Goal: Task Accomplishment & Management: Manage account settings

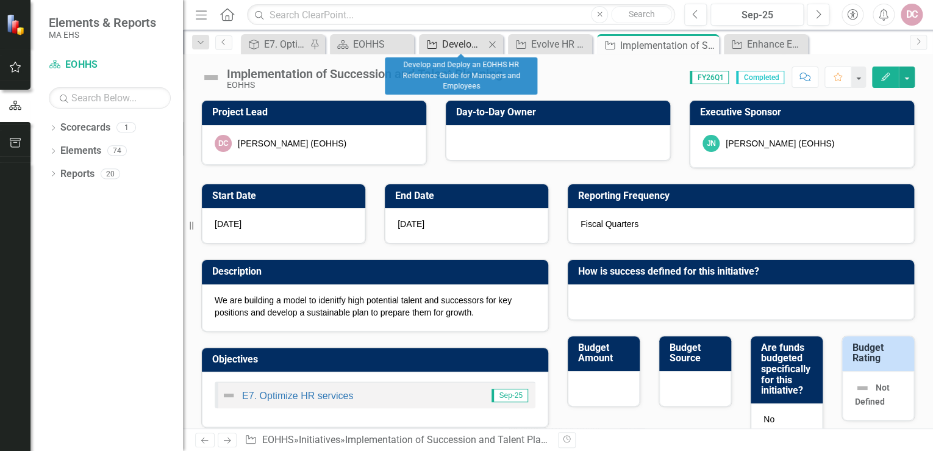
click at [462, 43] on div "Develop and Deploy an EOHHS HR Reference Guide for Managers and Employees" at bounding box center [463, 44] width 43 height 15
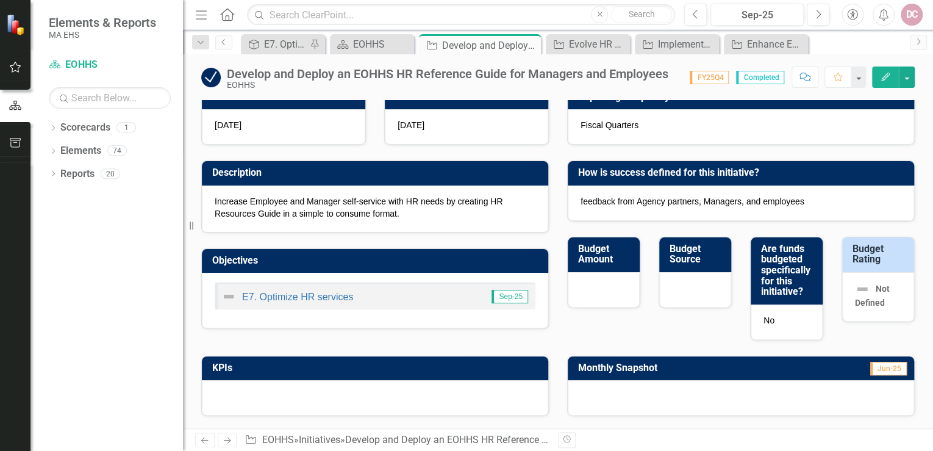
scroll to position [98, 0]
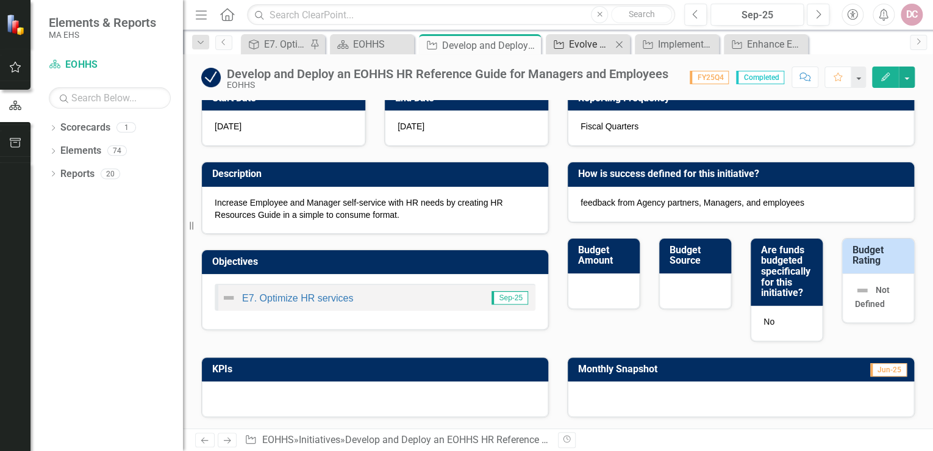
click at [586, 39] on div "Evolve HR Dashboard" at bounding box center [590, 44] width 43 height 15
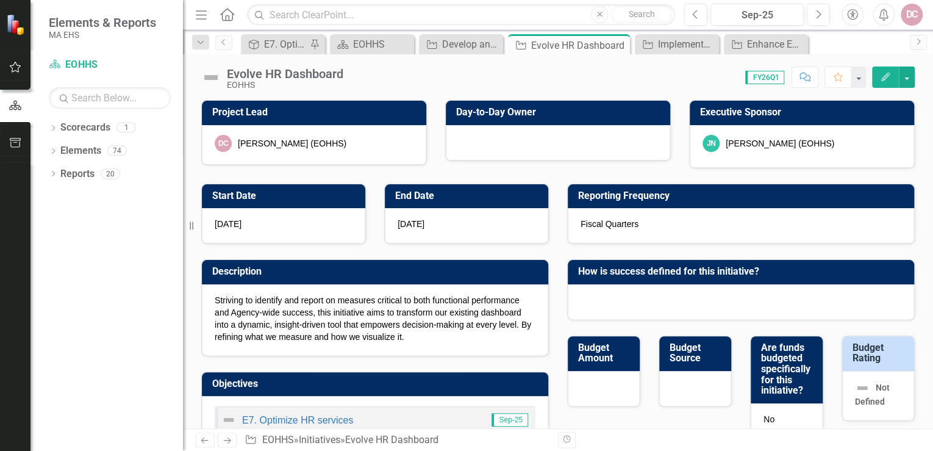
scroll to position [49, 0]
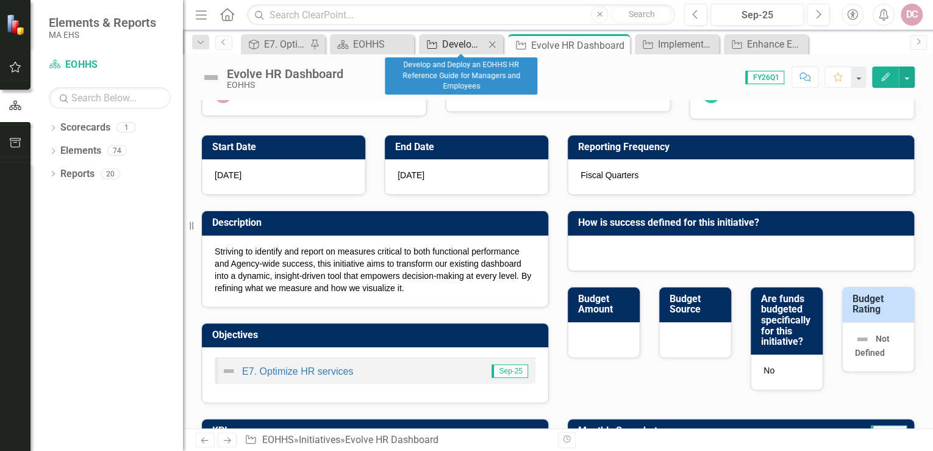
click at [477, 41] on div "Develop and Deploy an EOHHS HR Reference Guide for Managers and Employees" at bounding box center [463, 44] width 43 height 15
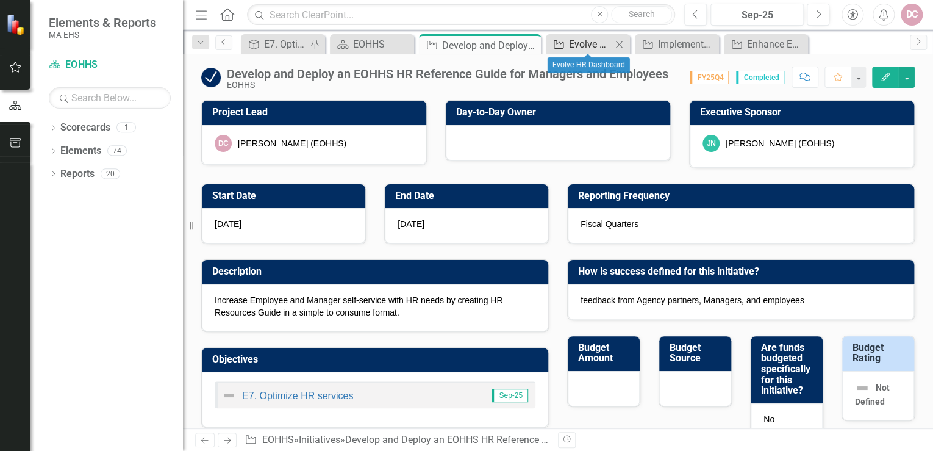
click at [583, 40] on div "Evolve HR Dashboard" at bounding box center [590, 44] width 43 height 15
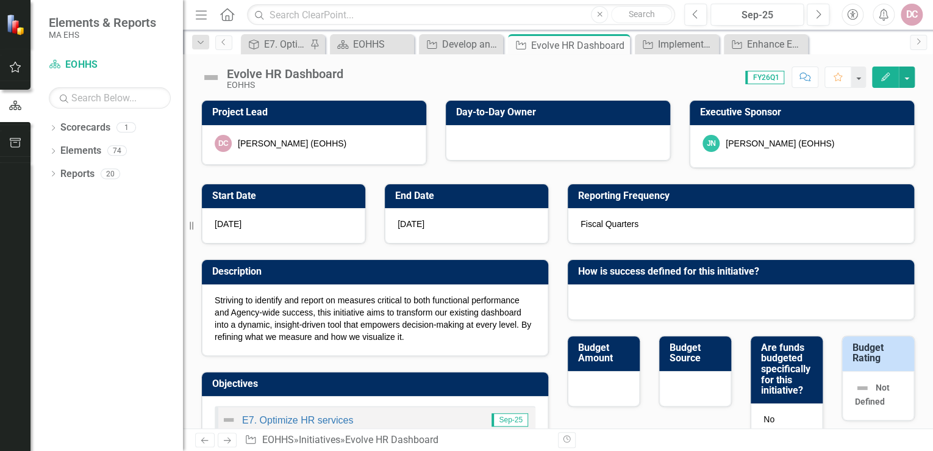
click at [882, 73] on icon "Edit" at bounding box center [885, 77] width 11 height 9
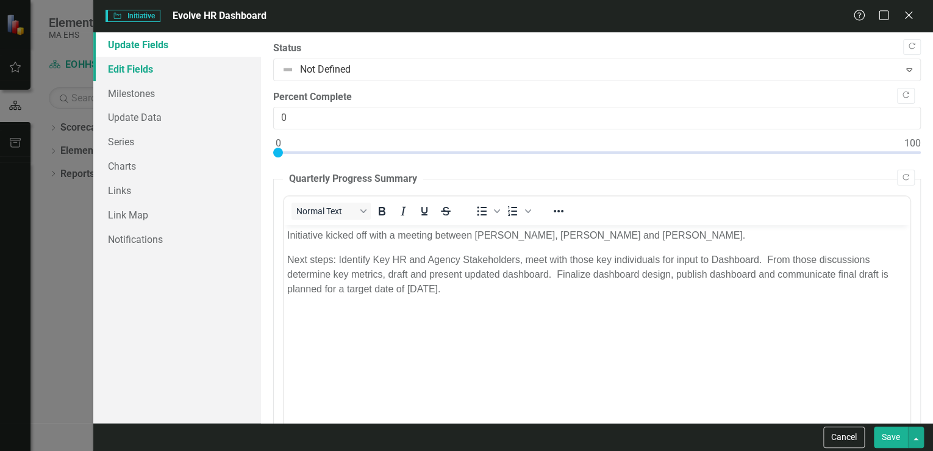
click at [148, 71] on link "Edit Fields" at bounding box center [177, 69] width 168 height 24
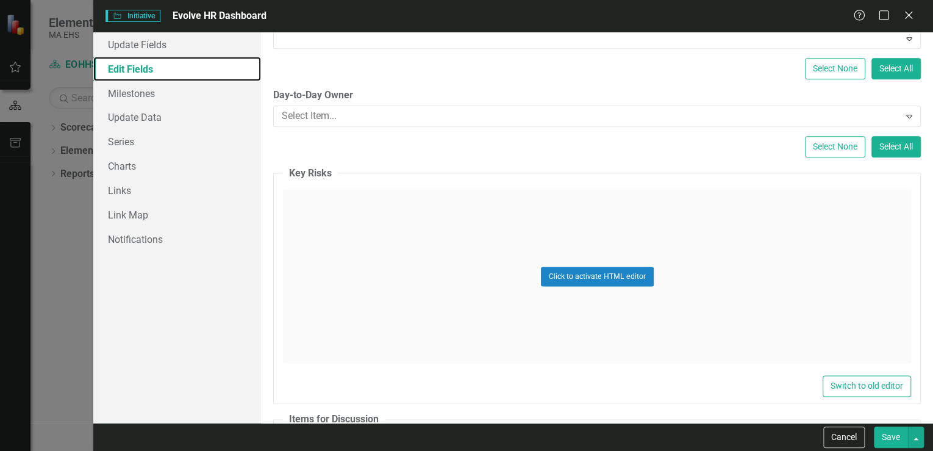
scroll to position [732, 0]
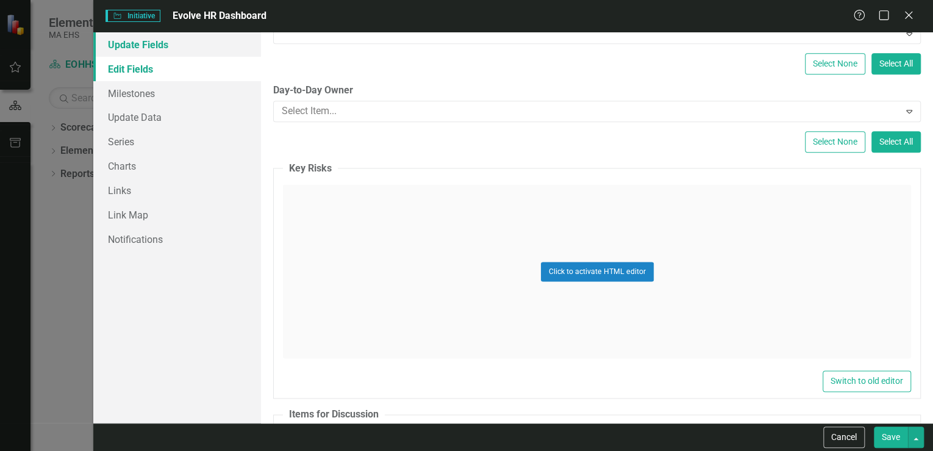
click at [138, 44] on link "Update Fields" at bounding box center [177, 44] width 168 height 24
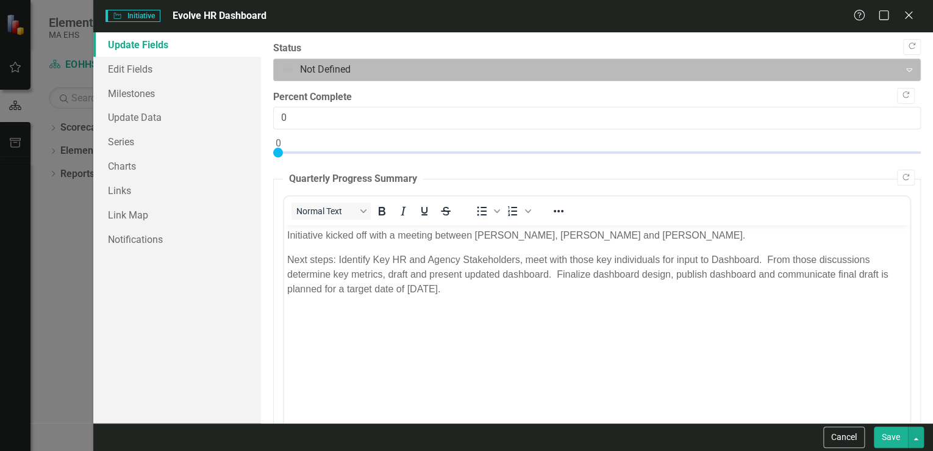
click at [328, 66] on div at bounding box center [587, 70] width 610 height 16
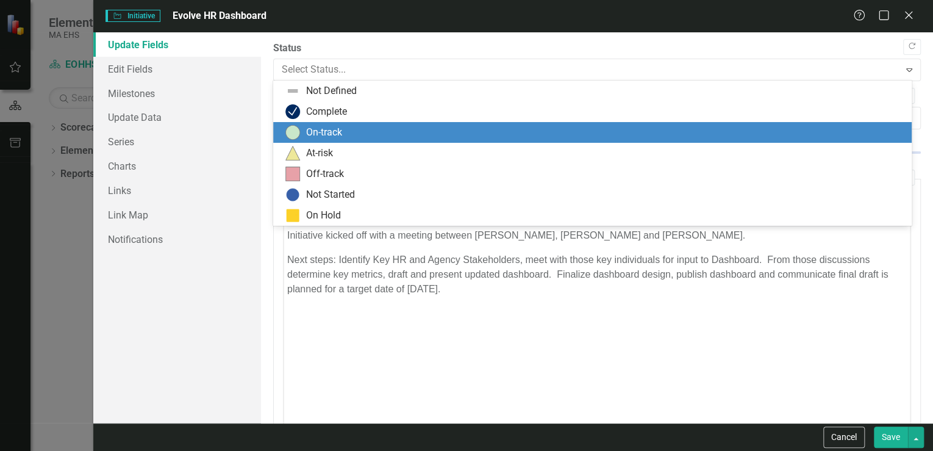
click at [320, 127] on div "On-track" at bounding box center [324, 133] width 36 height 14
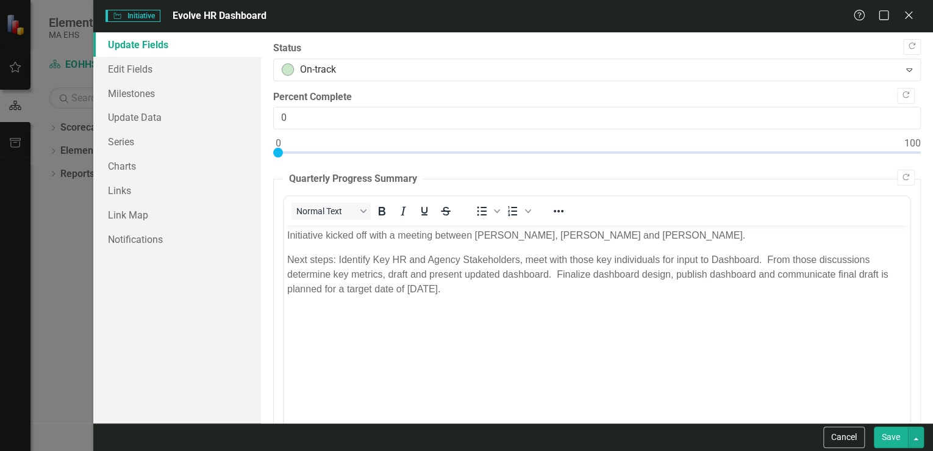
click at [885, 435] on button "Save" at bounding box center [891, 436] width 34 height 21
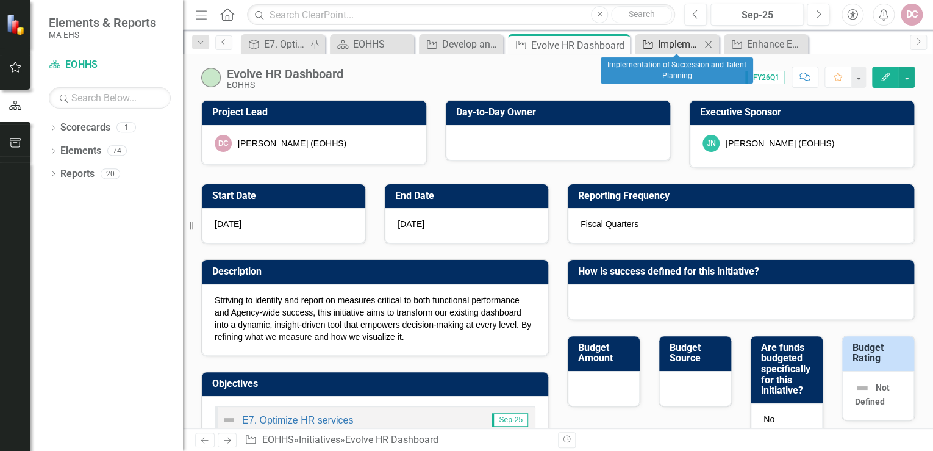
click at [677, 43] on div "Implementation of Succession and Talent Planning" at bounding box center [679, 44] width 43 height 15
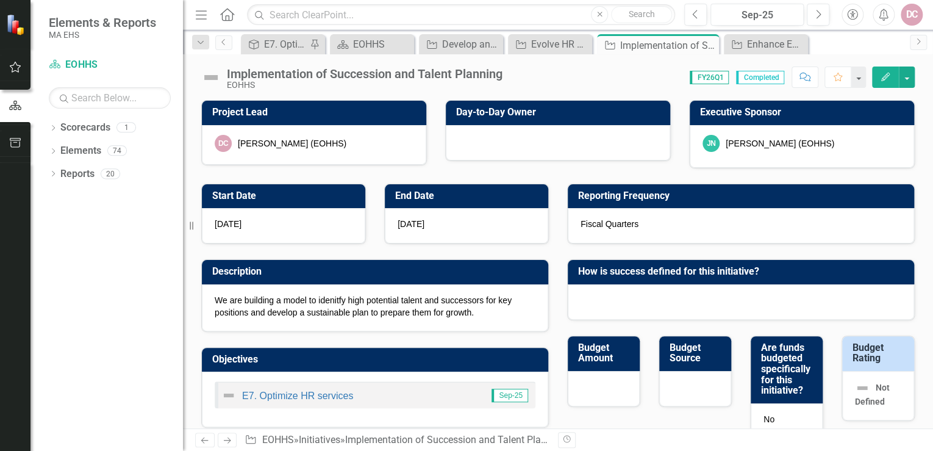
drag, startPoint x: 887, startPoint y: 74, endPoint x: 879, endPoint y: 76, distance: 8.1
click at [887, 74] on icon "Edit" at bounding box center [885, 77] width 11 height 9
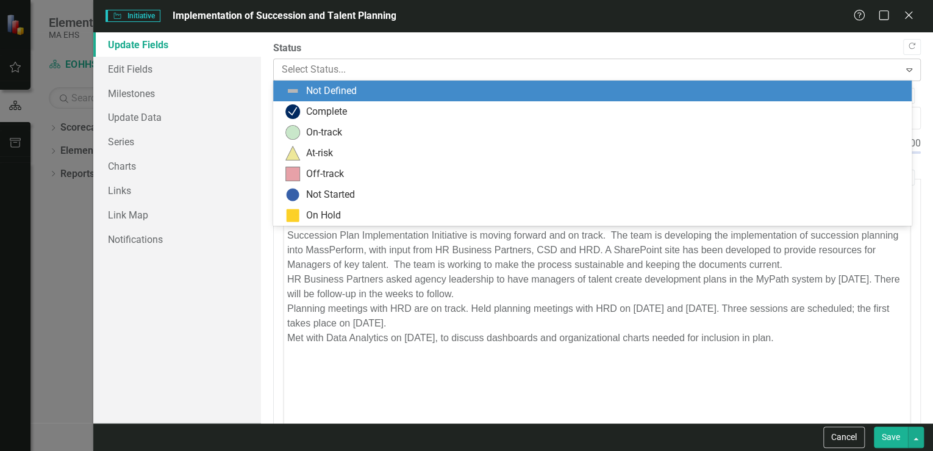
click at [466, 70] on div at bounding box center [587, 70] width 610 height 16
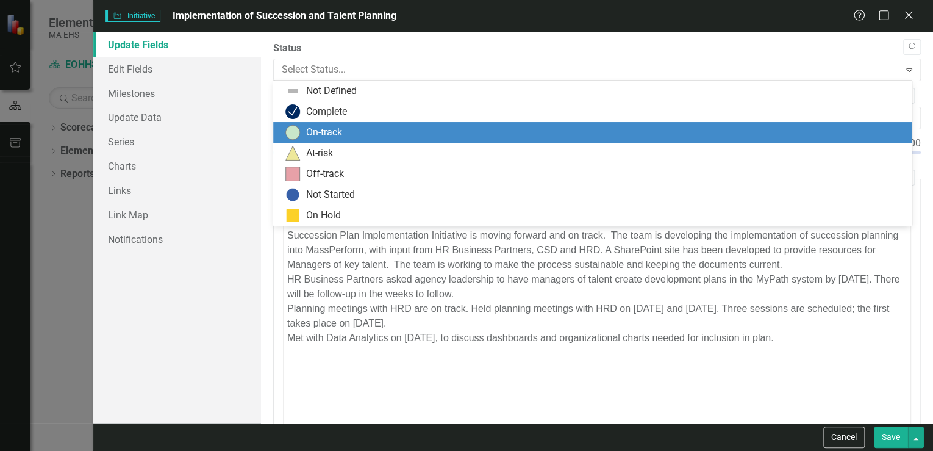
click at [326, 130] on div "On-track" at bounding box center [324, 133] width 36 height 14
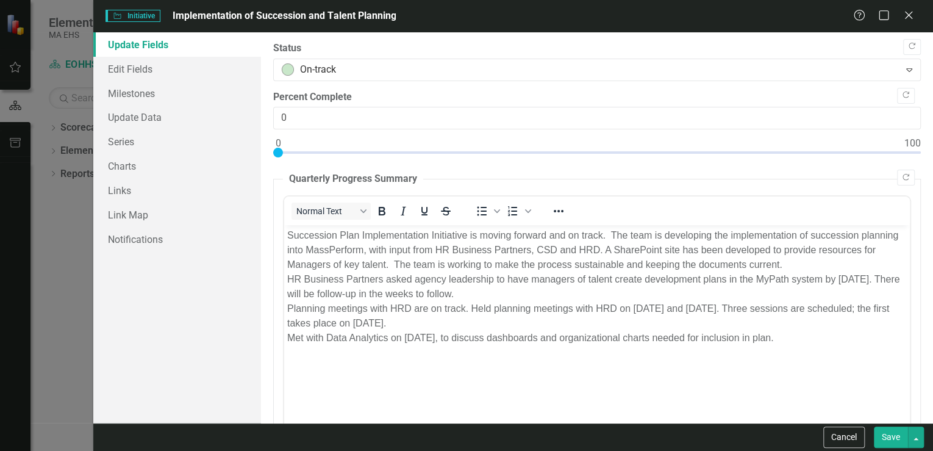
click at [889, 431] on button "Save" at bounding box center [891, 436] width 34 height 21
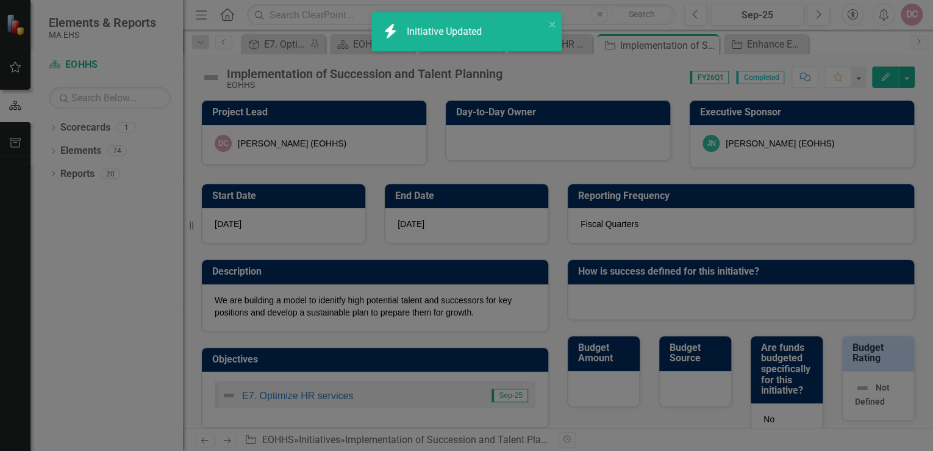
checkbox input "false"
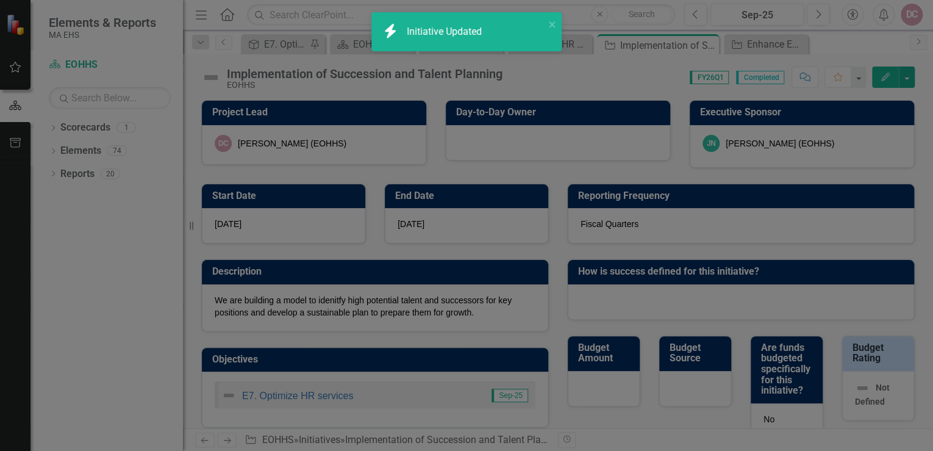
checkbox input "false"
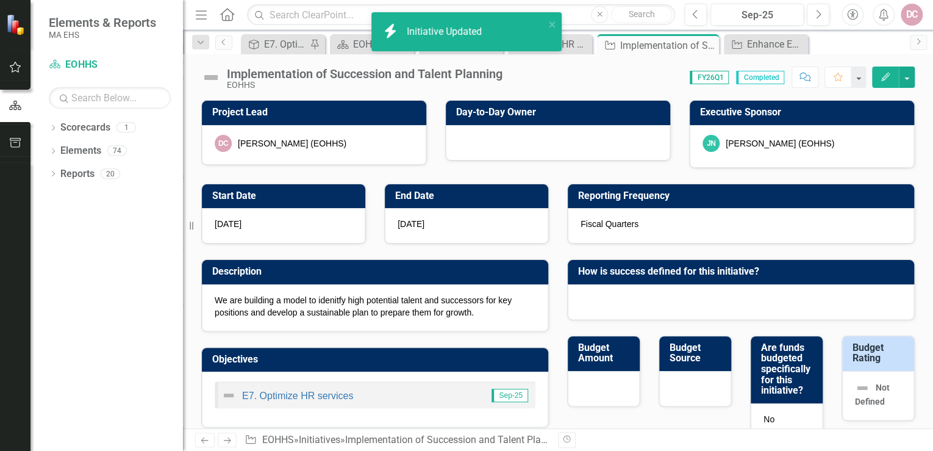
checkbox input "true"
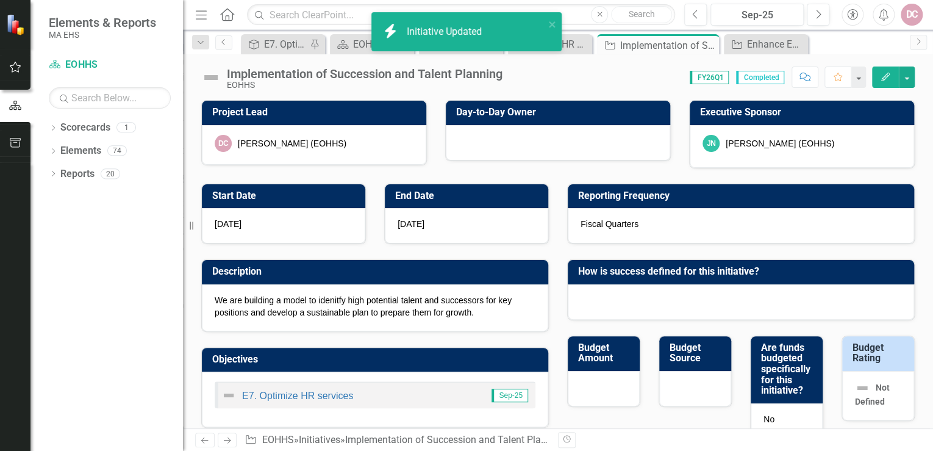
checkbox input "true"
click at [774, 45] on div "Enhance Employee Experience" at bounding box center [768, 44] width 43 height 15
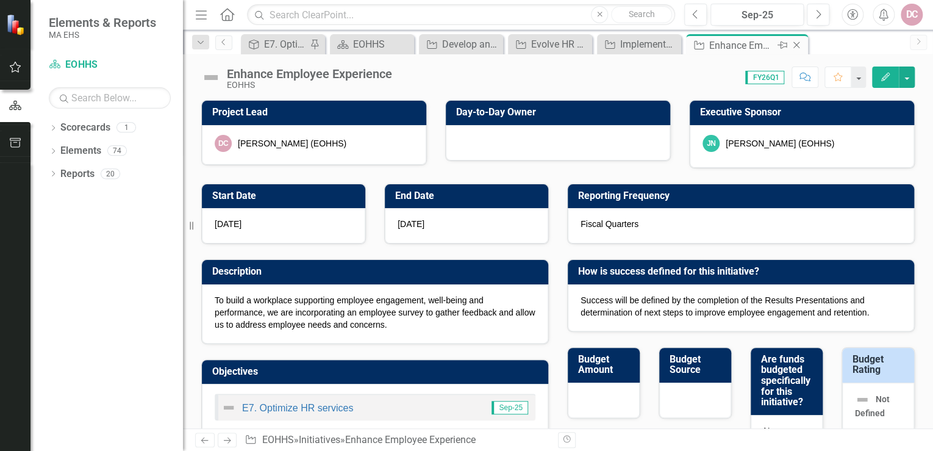
click at [735, 45] on div "Enhance Employee Experience" at bounding box center [741, 45] width 65 height 15
click at [891, 74] on button "Edit" at bounding box center [885, 76] width 27 height 21
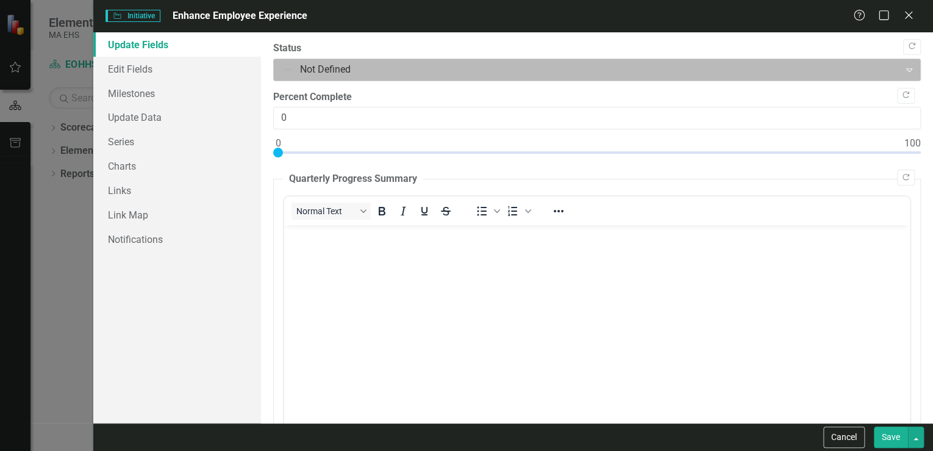
click at [337, 65] on div at bounding box center [587, 70] width 610 height 16
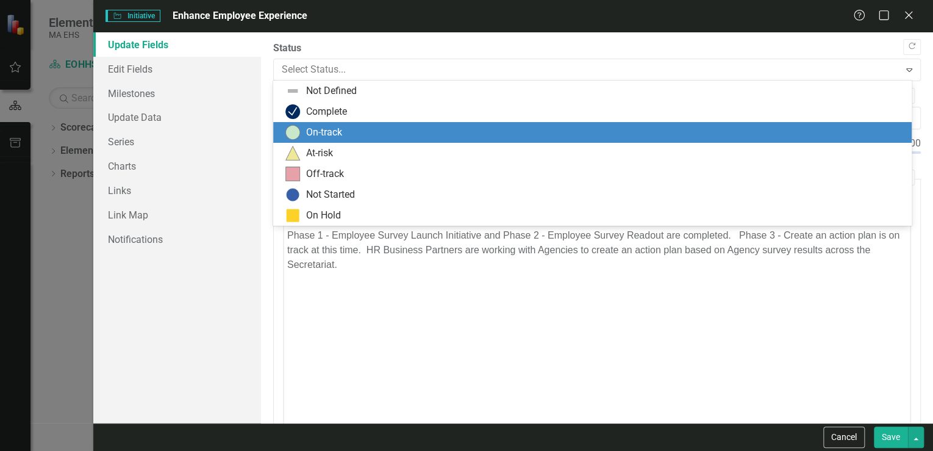
click at [302, 132] on div "On-track" at bounding box center [594, 132] width 619 height 15
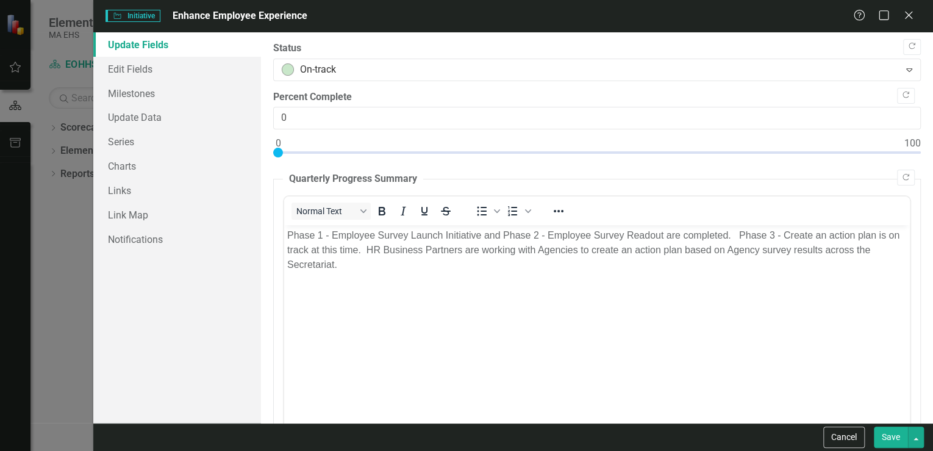
click at [893, 440] on button "Save" at bounding box center [891, 436] width 34 height 21
checkbox input "false"
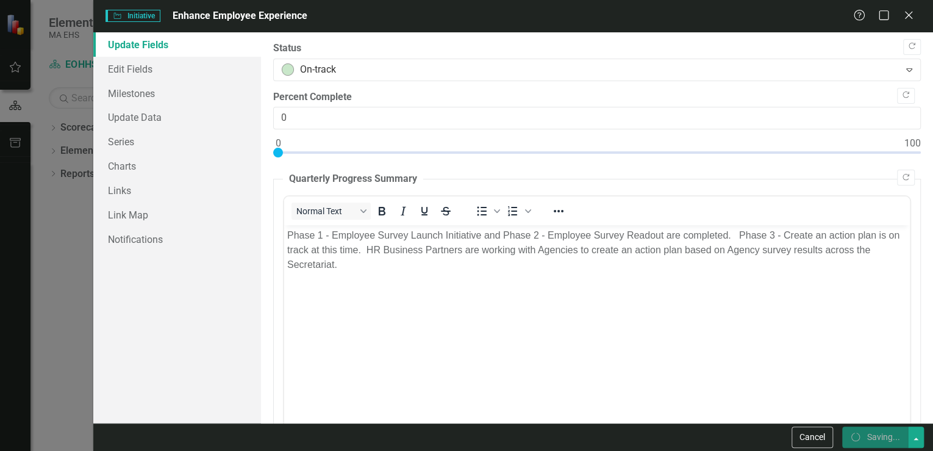
checkbox input "false"
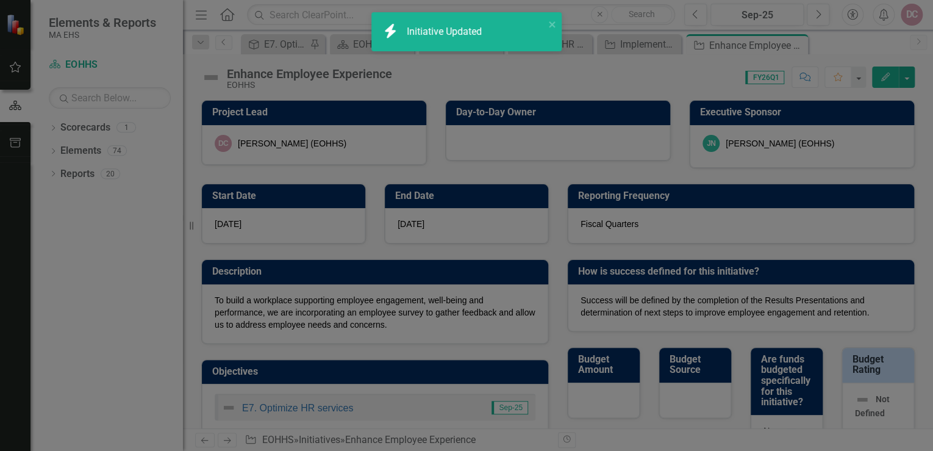
checkbox input "true"
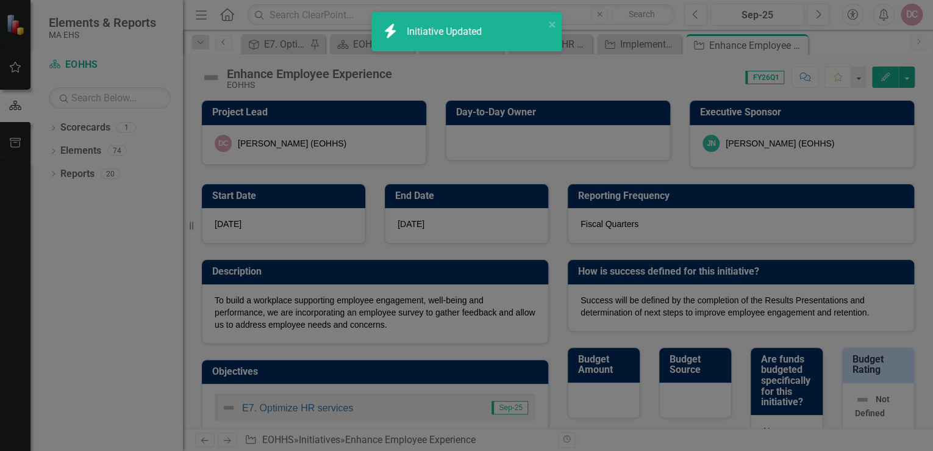
checkbox input "true"
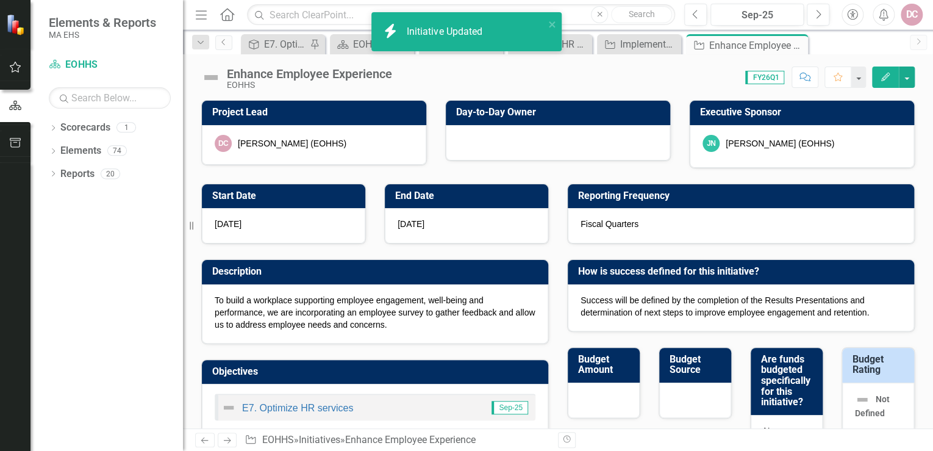
checkbox input "false"
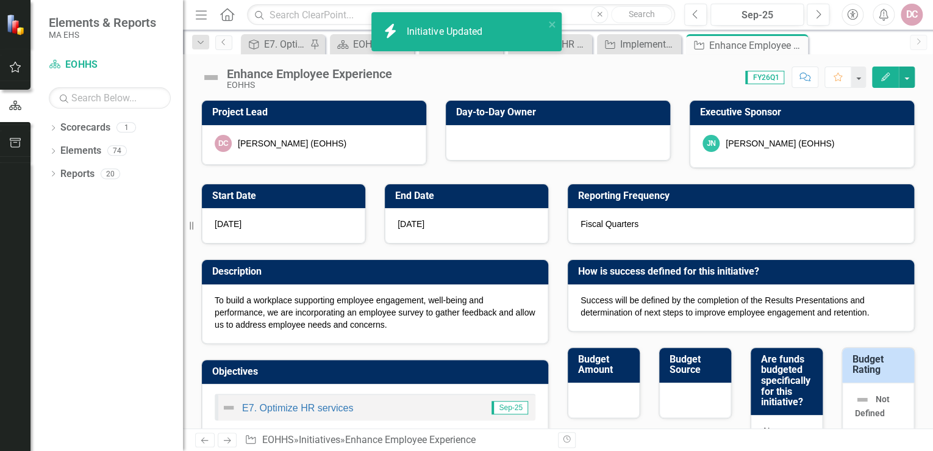
checkbox input "false"
checkbox input "true"
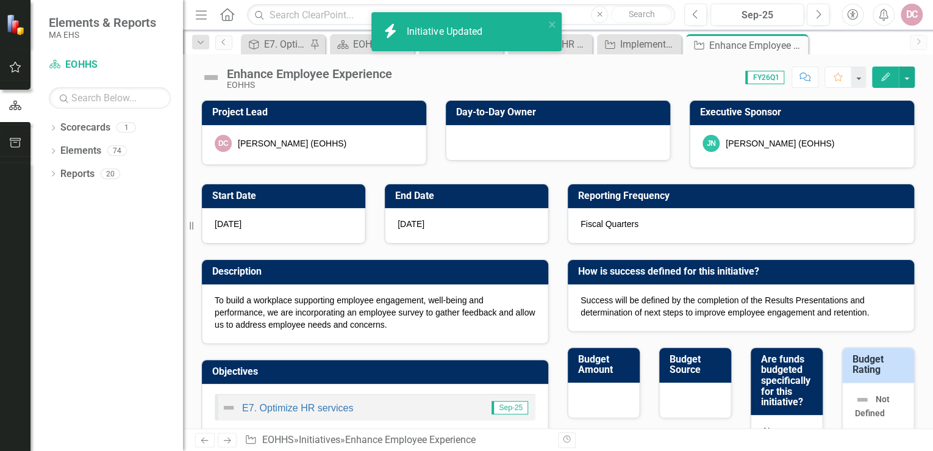
checkbox input "true"
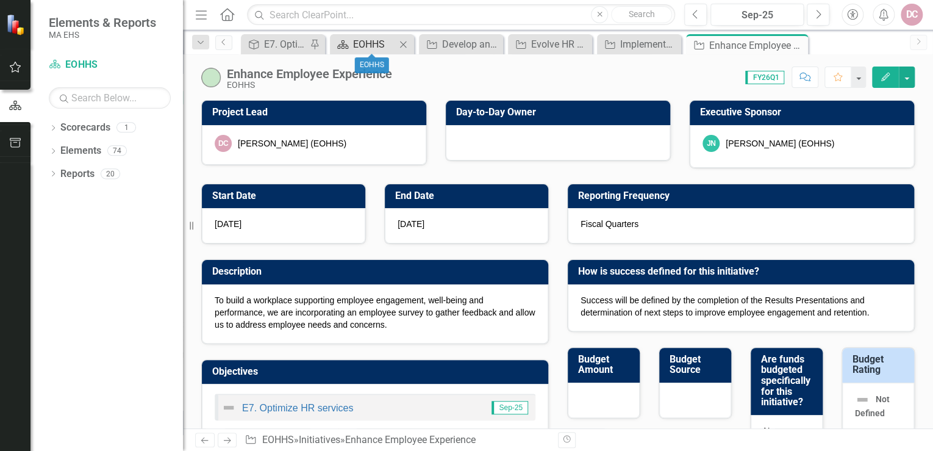
click at [373, 43] on div "EOHHS" at bounding box center [374, 44] width 43 height 15
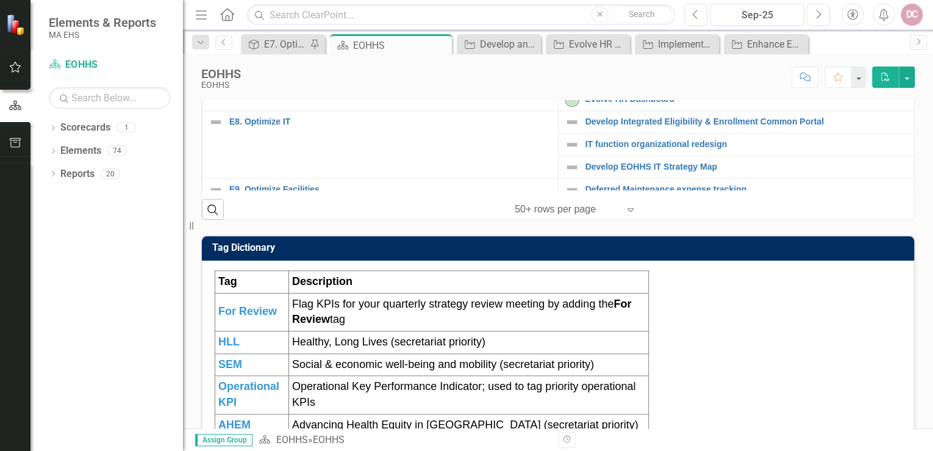
scroll to position [244, 0]
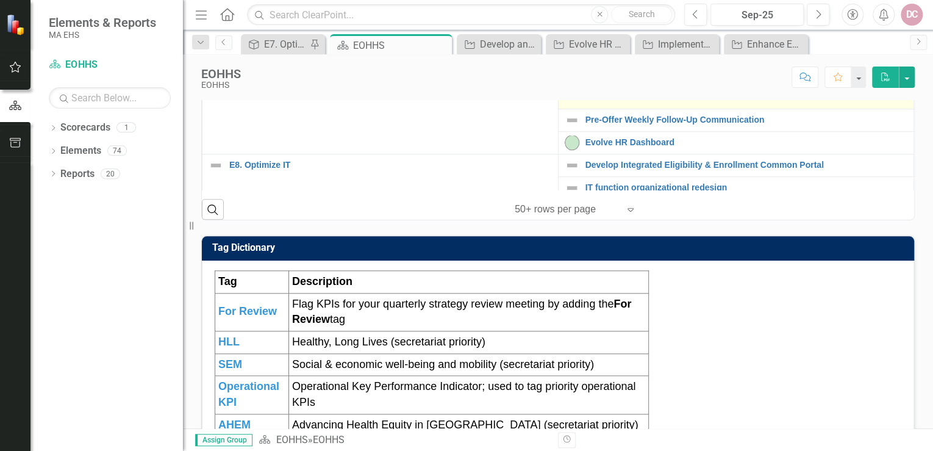
click at [609, 102] on link "Establish Candidate Pools" at bounding box center [746, 97] width 323 height 9
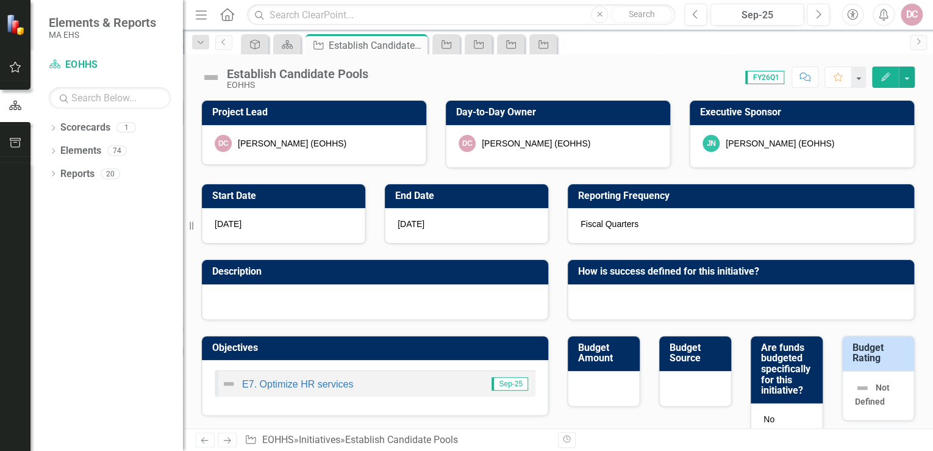
click at [885, 74] on icon "button" at bounding box center [885, 77] width 9 height 9
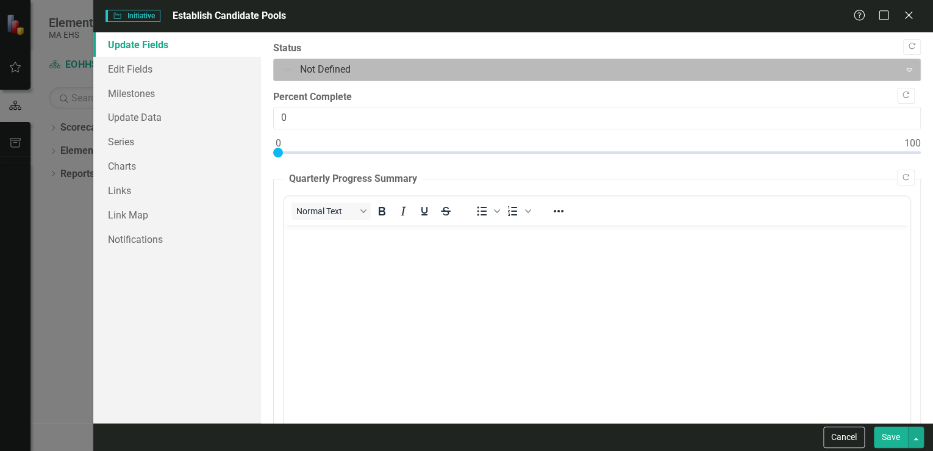
click at [341, 70] on div at bounding box center [587, 70] width 610 height 16
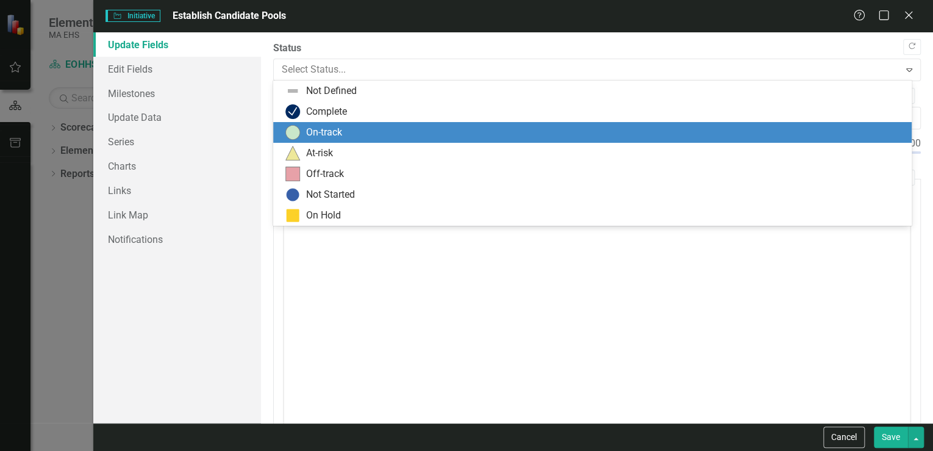
click at [314, 140] on div "On-track" at bounding box center [592, 132] width 638 height 21
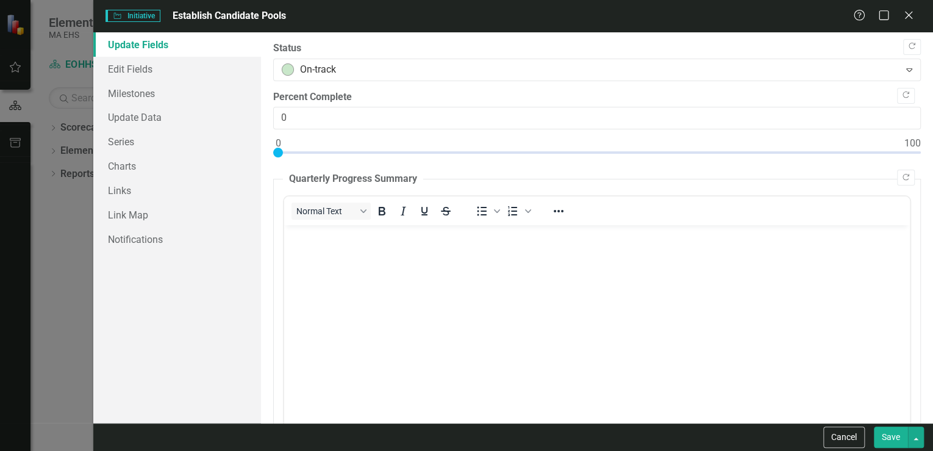
click at [885, 441] on button "Save" at bounding box center [891, 436] width 34 height 21
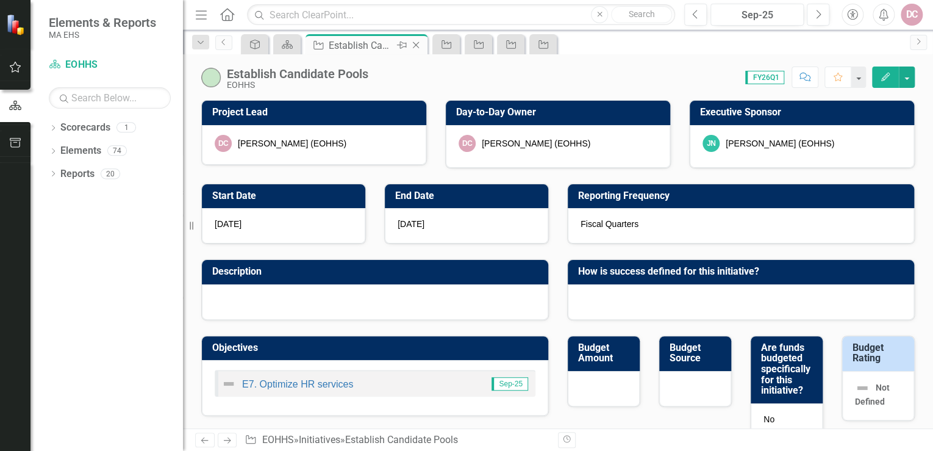
click at [416, 43] on icon "Close" at bounding box center [416, 45] width 12 height 10
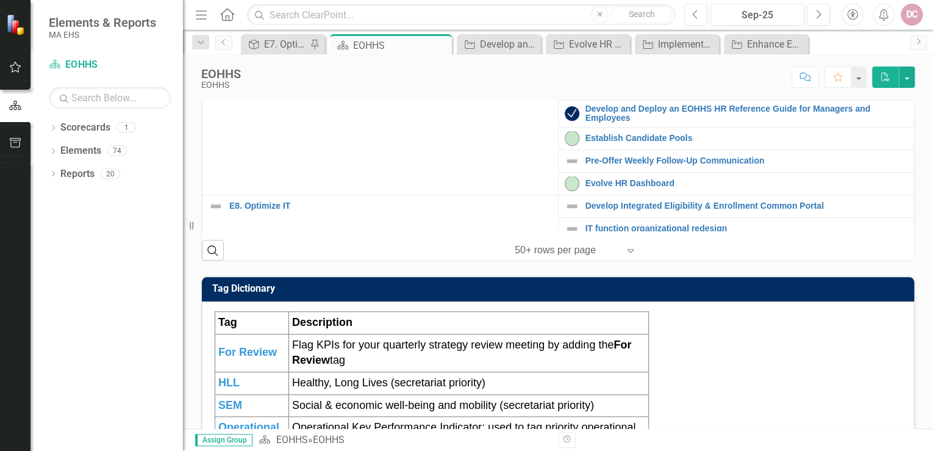
scroll to position [293, 0]
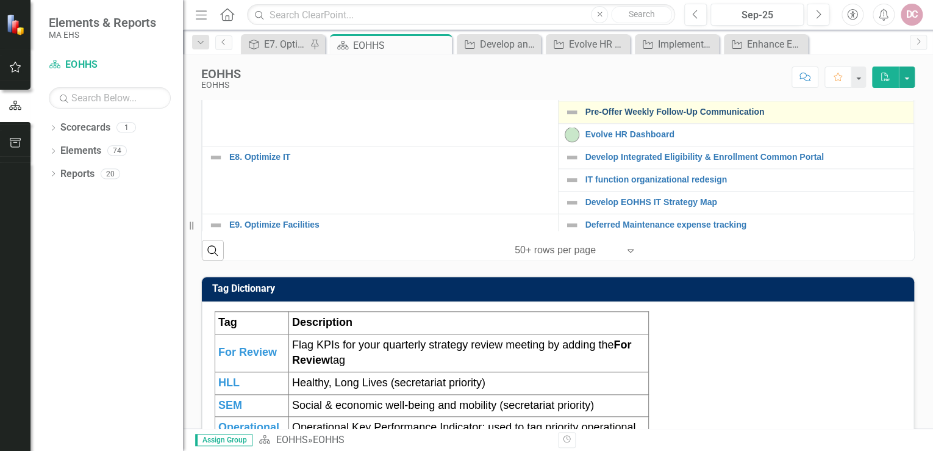
click at [621, 116] on link "Pre-Offer Weekly Follow-Up Communication" at bounding box center [746, 111] width 323 height 9
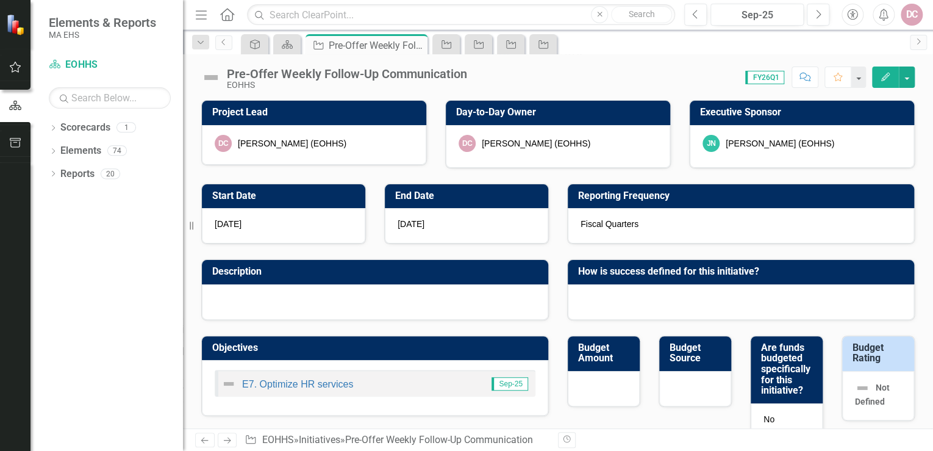
click at [886, 73] on icon "Edit" at bounding box center [885, 77] width 11 height 9
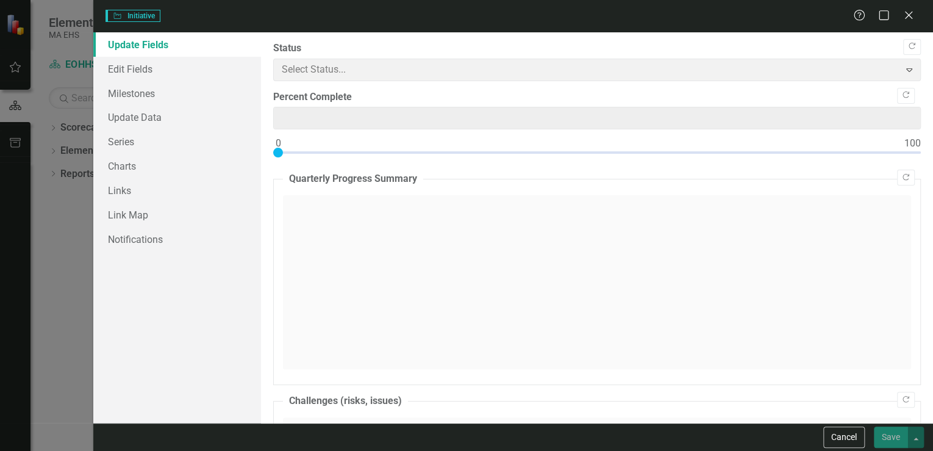
type input "0"
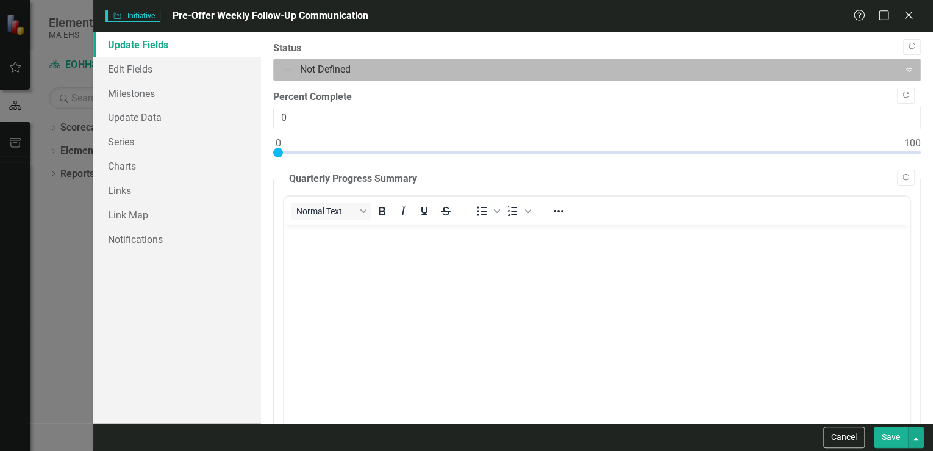
click at [380, 71] on div at bounding box center [587, 70] width 610 height 16
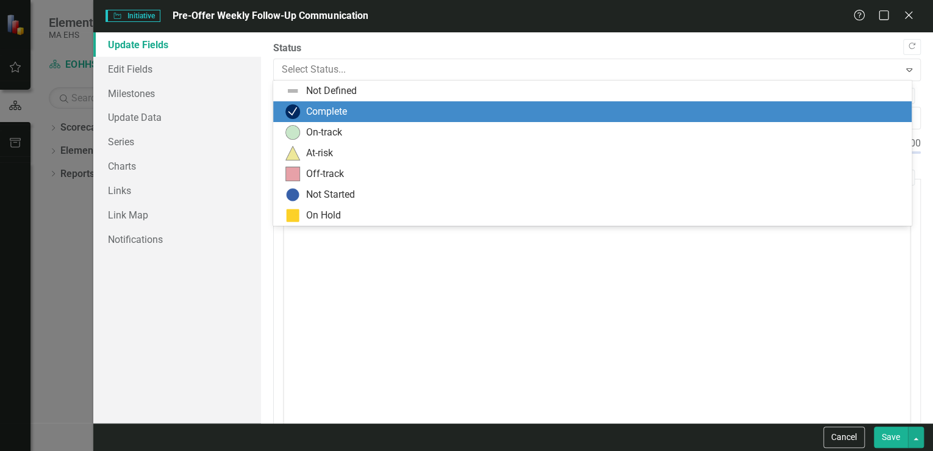
click at [344, 114] on div "Complete" at bounding box center [326, 112] width 41 height 14
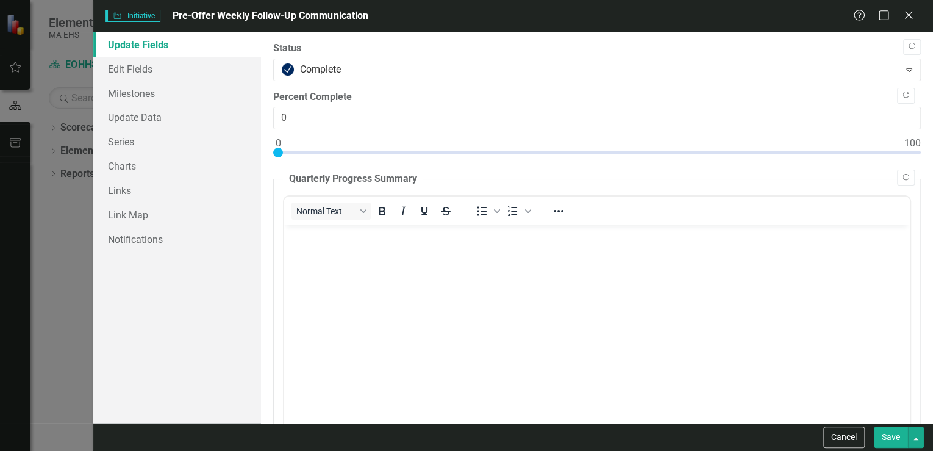
click at [889, 437] on button "Save" at bounding box center [891, 436] width 34 height 21
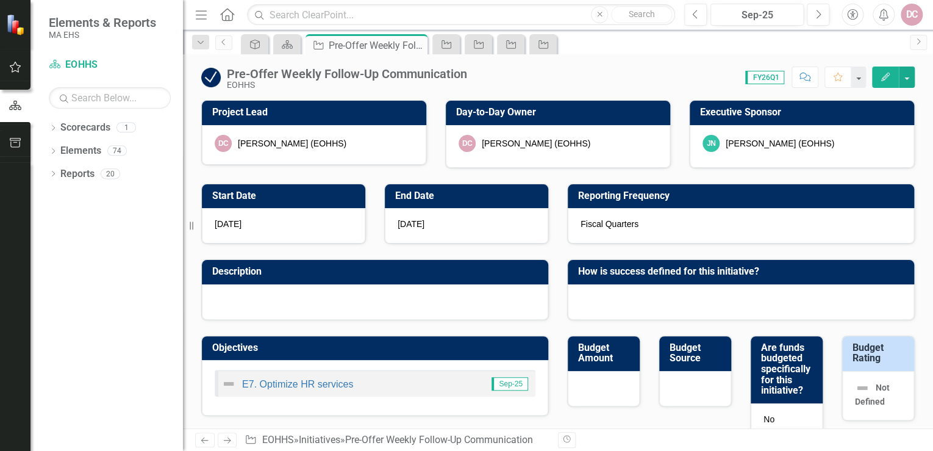
click at [882, 73] on icon "Edit" at bounding box center [885, 77] width 11 height 9
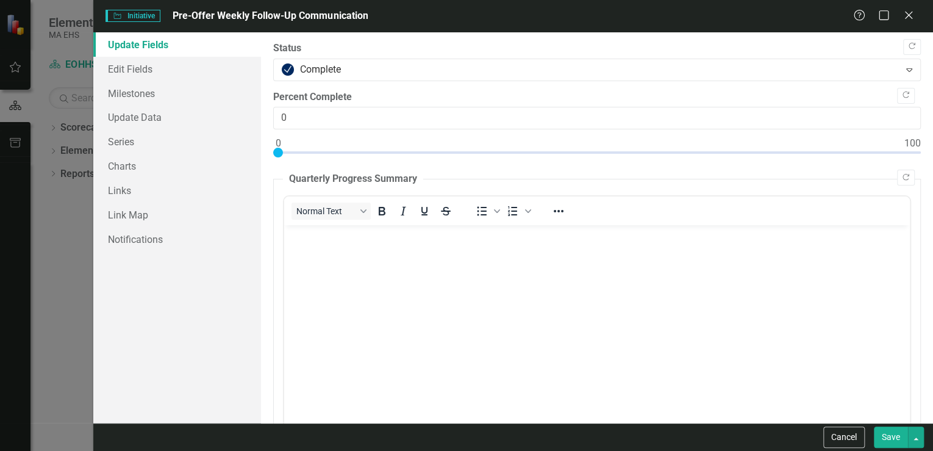
click at [892, 438] on button "Save" at bounding box center [891, 436] width 34 height 21
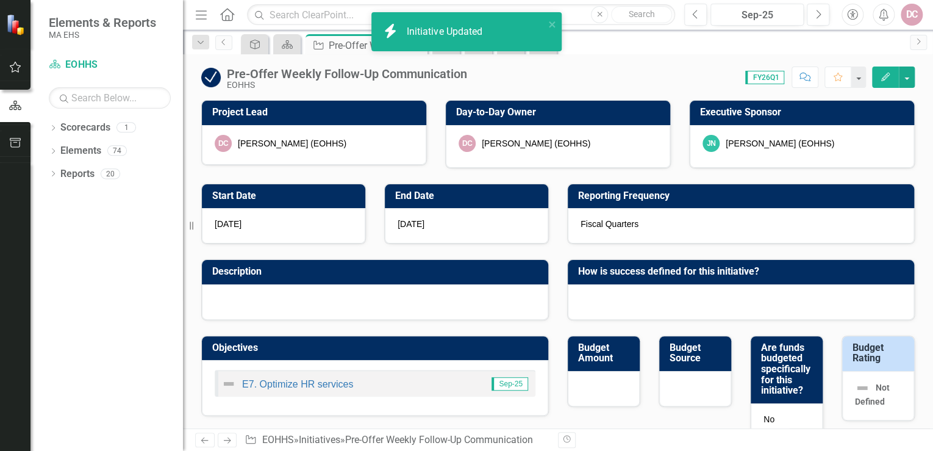
scroll to position [49, 0]
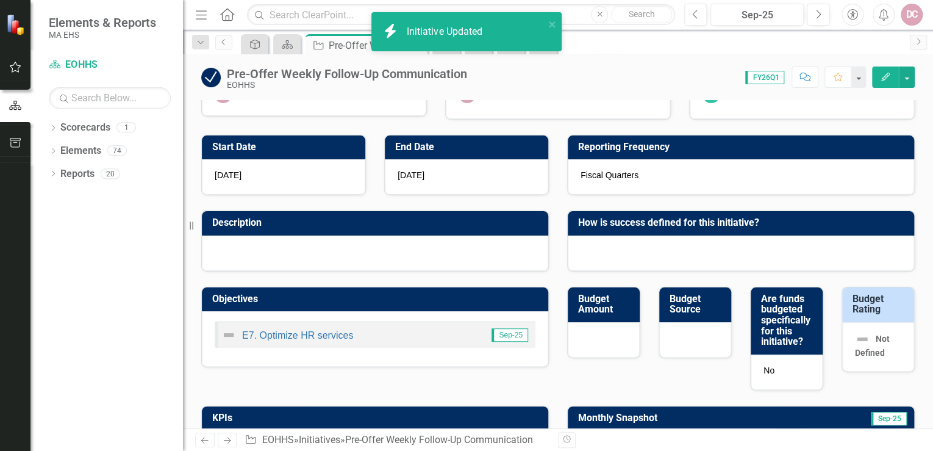
click at [377, 243] on div at bounding box center [375, 252] width 346 height 35
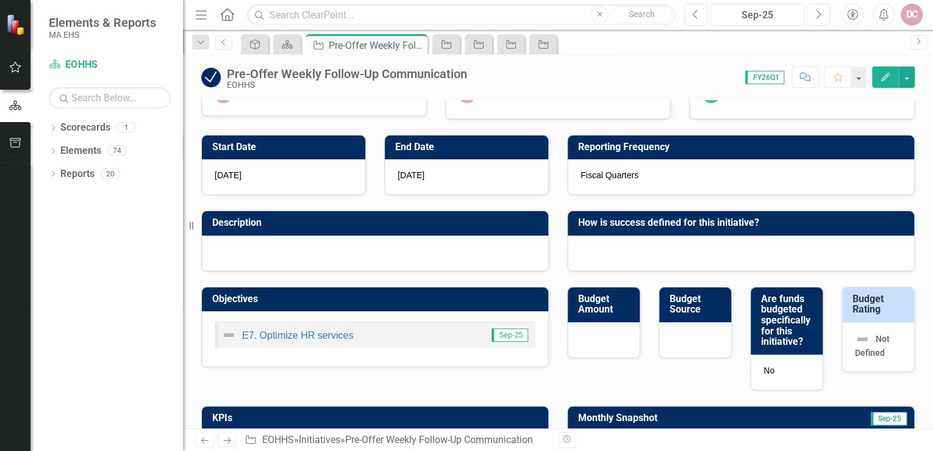
click at [879, 74] on button "Edit" at bounding box center [885, 76] width 27 height 21
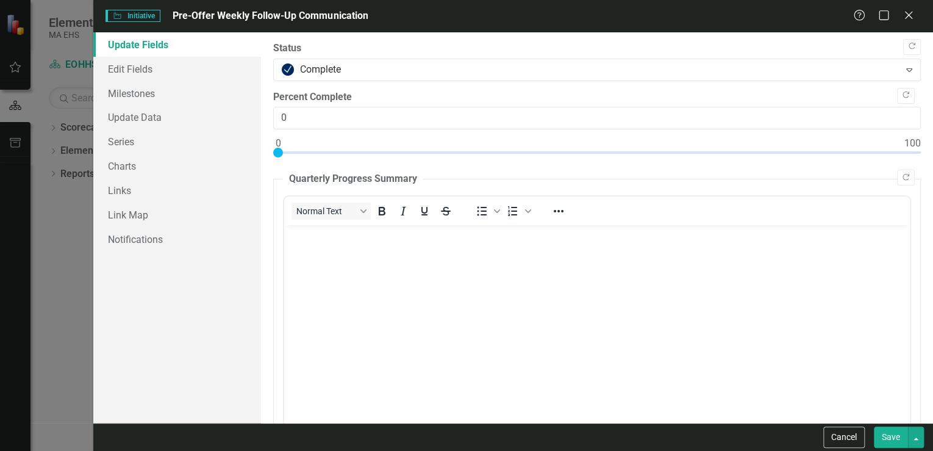
scroll to position [0, 0]
click at [303, 242] on p "Rich Text Area. Press ALT-0 for help." at bounding box center [597, 235] width 620 height 15
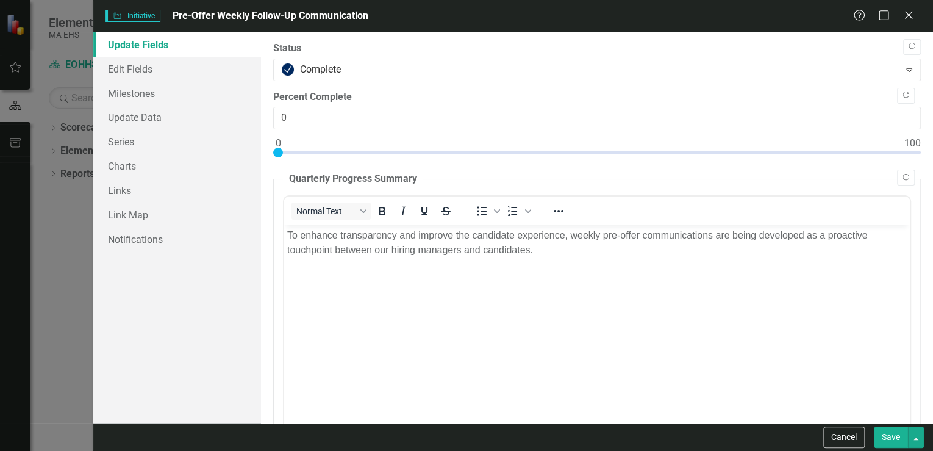
click at [891, 436] on button "Save" at bounding box center [891, 436] width 34 height 21
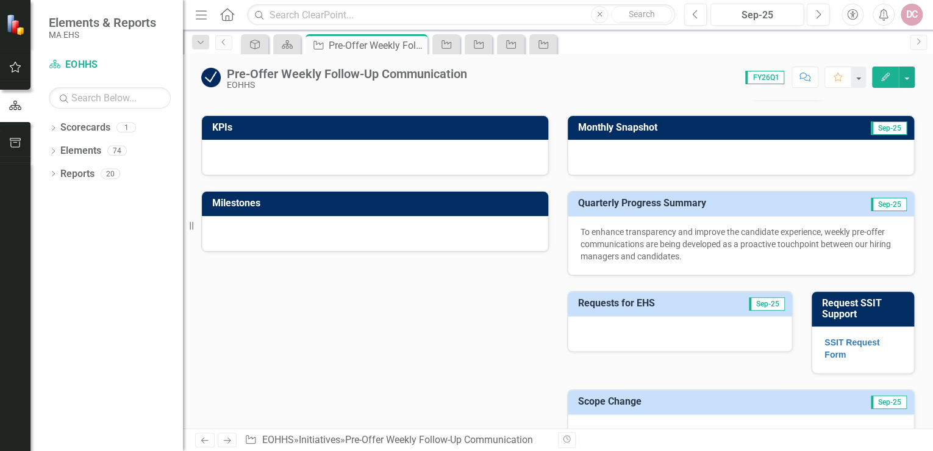
scroll to position [341, 0]
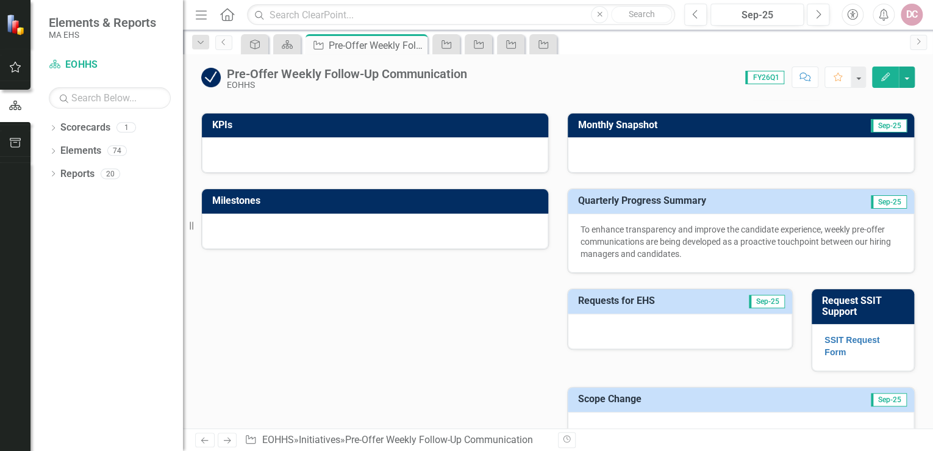
click at [888, 76] on icon "button" at bounding box center [885, 77] width 9 height 9
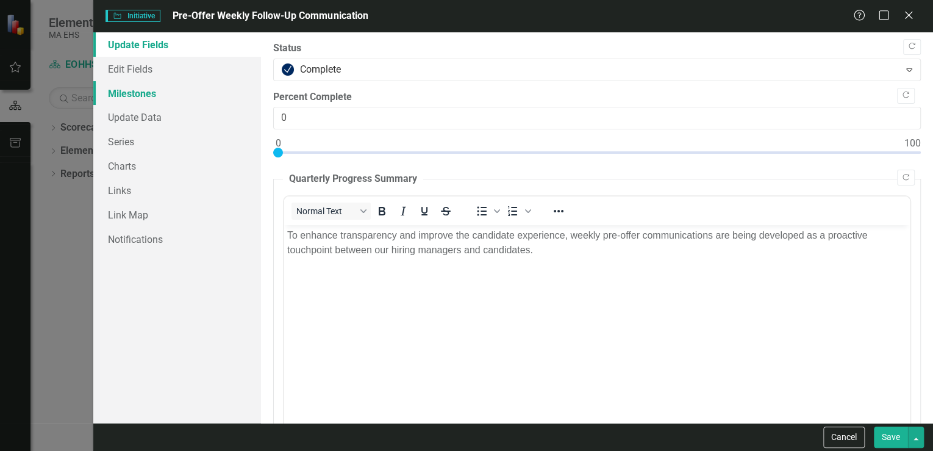
scroll to position [0, 0]
click at [151, 95] on link "Milestones" at bounding box center [177, 93] width 168 height 24
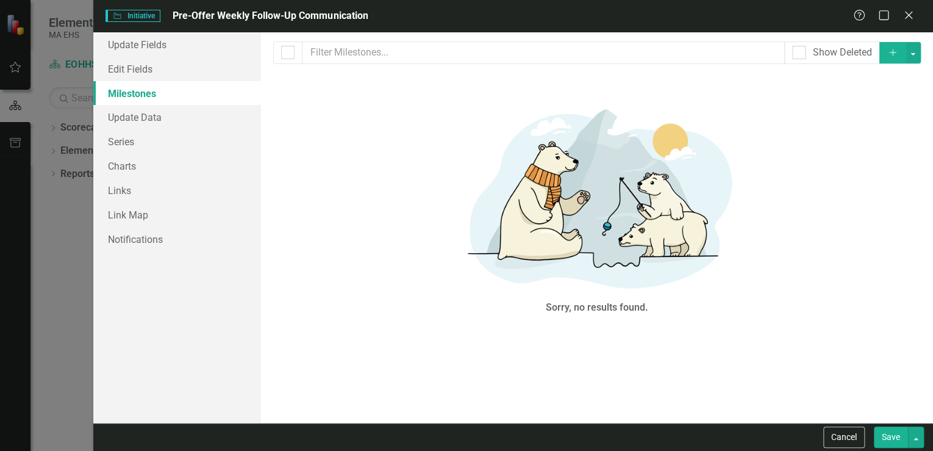
click at [898, 50] on icon "Add" at bounding box center [892, 52] width 11 height 9
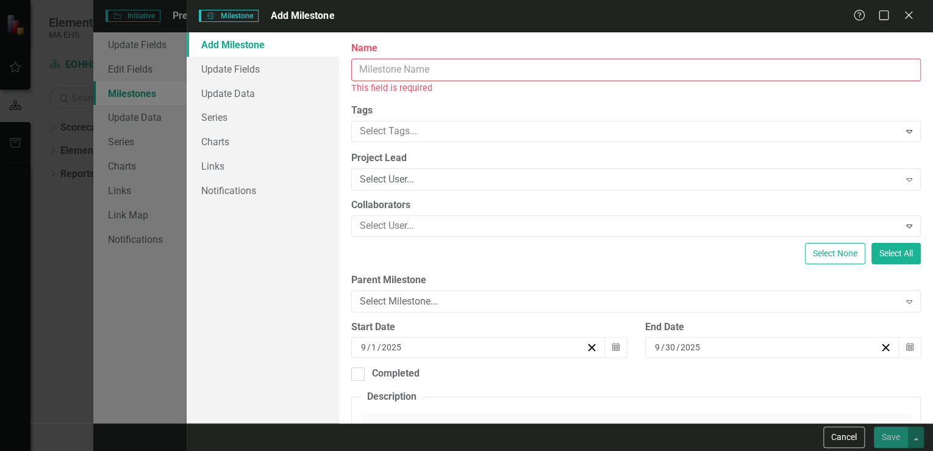
click at [370, 68] on input "Name" at bounding box center [636, 70] width 570 height 23
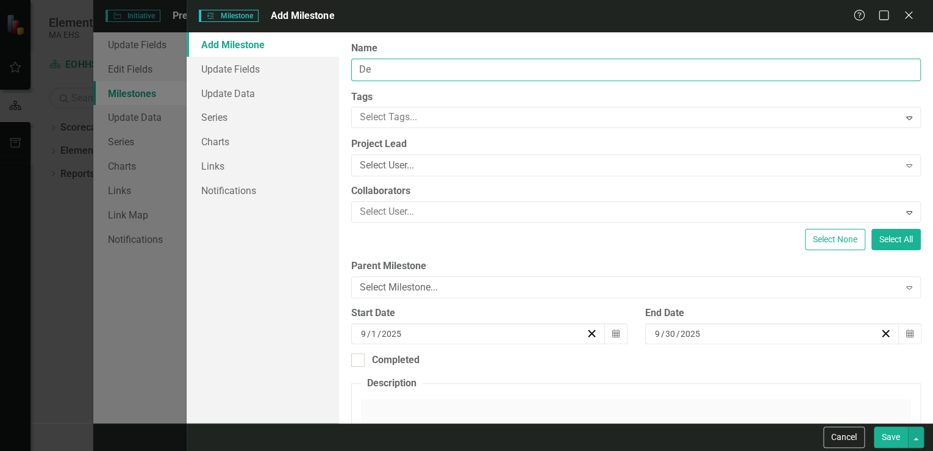
type input "D"
drag, startPoint x: 480, startPoint y: 68, endPoint x: 357, endPoint y: 66, distance: 123.2
click at [357, 66] on input "Assemble key stakeholders" at bounding box center [636, 70] width 570 height 23
type input "Draft weekly email process"
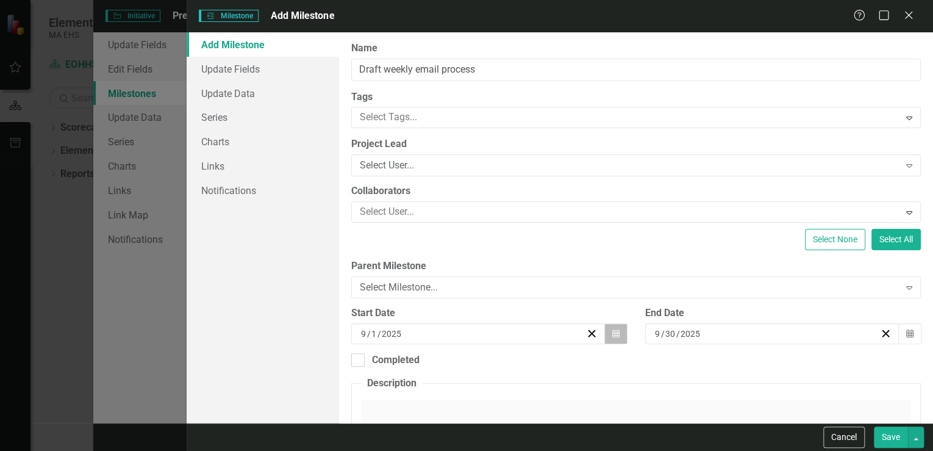
click at [612, 332] on icon "Calendar" at bounding box center [615, 333] width 7 height 9
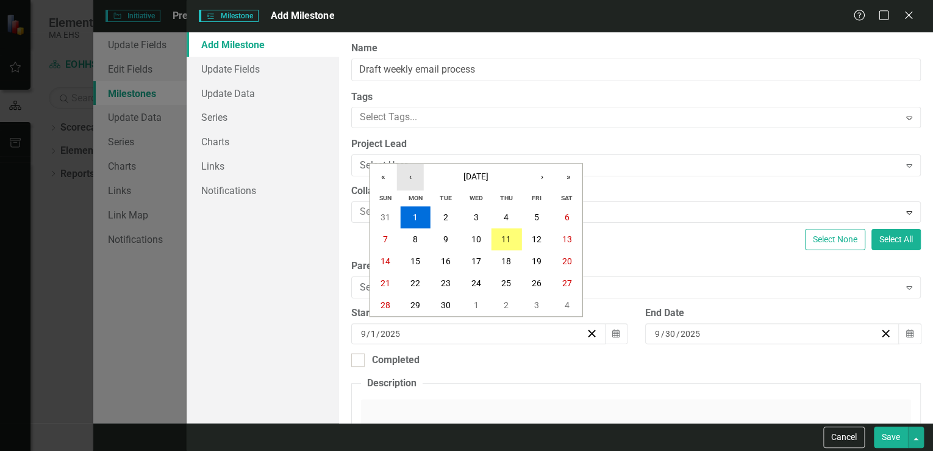
click at [412, 177] on button "‹" at bounding box center [410, 176] width 27 height 27
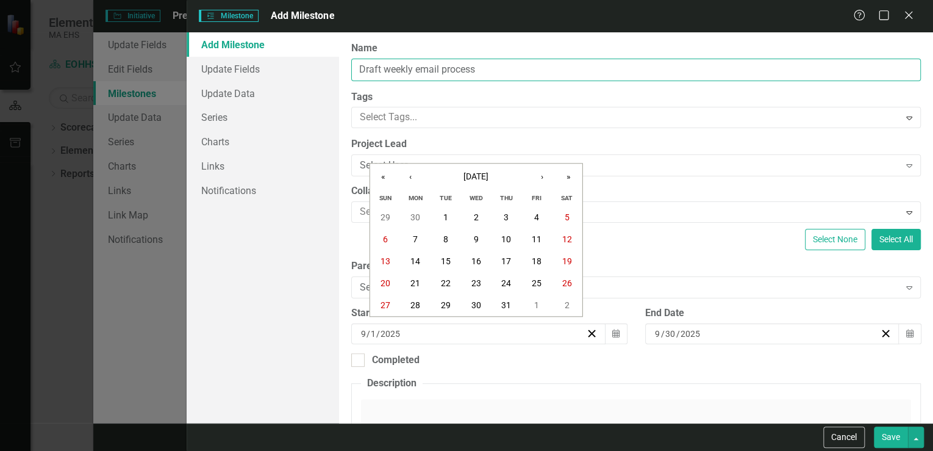
click at [493, 69] on input "Draft weekly email process" at bounding box center [636, 70] width 570 height 23
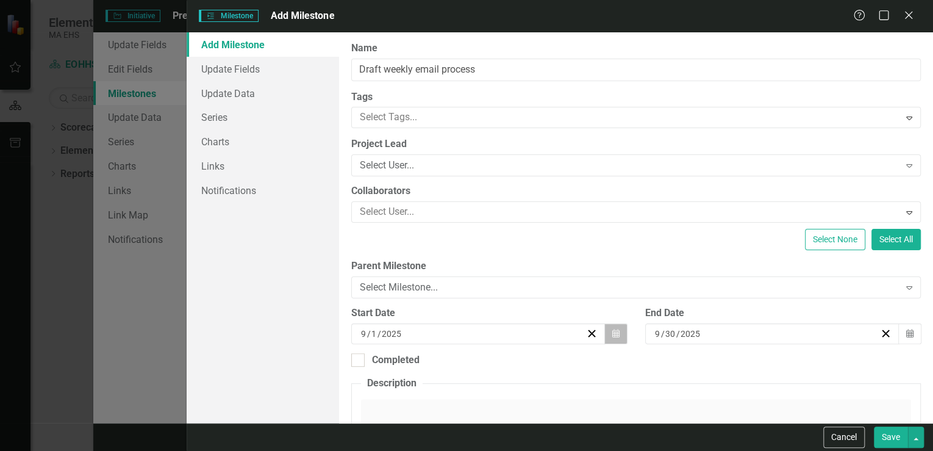
click at [612, 332] on icon "button" at bounding box center [615, 333] width 7 height 9
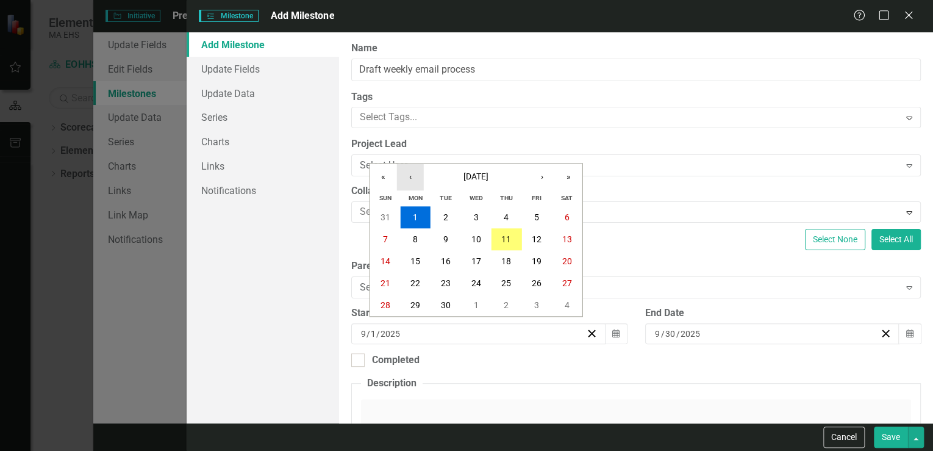
click at [410, 180] on button "‹" at bounding box center [410, 176] width 27 height 27
click at [414, 236] on abbr "9" at bounding box center [415, 239] width 5 height 10
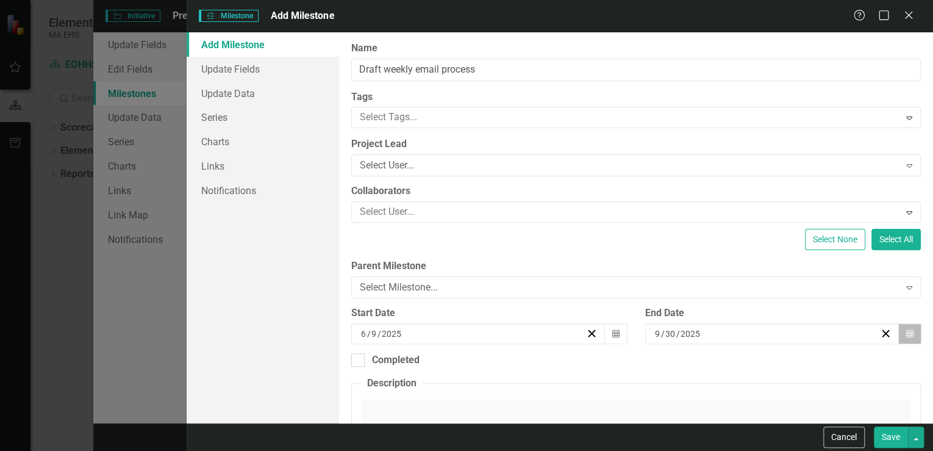
click at [906, 334] on icon "Calendar" at bounding box center [909, 333] width 7 height 9
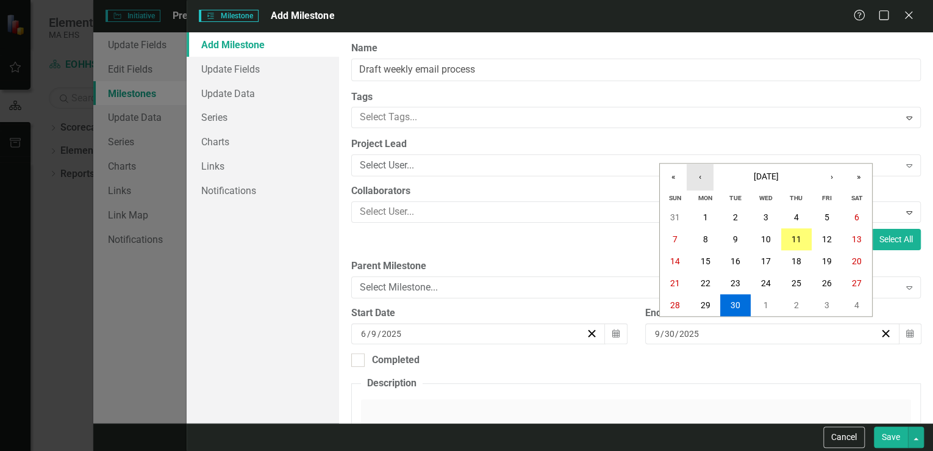
click at [702, 181] on button "‹" at bounding box center [700, 176] width 27 height 27
click at [707, 283] on abbr "23" at bounding box center [705, 283] width 10 height 10
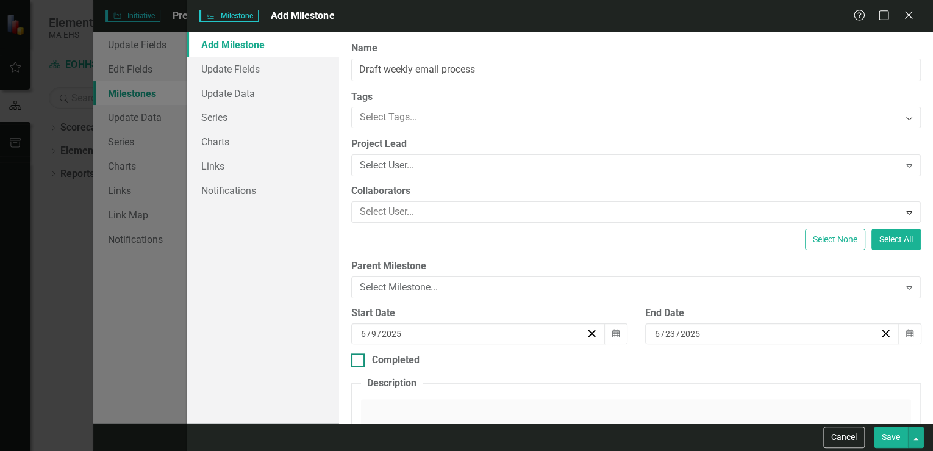
click at [359, 354] on input "Completed" at bounding box center [355, 357] width 8 height 8
checkbox input "true"
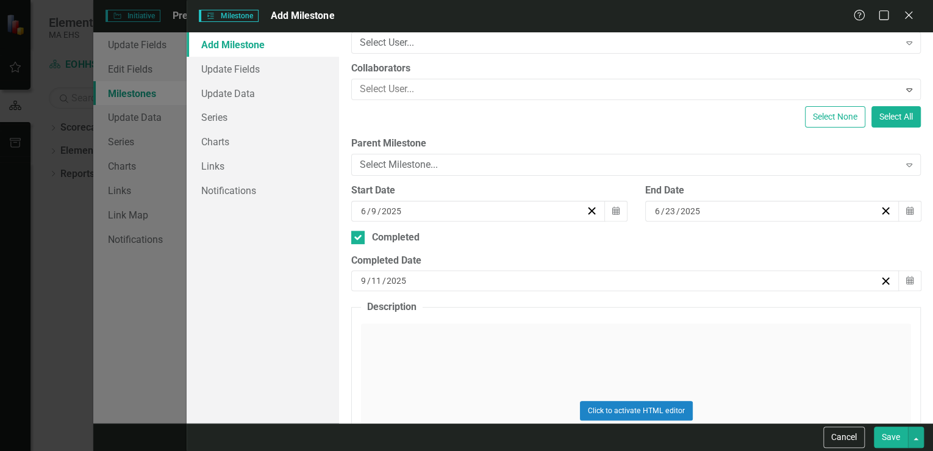
scroll to position [146, 0]
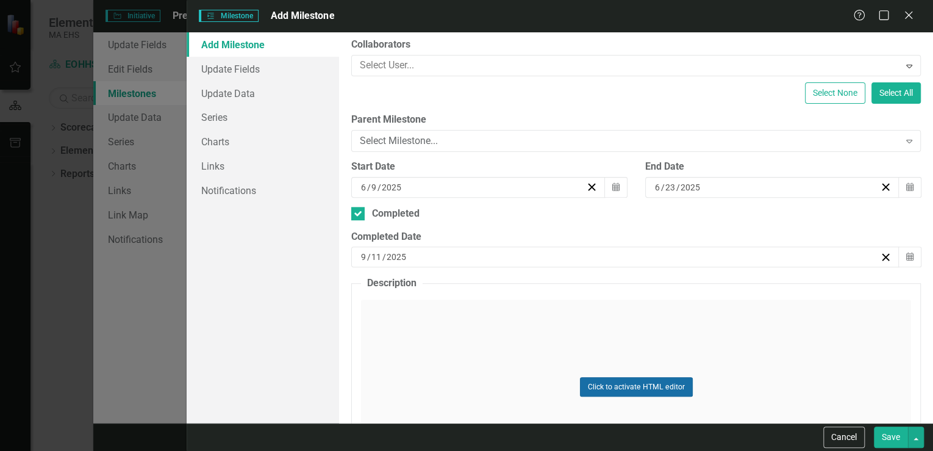
click at [602, 380] on button "Click to activate HTML editor" at bounding box center [636, 387] width 113 height 20
click at [421, 346] on p "Rich Text Area. Press ALT-0 for help." at bounding box center [635, 339] width 541 height 15
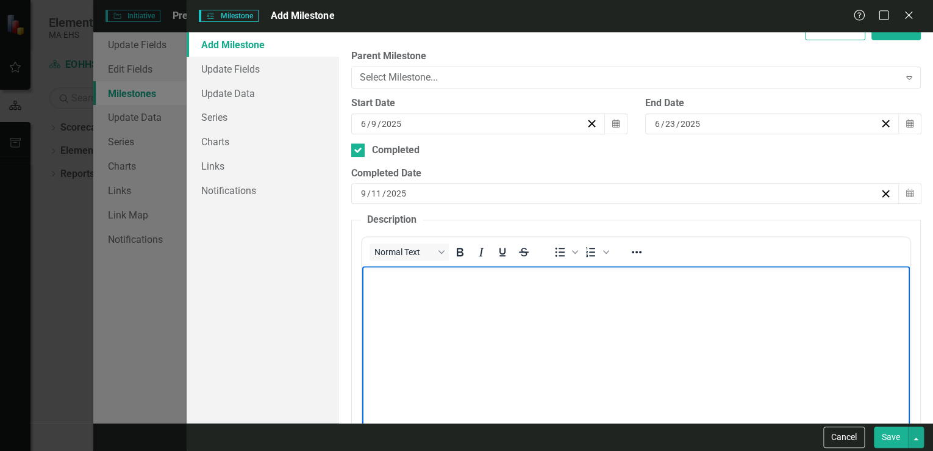
scroll to position [195, 0]
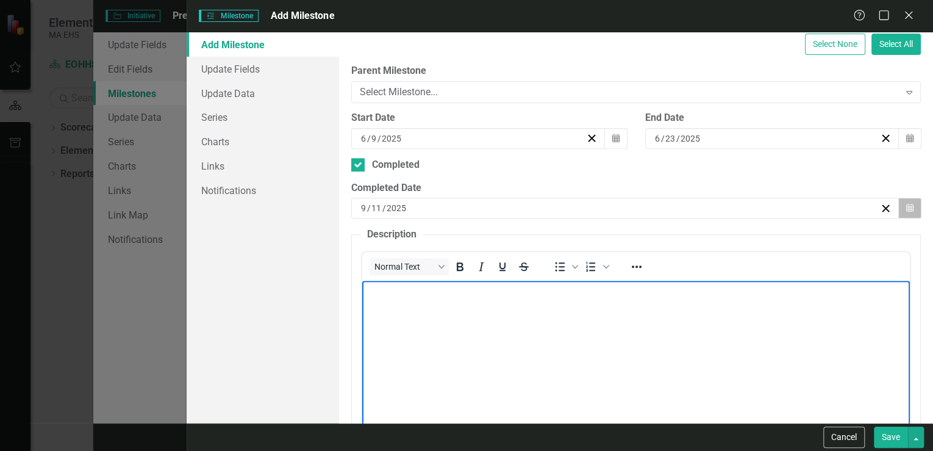
click at [906, 207] on icon "button" at bounding box center [909, 208] width 7 height 9
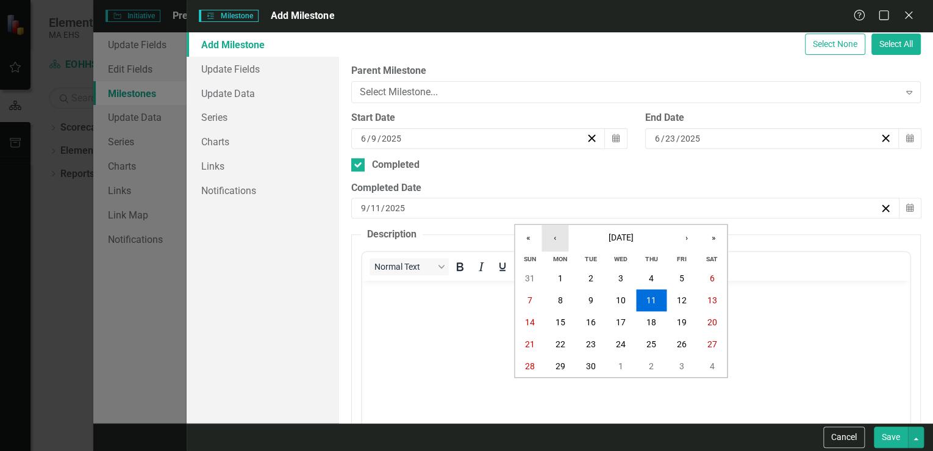
click at [557, 239] on button "‹" at bounding box center [554, 237] width 27 height 27
click at [556, 239] on button "‹" at bounding box center [554, 237] width 27 height 27
click at [559, 343] on abbr "23" at bounding box center [560, 344] width 10 height 10
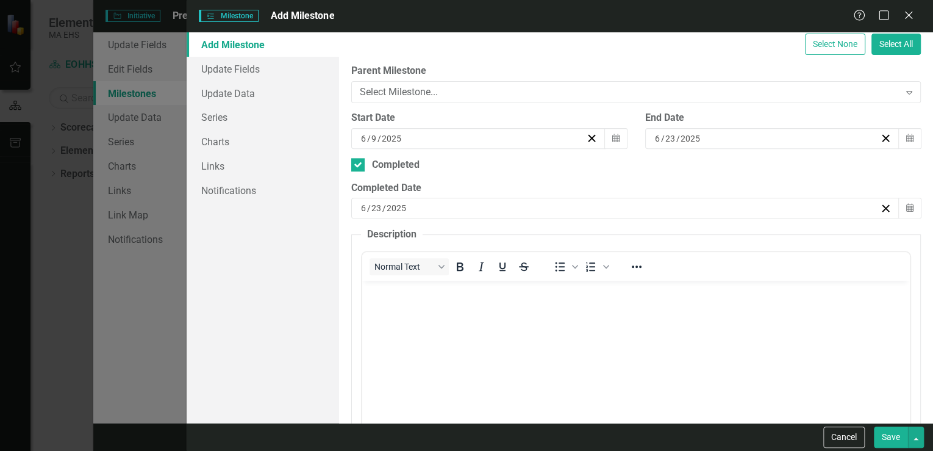
click at [888, 441] on button "Save" at bounding box center [891, 436] width 34 height 21
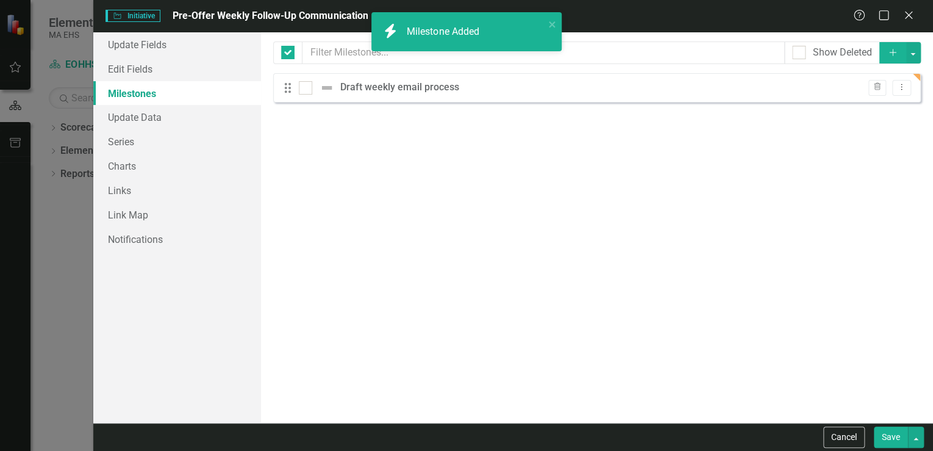
checkbox input "false"
click at [893, 51] on icon "Add" at bounding box center [892, 52] width 11 height 9
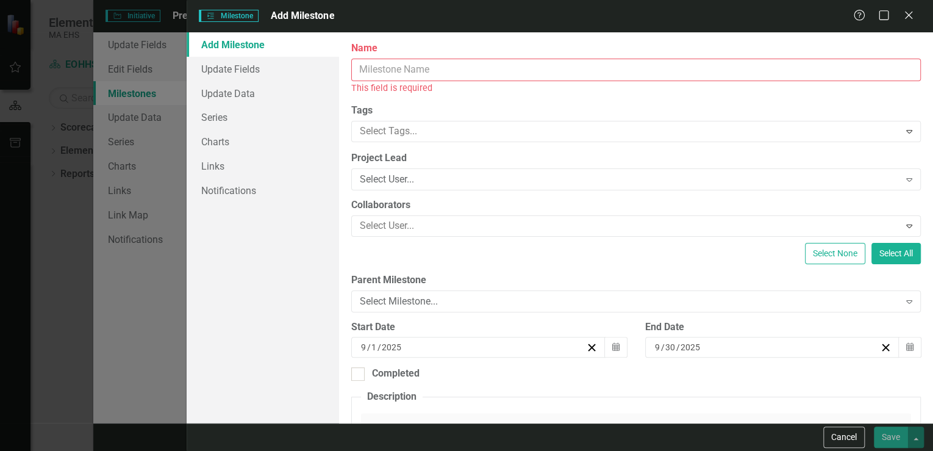
click at [390, 68] on input "Name" at bounding box center [636, 70] width 570 height 23
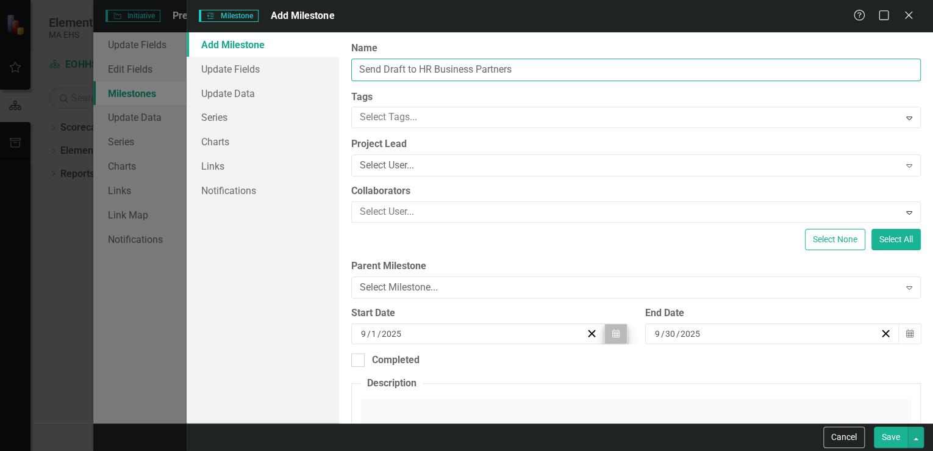
type input "Send Draft to HR Business Partners"
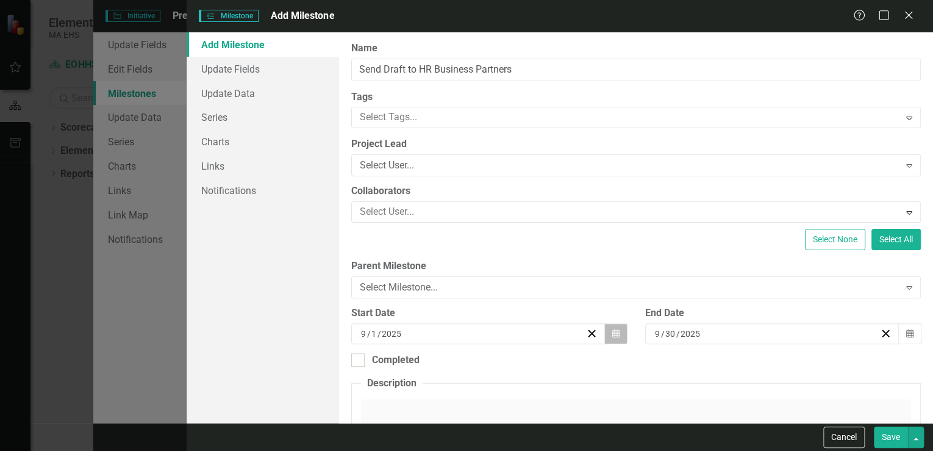
click at [612, 330] on icon "button" at bounding box center [615, 333] width 7 height 9
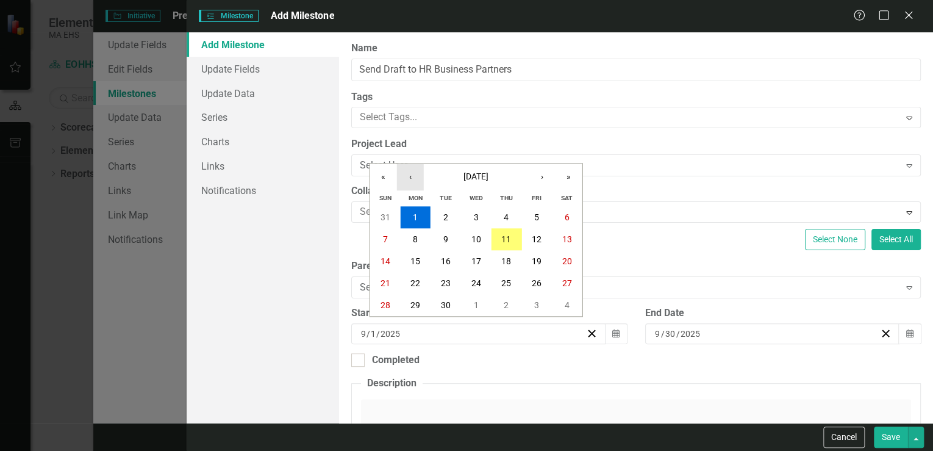
click at [410, 179] on button "‹" at bounding box center [410, 176] width 27 height 27
click at [413, 278] on abbr "23" at bounding box center [415, 283] width 10 height 10
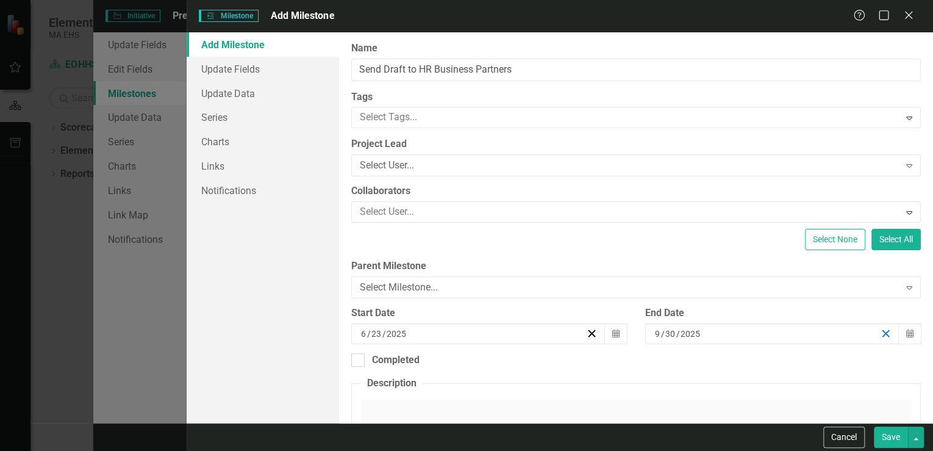
click at [882, 332] on line "button" at bounding box center [885, 333] width 7 height 7
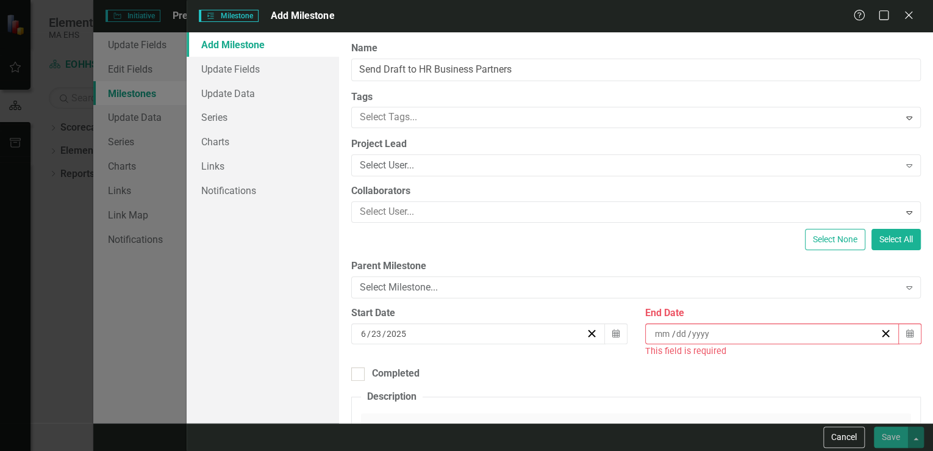
click at [732, 329] on div "/ /" at bounding box center [766, 333] width 227 height 12
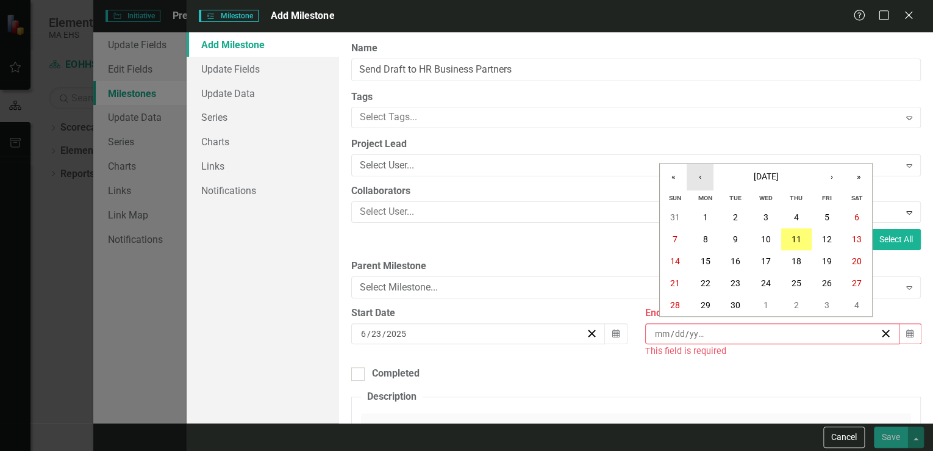
click at [696, 172] on button "‹" at bounding box center [700, 176] width 27 height 27
click at [697, 173] on button "‹" at bounding box center [700, 176] width 27 height 27
click at [828, 279] on abbr "27" at bounding box center [826, 283] width 10 height 10
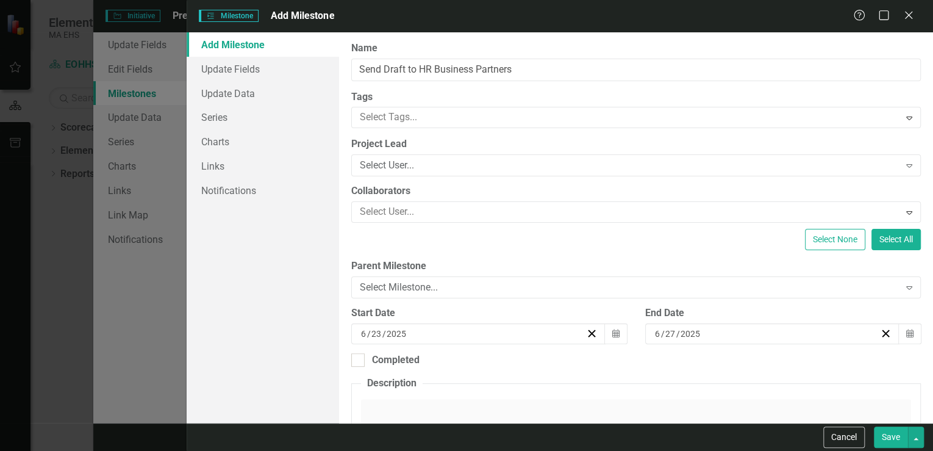
scroll to position [49, 0]
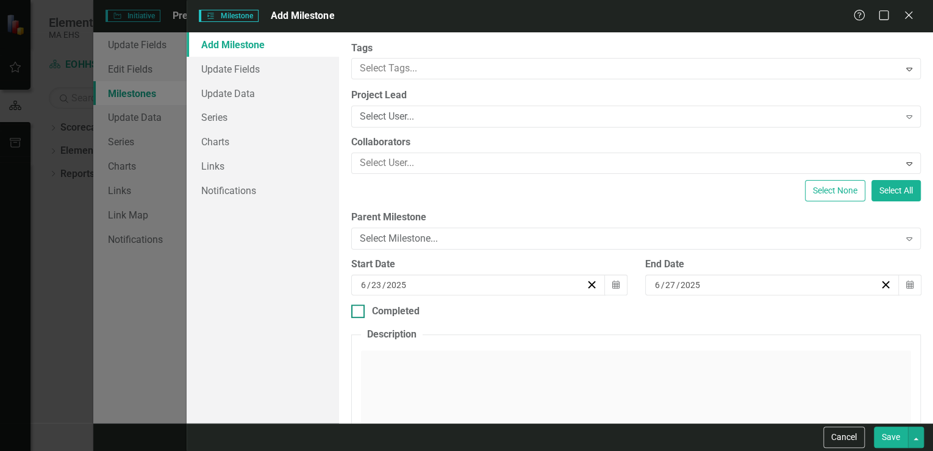
click at [359, 310] on div at bounding box center [357, 310] width 13 height 13
click at [359, 310] on input "Completed" at bounding box center [355, 308] width 8 height 8
checkbox input "true"
click at [906, 352] on icon "Calendar" at bounding box center [909, 354] width 7 height 9
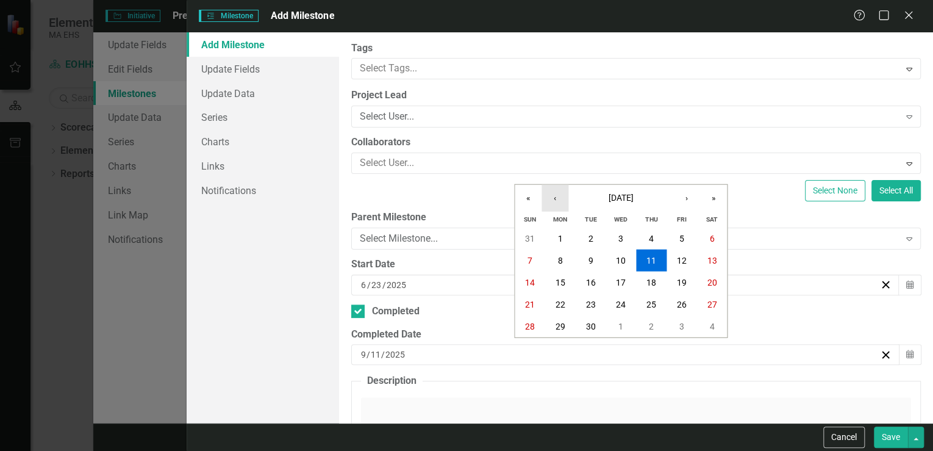
click at [552, 198] on button "‹" at bounding box center [554, 198] width 27 height 27
click at [678, 305] on abbr "27" at bounding box center [682, 304] width 10 height 10
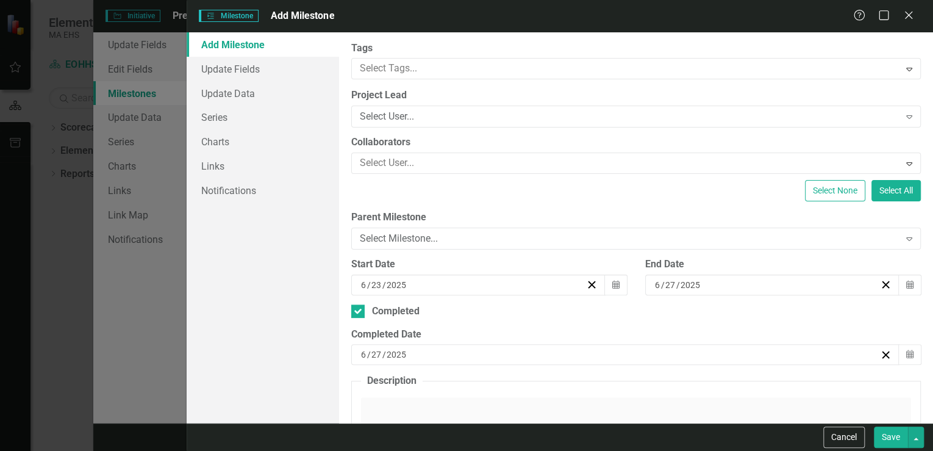
click at [895, 434] on button "Save" at bounding box center [891, 436] width 34 height 21
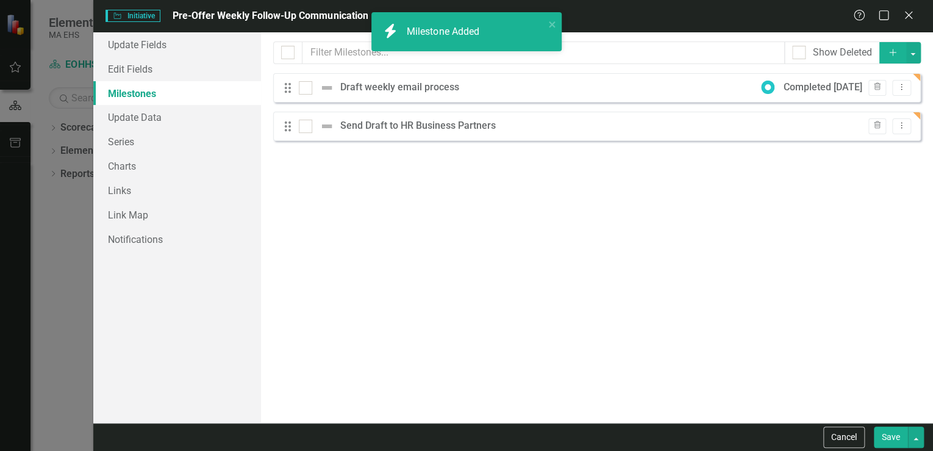
checkbox input "true"
click at [891, 51] on icon "Add" at bounding box center [892, 52] width 11 height 9
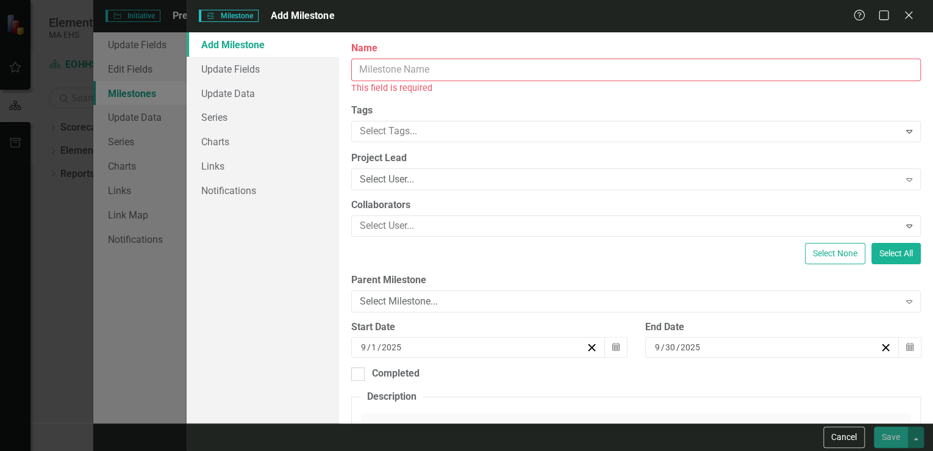
click at [396, 64] on input "Name" at bounding box center [636, 70] width 570 height 23
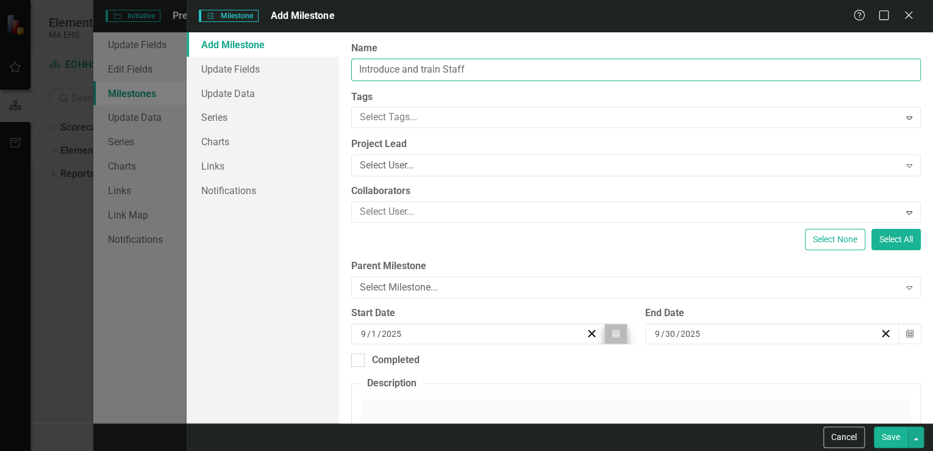
type input "Introduce and train Staff"
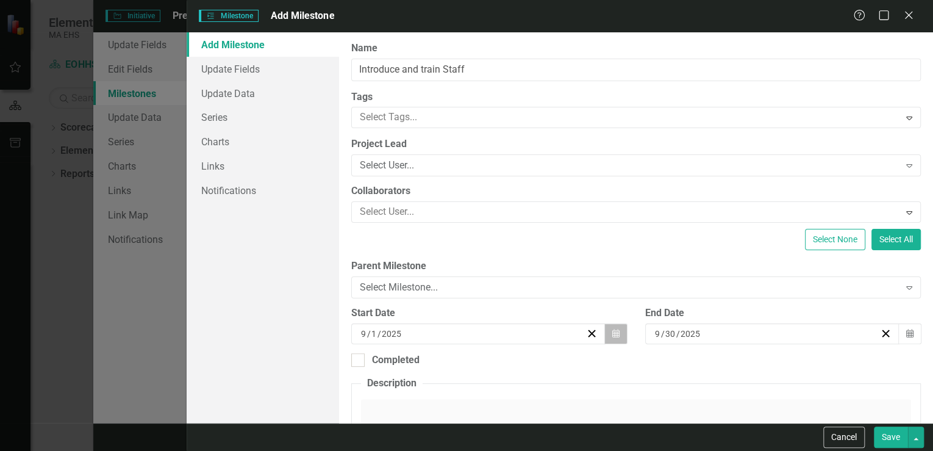
click at [615, 334] on button "Calendar" at bounding box center [615, 333] width 23 height 21
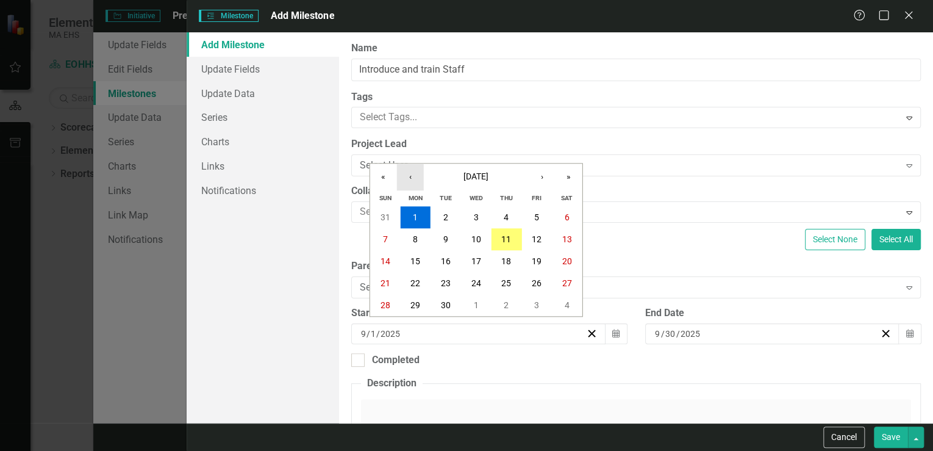
click at [417, 178] on button "‹" at bounding box center [410, 176] width 27 height 27
click at [410, 234] on button "7" at bounding box center [415, 239] width 30 height 22
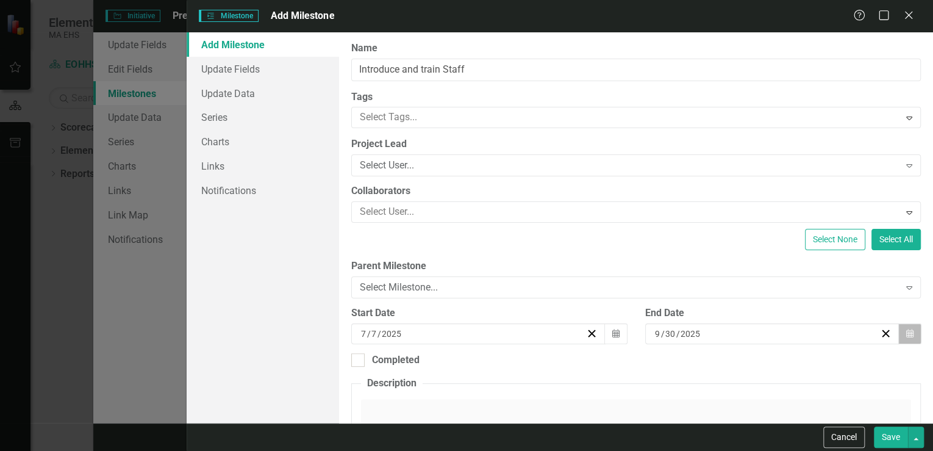
click at [906, 332] on icon "button" at bounding box center [909, 333] width 7 height 9
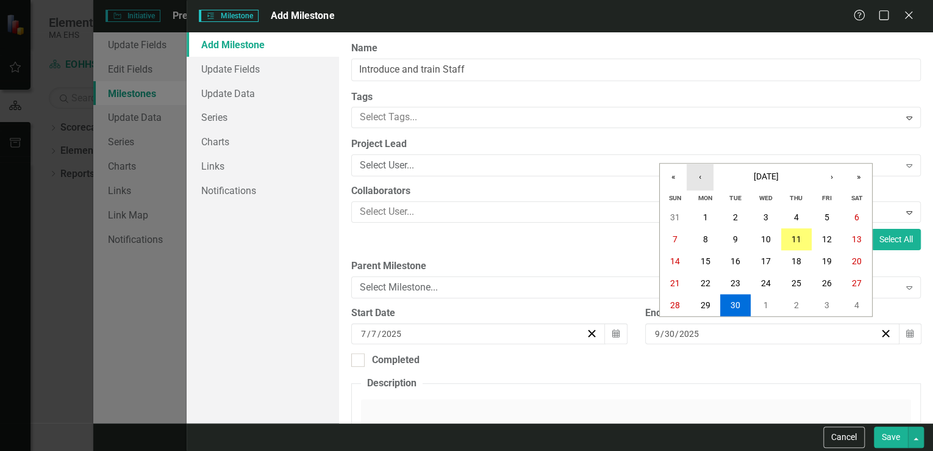
click at [703, 175] on button "‹" at bounding box center [700, 176] width 27 height 27
click at [699, 177] on button "‹" at bounding box center [700, 176] width 27 height 27
click at [823, 232] on button "11" at bounding box center [826, 239] width 30 height 22
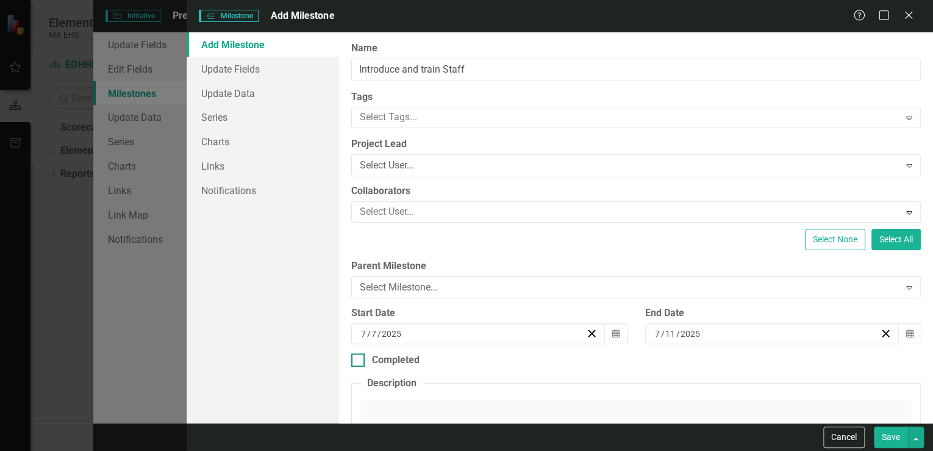
click at [359, 358] on input "Completed" at bounding box center [355, 357] width 8 height 8
checkbox input "true"
click at [897, 437] on button "Save" at bounding box center [891, 436] width 34 height 21
checkbox input "false"
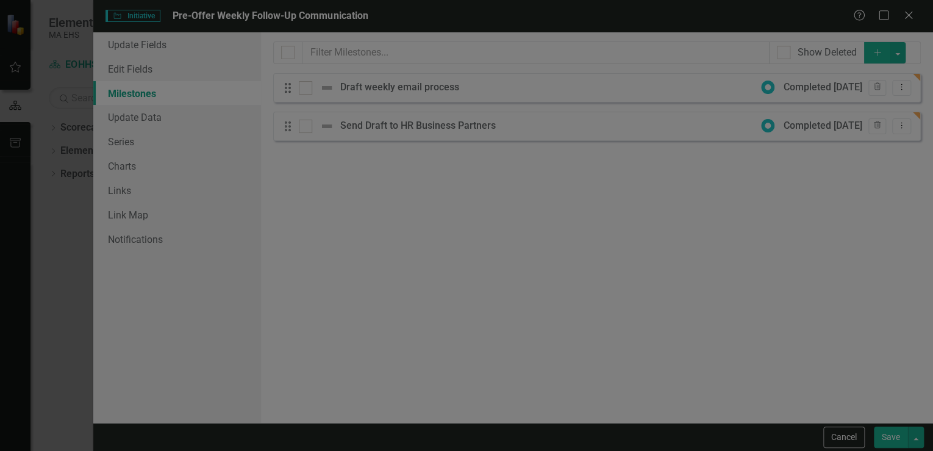
checkbox input "true"
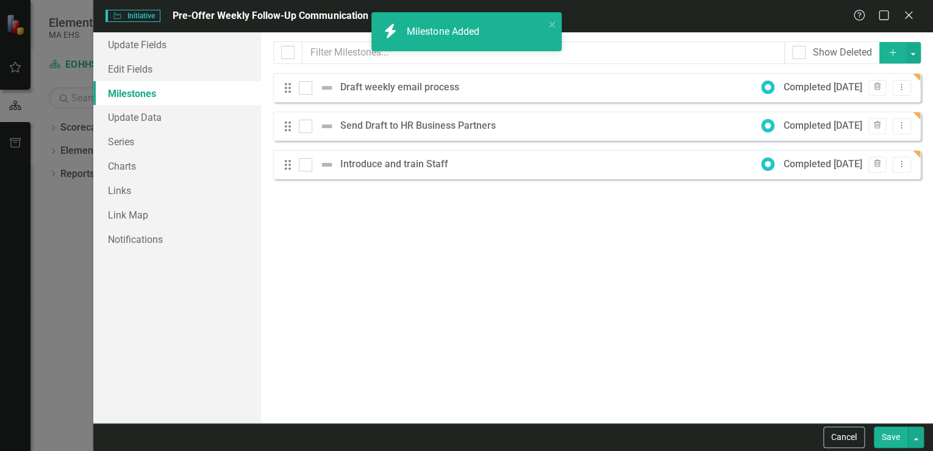
checkbox input "false"
checkbox input "true"
click at [891, 48] on icon "Add" at bounding box center [892, 52] width 11 height 9
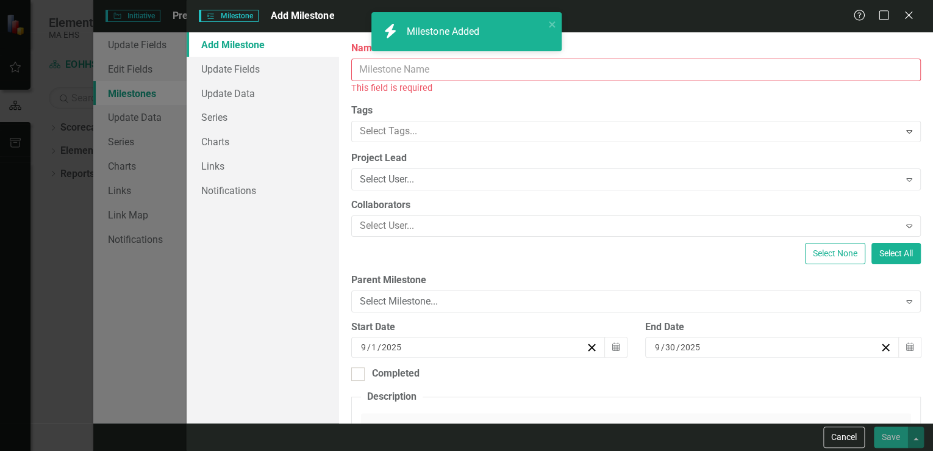
checkbox input "true"
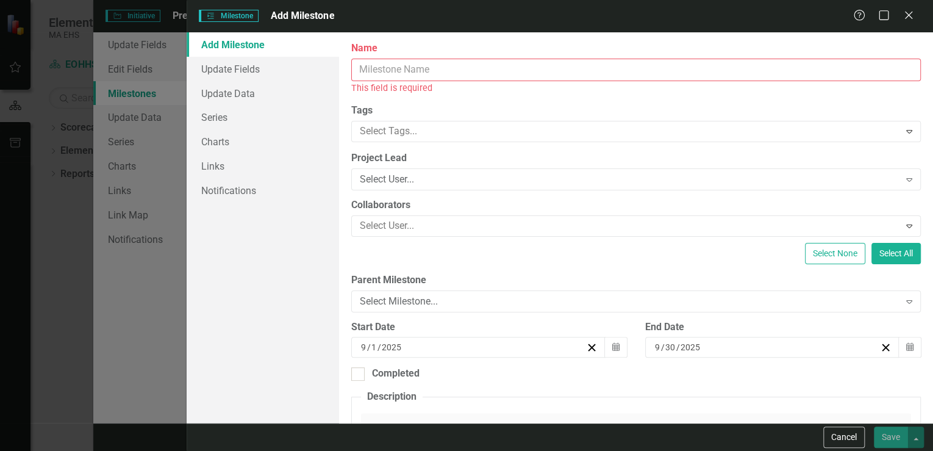
click at [363, 69] on input "Name" at bounding box center [636, 70] width 570 height 23
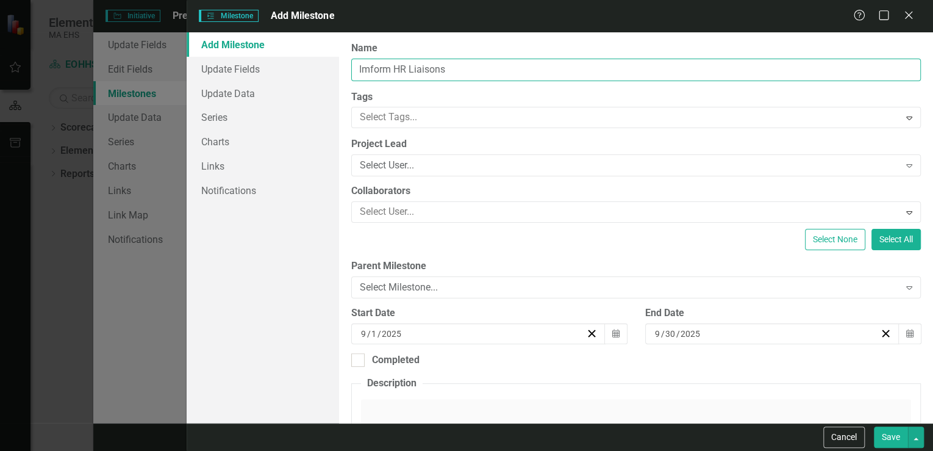
drag, startPoint x: 390, startPoint y: 67, endPoint x: 352, endPoint y: 68, distance: 37.8
click at [352, 68] on input "Imform HR Liaisons" at bounding box center [636, 70] width 570 height 23
type input "Communicate HR Liaisons"
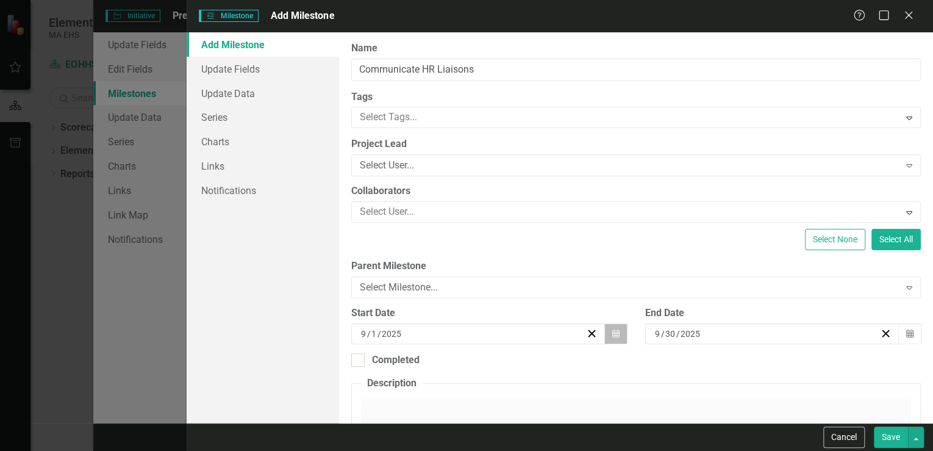
click at [612, 332] on icon "Calendar" at bounding box center [615, 333] width 7 height 9
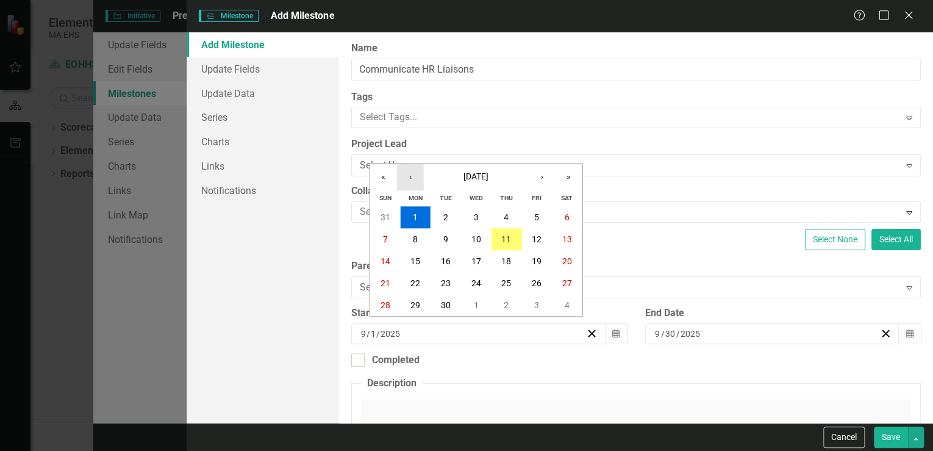
click at [406, 176] on button "‹" at bounding box center [410, 176] width 27 height 27
click at [410, 257] on abbr "14" at bounding box center [415, 261] width 10 height 10
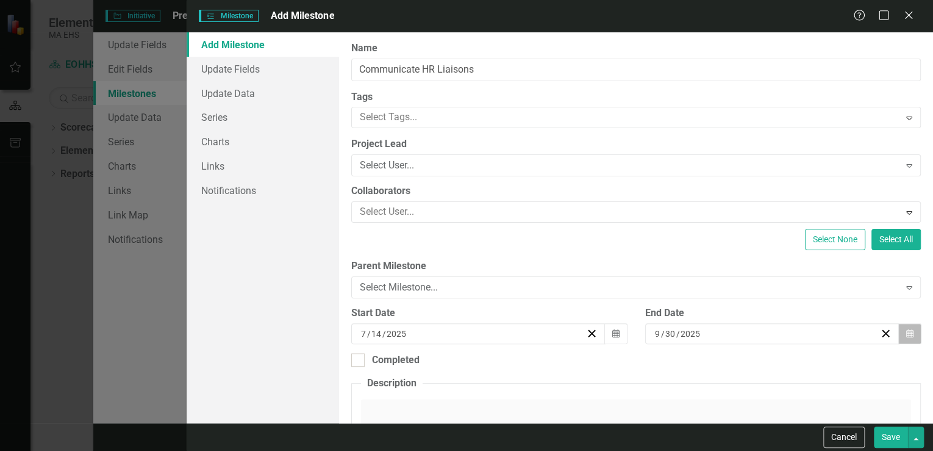
click at [906, 334] on icon "Calendar" at bounding box center [909, 333] width 7 height 9
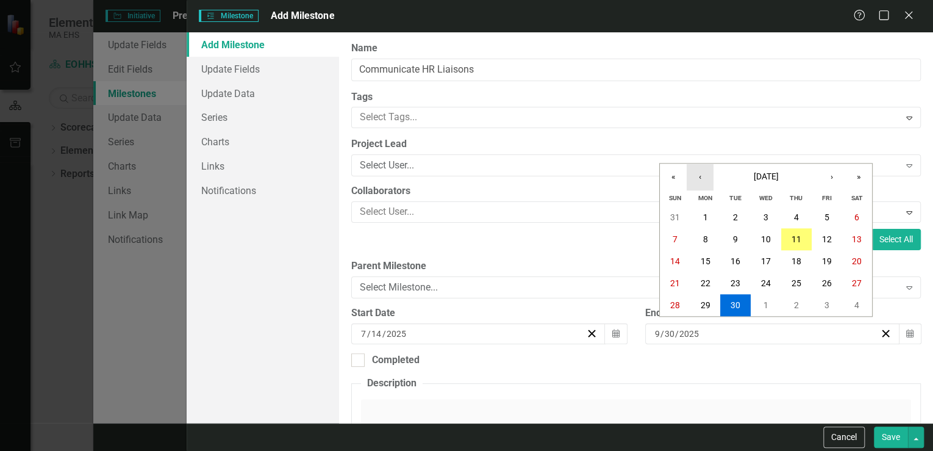
click at [702, 181] on button "‹" at bounding box center [700, 176] width 27 height 27
click at [701, 181] on button "‹" at bounding box center [700, 176] width 27 height 27
click at [701, 264] on abbr "14" at bounding box center [705, 261] width 10 height 10
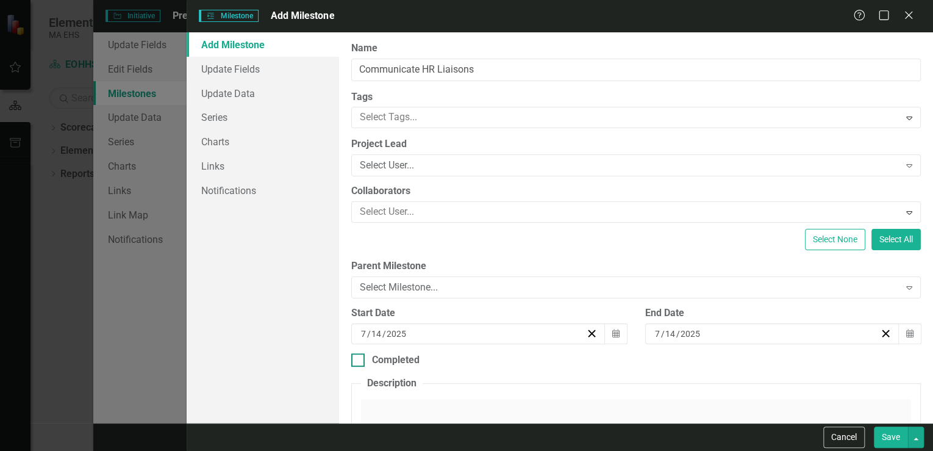
click at [360, 354] on div at bounding box center [357, 359] width 13 height 13
click at [359, 354] on input "Completed" at bounding box center [355, 357] width 8 height 8
checkbox input "true"
click at [906, 400] on icon "Calendar" at bounding box center [909, 403] width 7 height 9
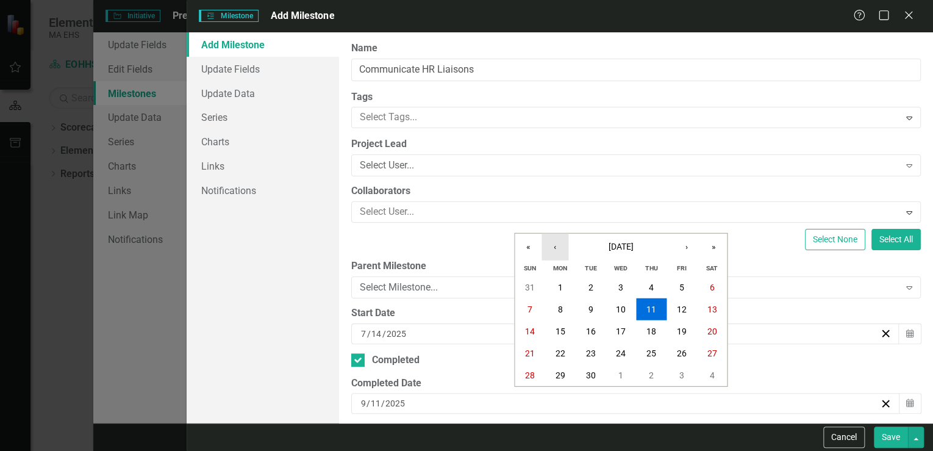
click at [554, 251] on button "‹" at bounding box center [554, 247] width 27 height 27
click at [553, 251] on button "‹" at bounding box center [554, 247] width 27 height 27
click at [554, 327] on button "14" at bounding box center [560, 331] width 30 height 22
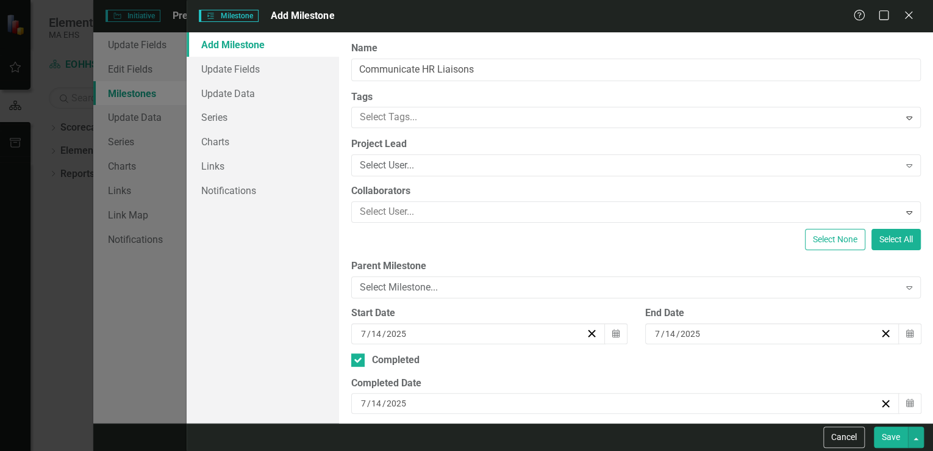
click at [895, 437] on button "Save" at bounding box center [891, 436] width 34 height 21
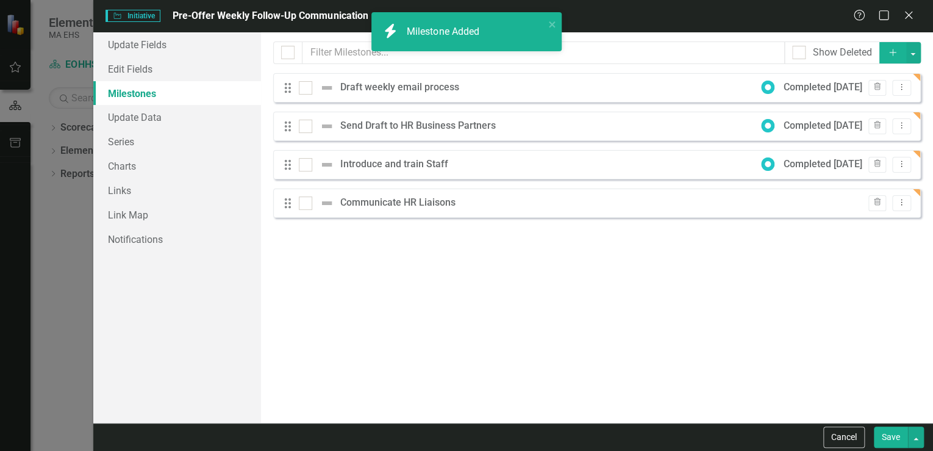
checkbox input "false"
checkbox input "true"
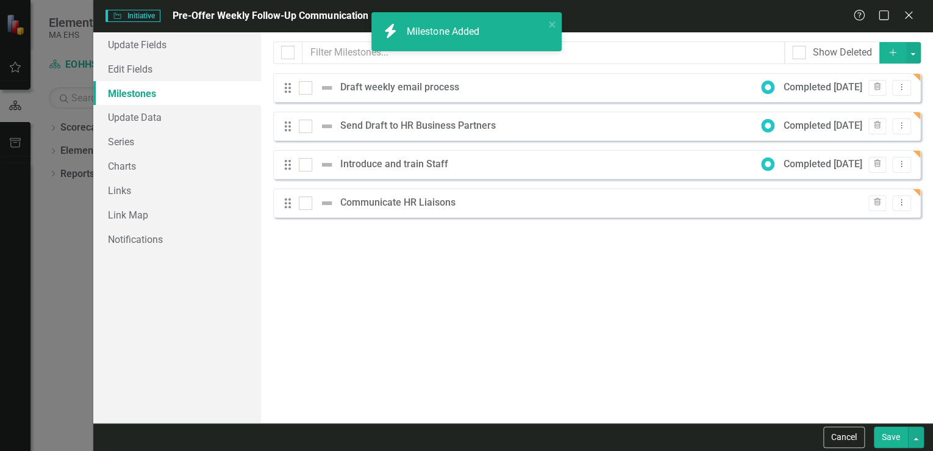
checkbox input "true"
click at [895, 54] on icon "Add" at bounding box center [892, 52] width 11 height 9
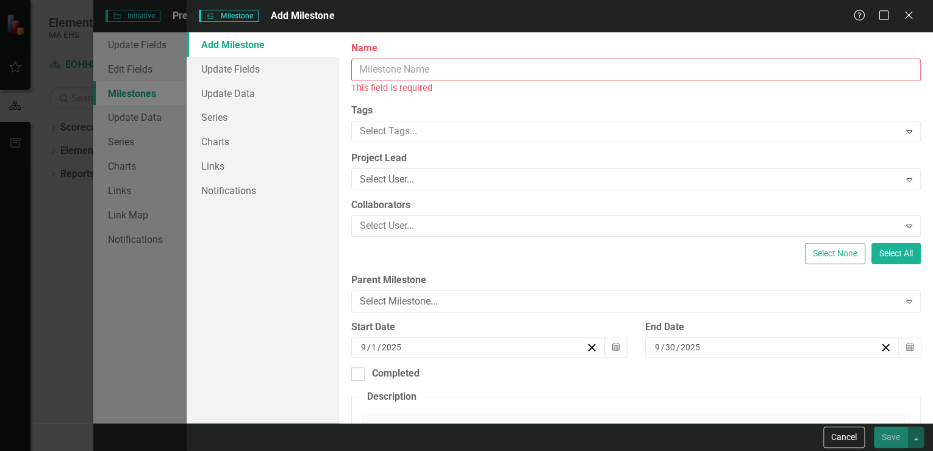
click at [368, 68] on input "Name" at bounding box center [636, 70] width 570 height 23
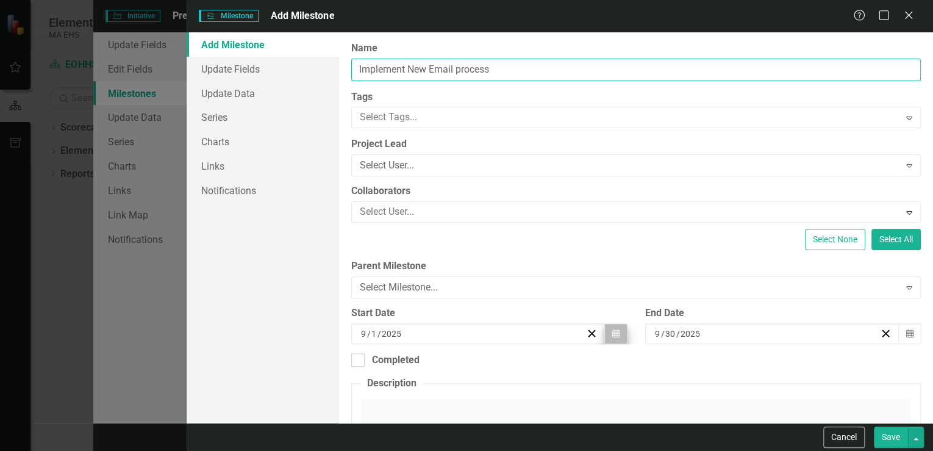
type input "Implement New Email process"
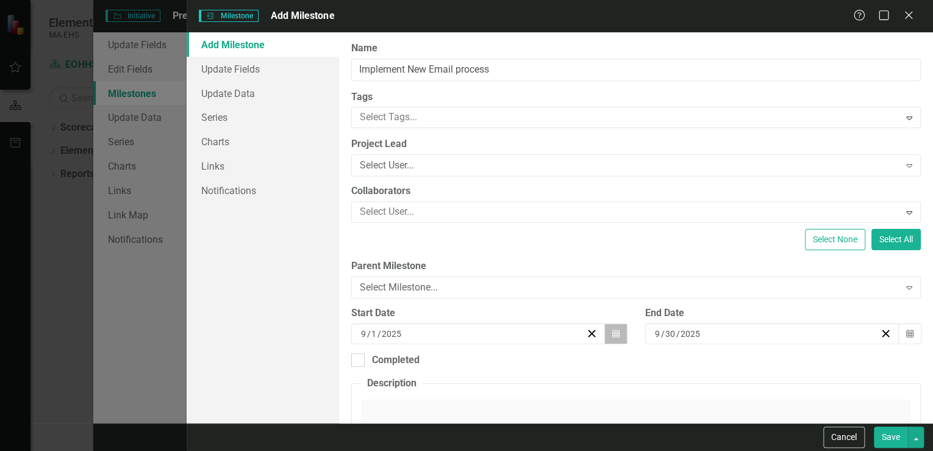
click at [612, 329] on icon "Calendar" at bounding box center [615, 333] width 7 height 9
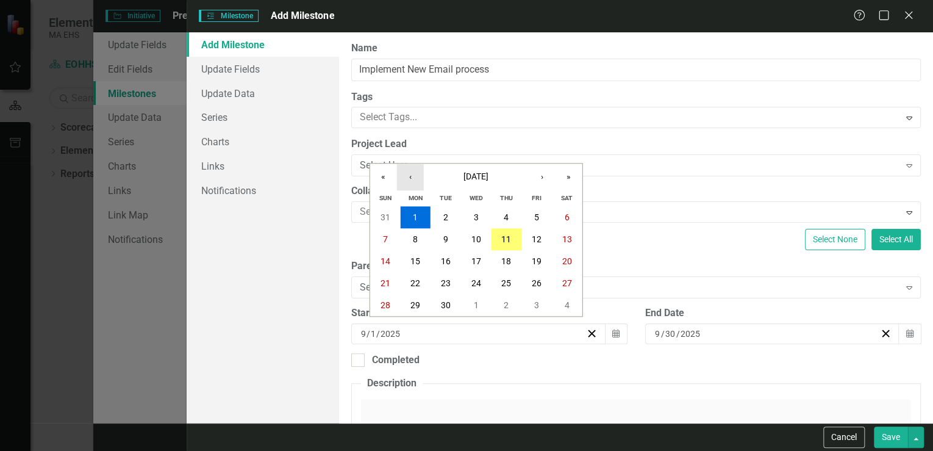
click at [405, 172] on button "‹" at bounding box center [410, 176] width 27 height 27
click at [417, 304] on abbr "28" at bounding box center [415, 305] width 10 height 10
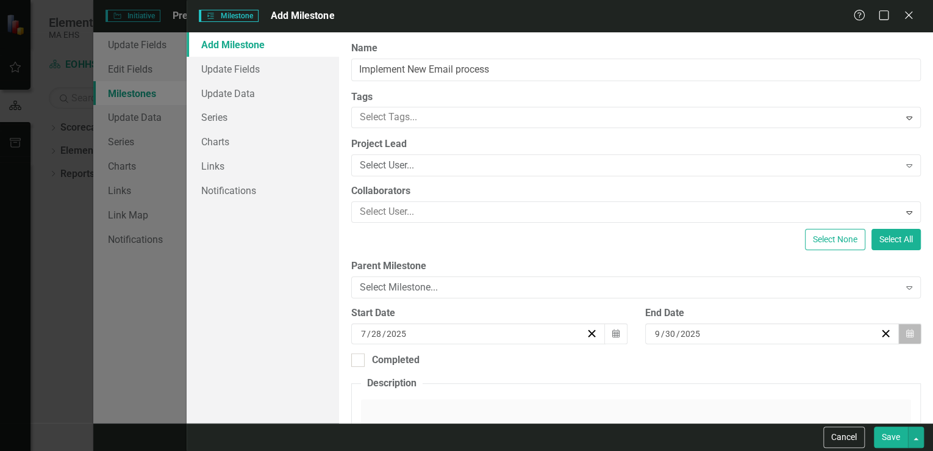
click at [906, 334] on icon "Calendar" at bounding box center [909, 333] width 7 height 9
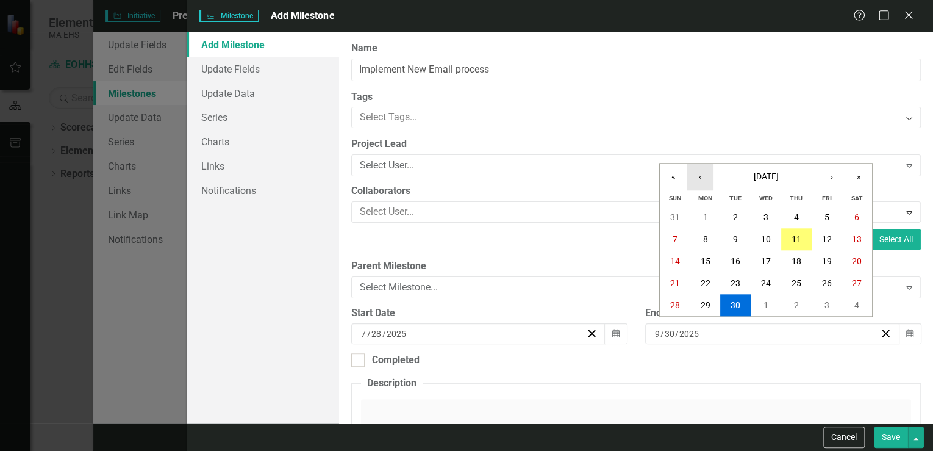
click at [701, 177] on button "‹" at bounding box center [700, 176] width 27 height 27
click at [704, 302] on abbr "28" at bounding box center [705, 305] width 10 height 10
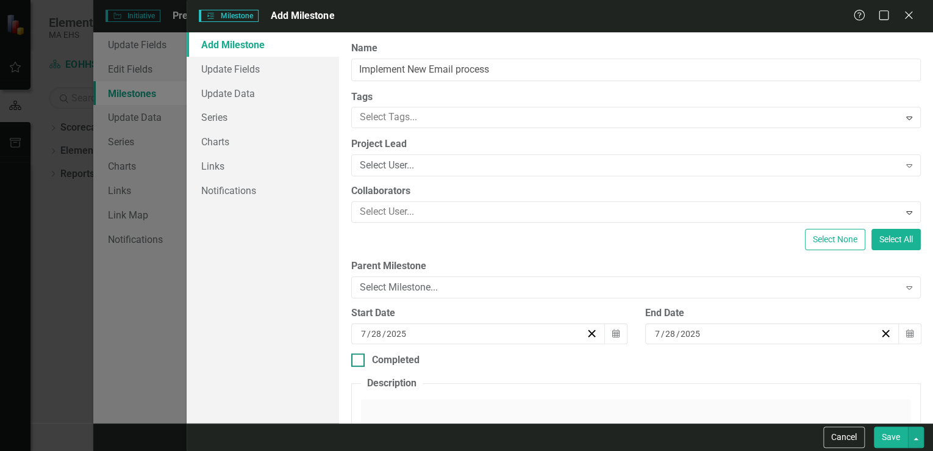
click at [358, 359] on input "Completed" at bounding box center [355, 357] width 8 height 8
checkbox input "true"
click at [906, 402] on icon "button" at bounding box center [909, 403] width 7 height 9
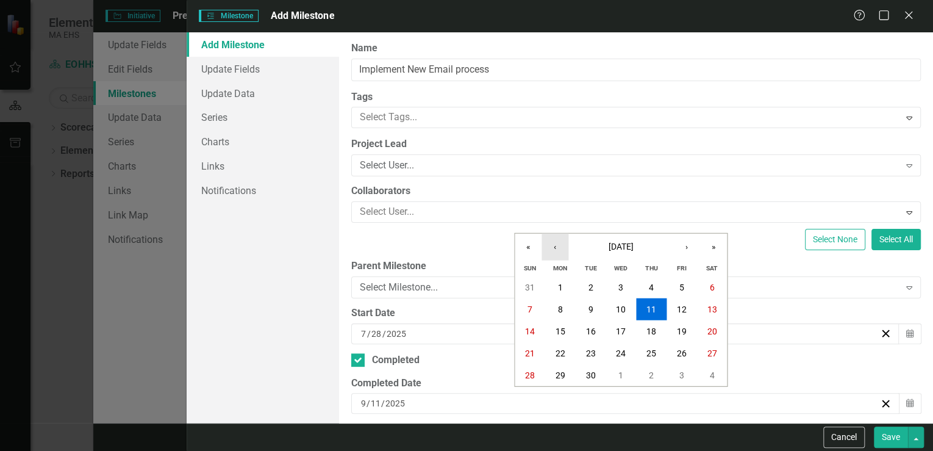
click at [555, 246] on button "‹" at bounding box center [554, 247] width 27 height 27
click at [556, 371] on abbr "28" at bounding box center [560, 375] width 10 height 10
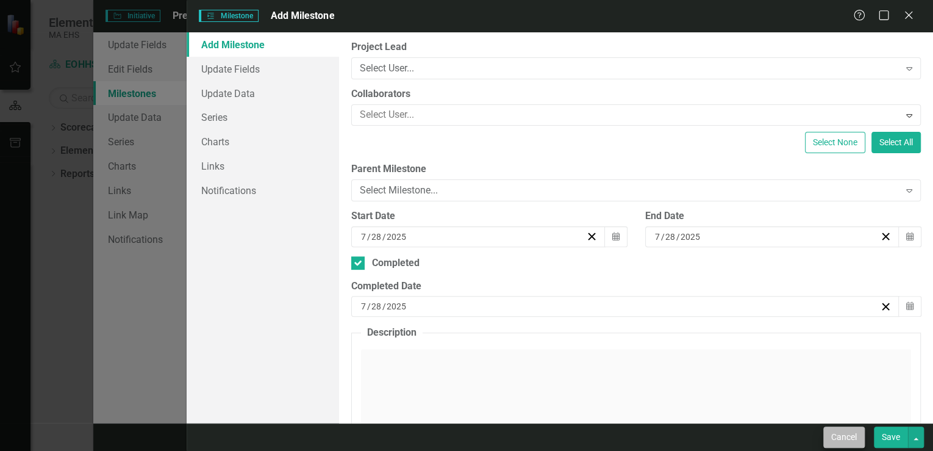
scroll to position [98, 0]
click at [890, 430] on button "Save" at bounding box center [891, 436] width 34 height 21
checkbox input "false"
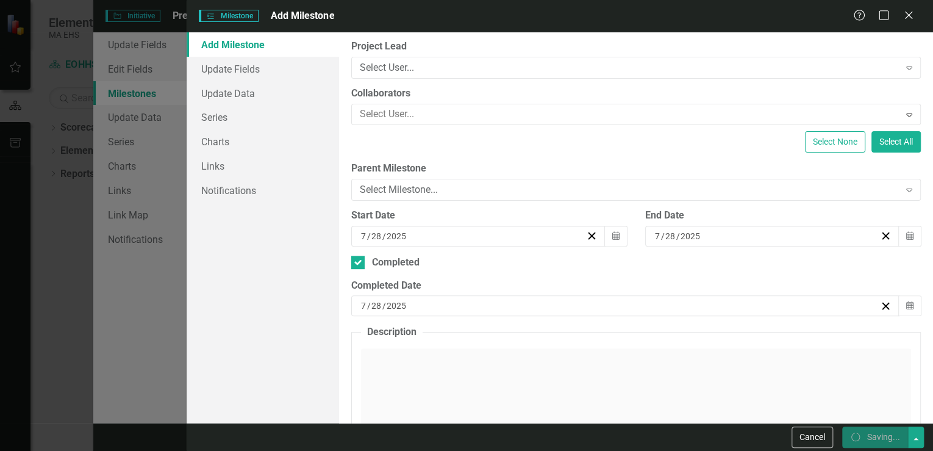
checkbox input "false"
checkbox input "true"
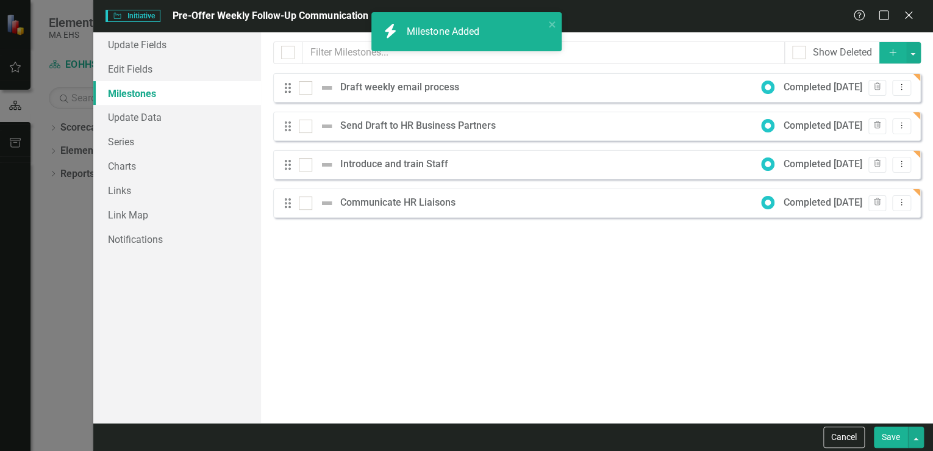
checkbox input "false"
checkbox input "true"
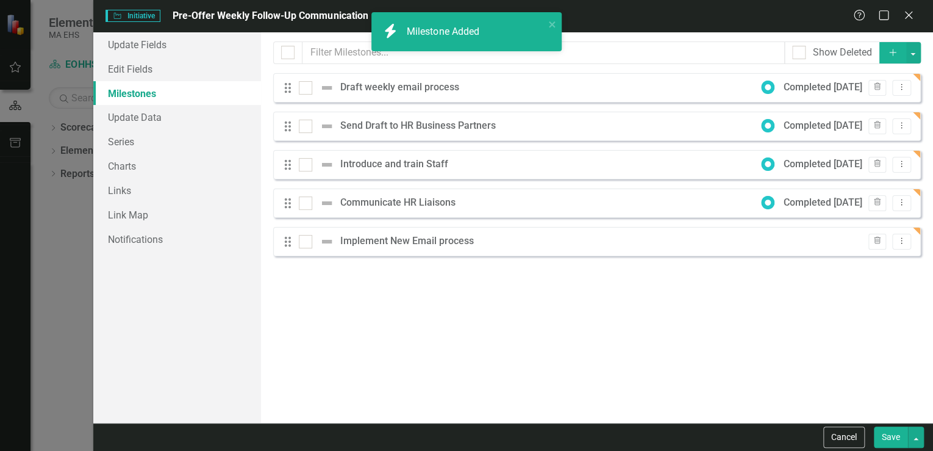
checkbox input "true"
click at [410, 87] on div "Draft weekly email process" at bounding box center [402, 87] width 125 height 14
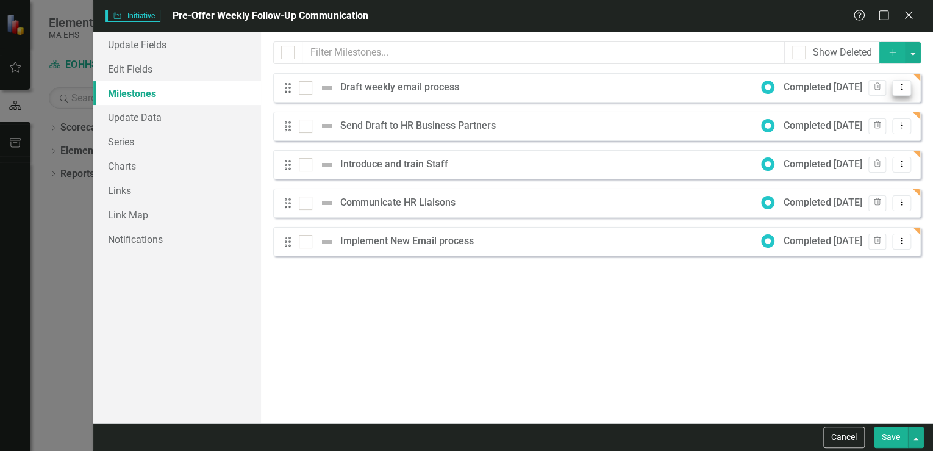
click at [901, 85] on icon "Dropdown Menu" at bounding box center [901, 87] width 10 height 8
click at [884, 108] on link "Edit Edit Milestone" at bounding box center [853, 107] width 115 height 23
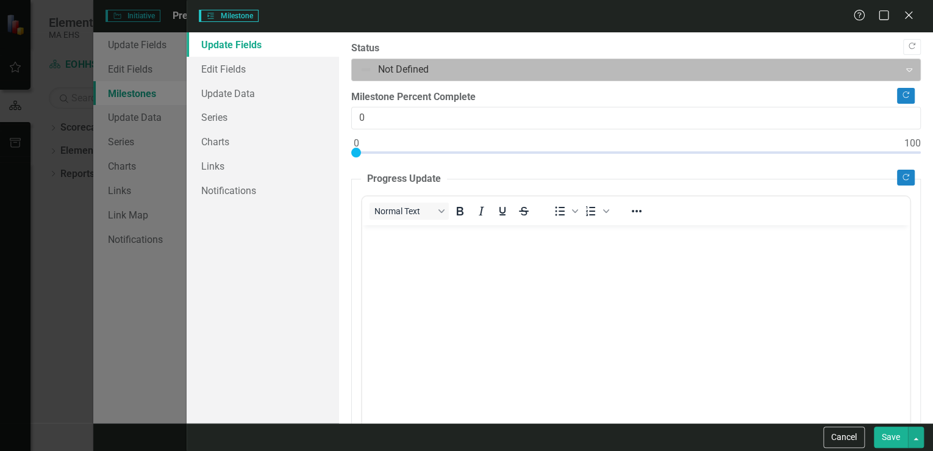
click at [398, 66] on div at bounding box center [626, 70] width 532 height 16
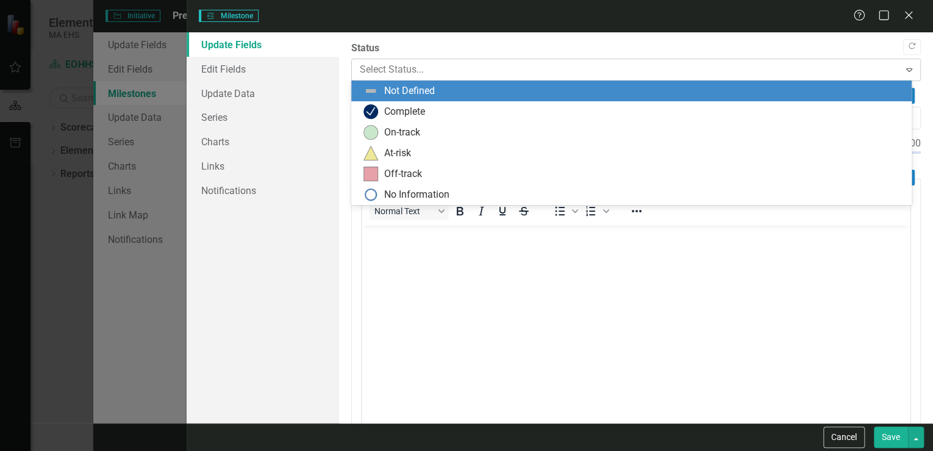
scroll to position [0, 0]
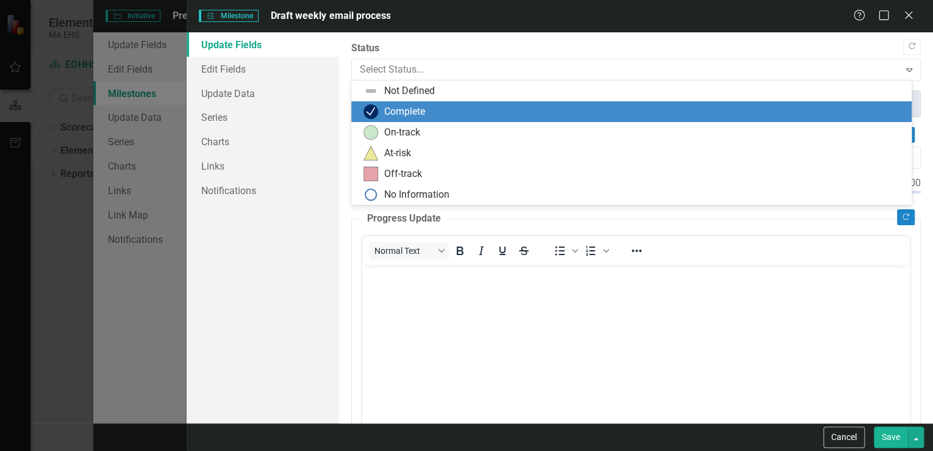
click at [389, 107] on div "Complete" at bounding box center [404, 112] width 41 height 14
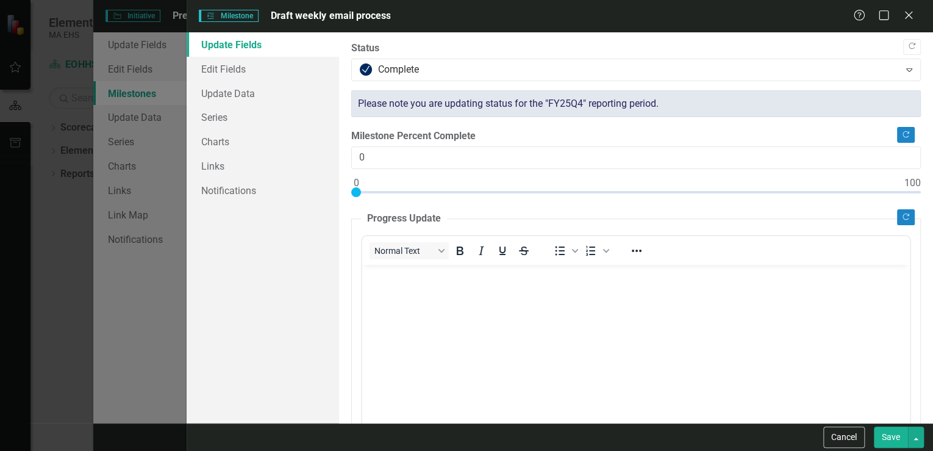
click at [895, 441] on button "Save" at bounding box center [891, 436] width 34 height 21
checkbox input "false"
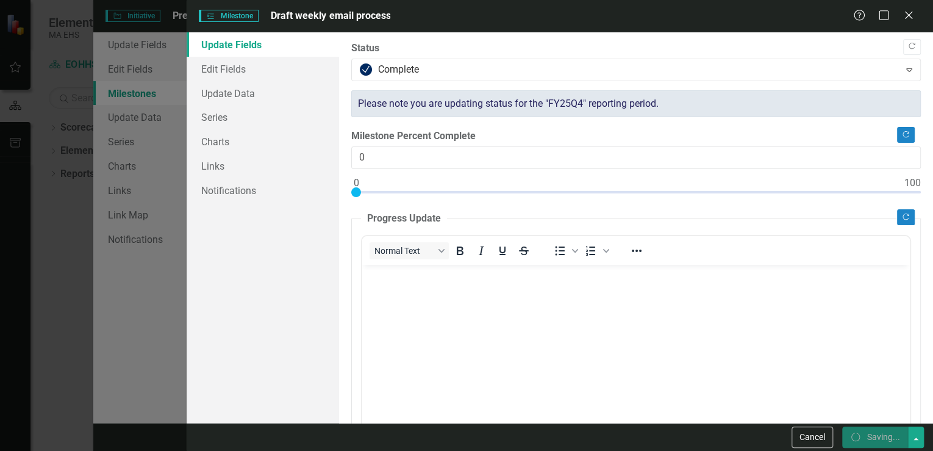
checkbox input "false"
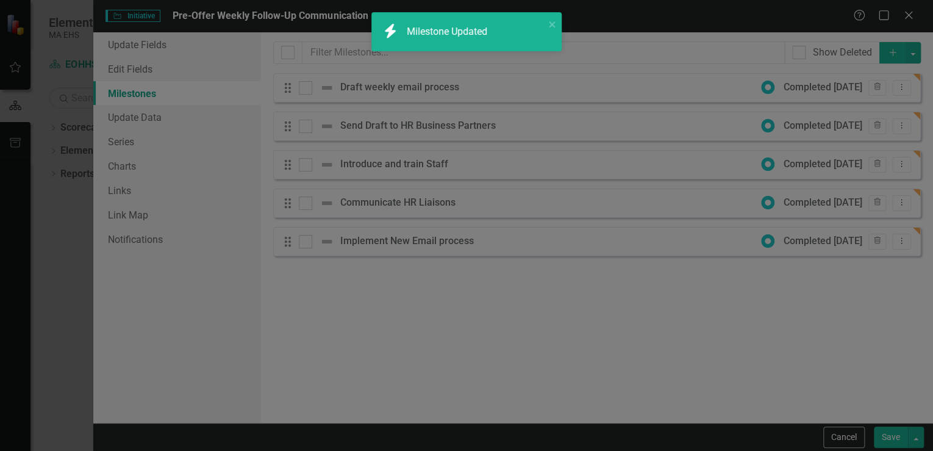
checkbox input "true"
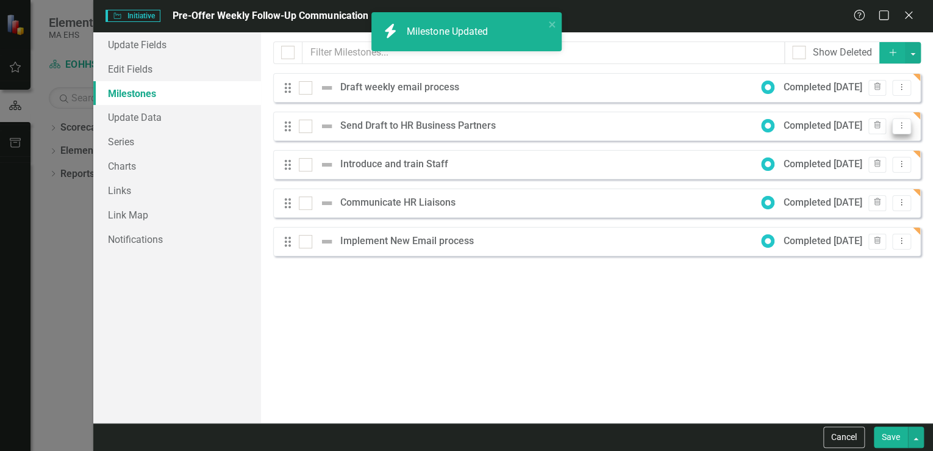
checkbox input "false"
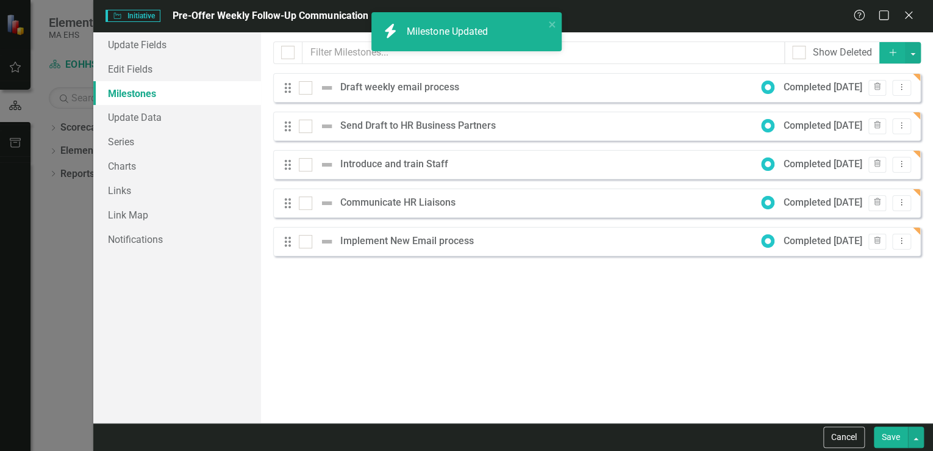
checkbox input "true"
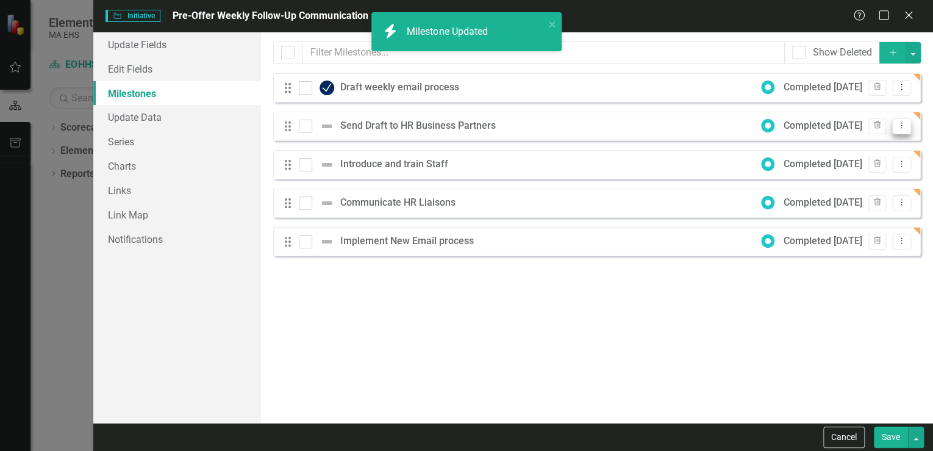
click at [904, 124] on icon "Dropdown Menu" at bounding box center [901, 125] width 10 height 8
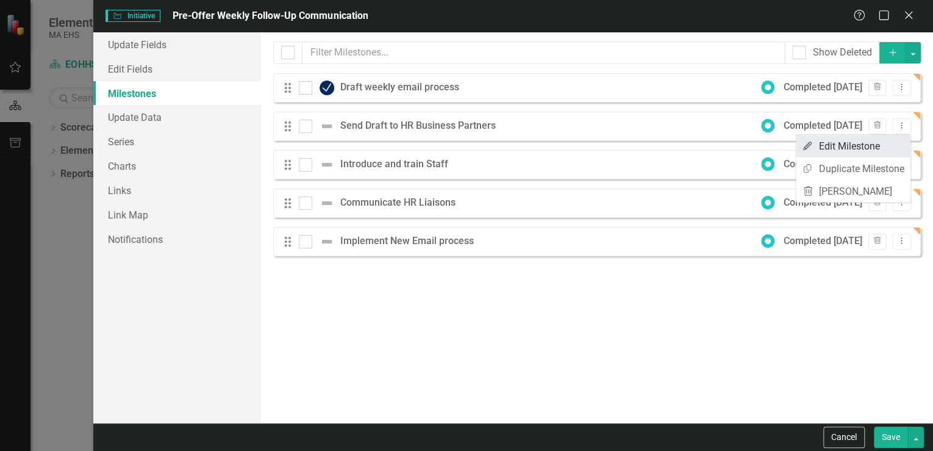
click at [874, 147] on link "Edit Edit Milestone" at bounding box center [853, 146] width 115 height 23
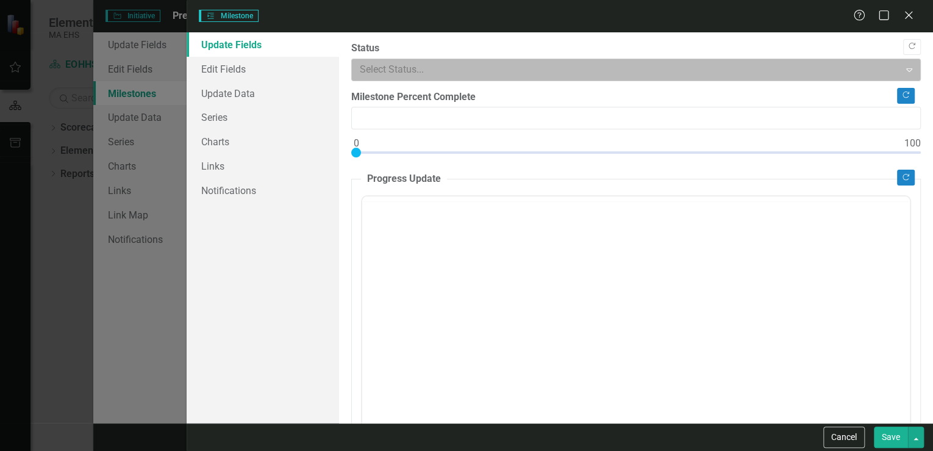
type input "0"
click at [362, 73] on div at bounding box center [626, 70] width 532 height 16
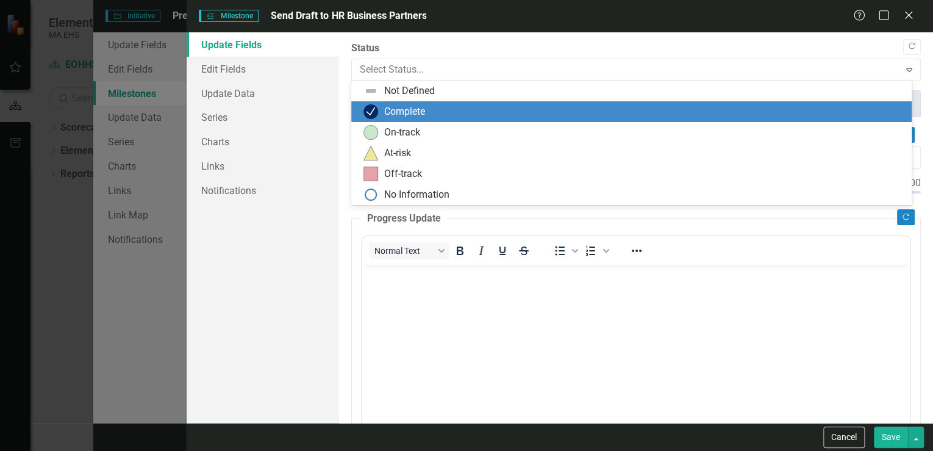
click at [372, 111] on img at bounding box center [370, 111] width 15 height 15
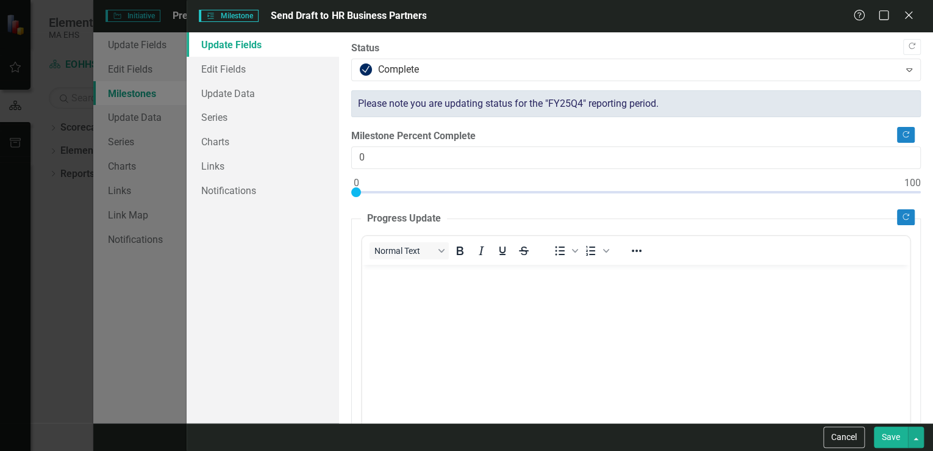
click at [888, 435] on button "Save" at bounding box center [891, 436] width 34 height 21
checkbox input "false"
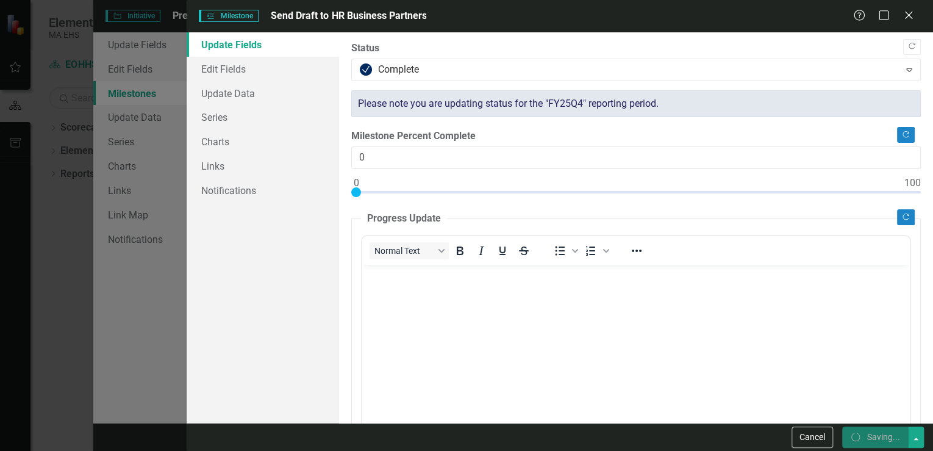
checkbox input "false"
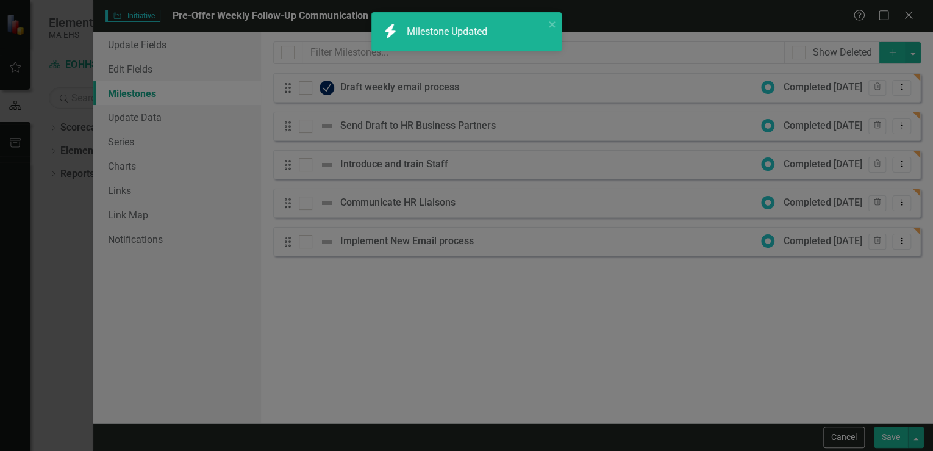
checkbox input "true"
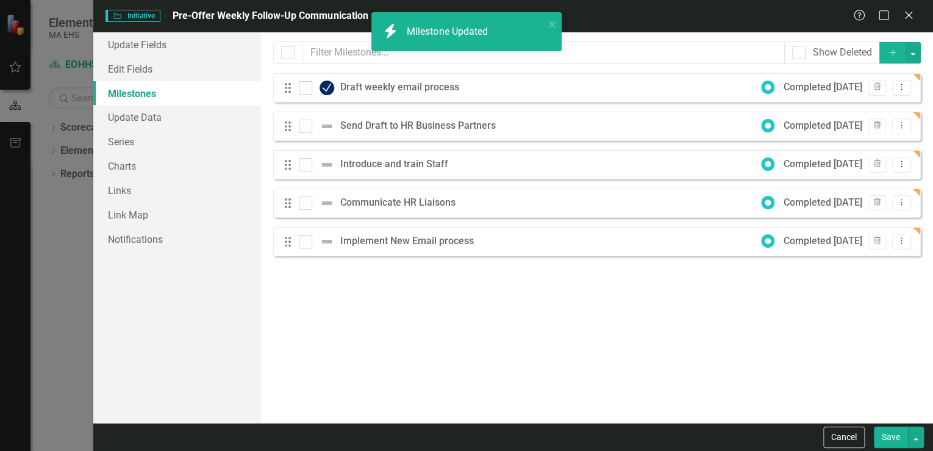
checkbox input "false"
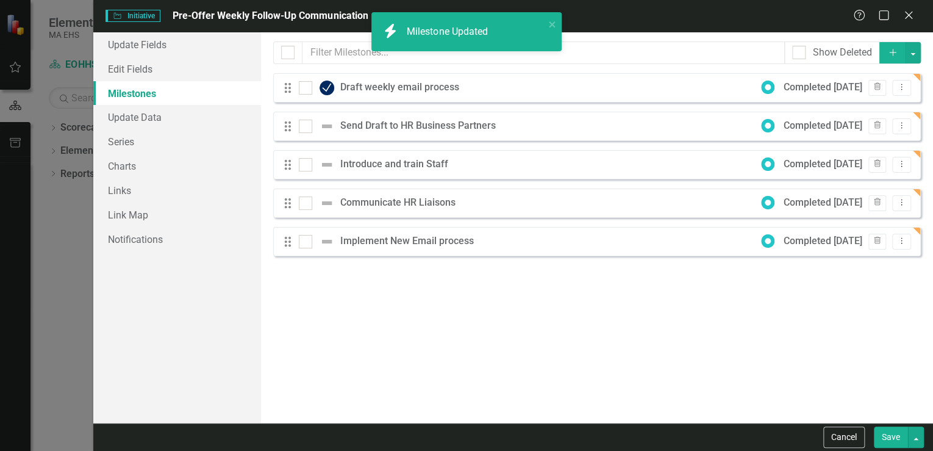
checkbox input "true"
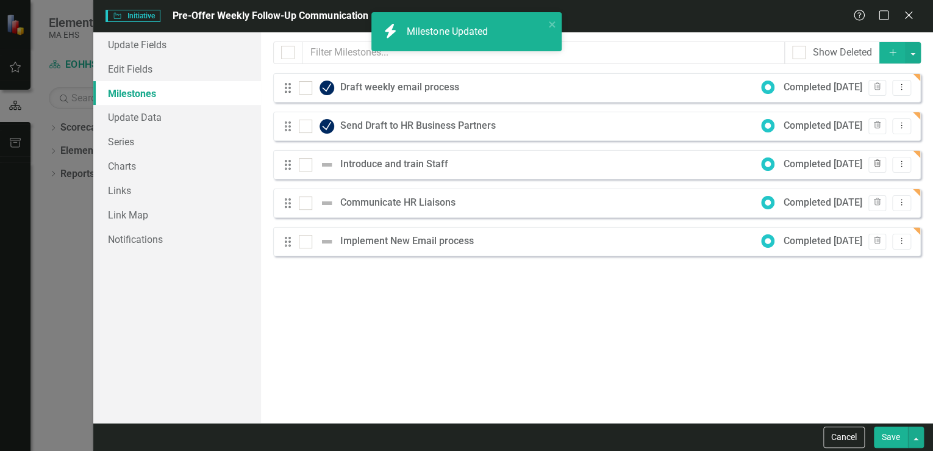
click at [877, 163] on icon "Trash" at bounding box center [877, 163] width 9 height 7
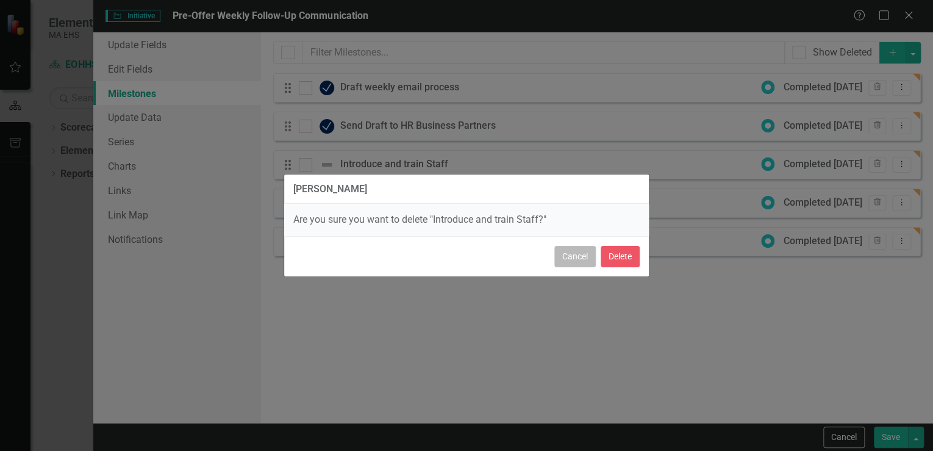
click at [573, 254] on button "Cancel" at bounding box center [574, 256] width 41 height 21
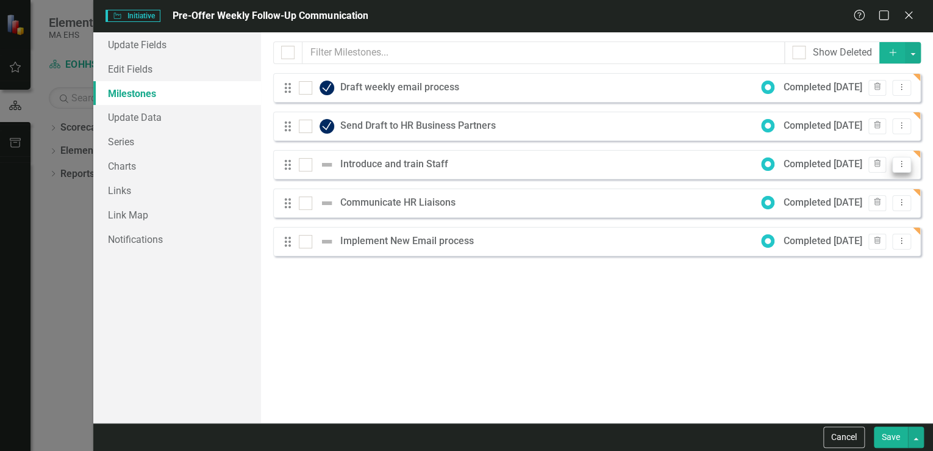
click at [907, 161] on button "Dropdown Menu" at bounding box center [901, 165] width 19 height 16
click at [859, 185] on link "Edit Edit Milestone" at bounding box center [853, 184] width 115 height 23
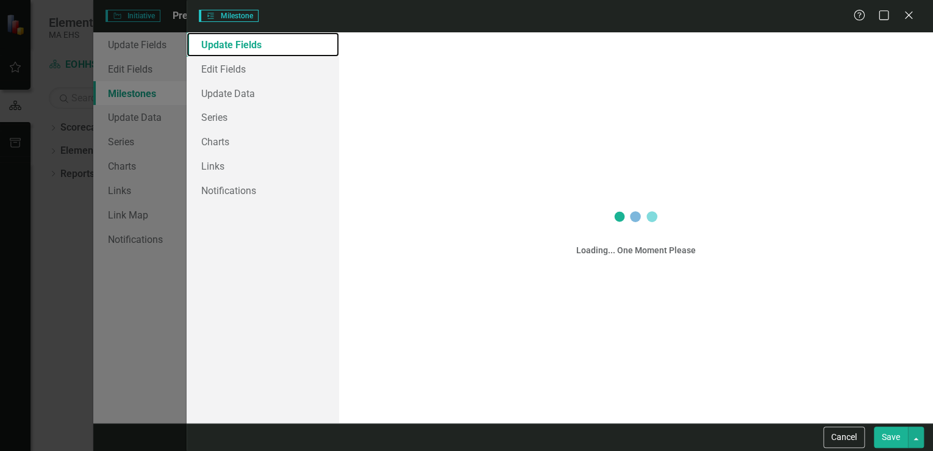
click at [295, 46] on link "Update Fields" at bounding box center [263, 44] width 152 height 24
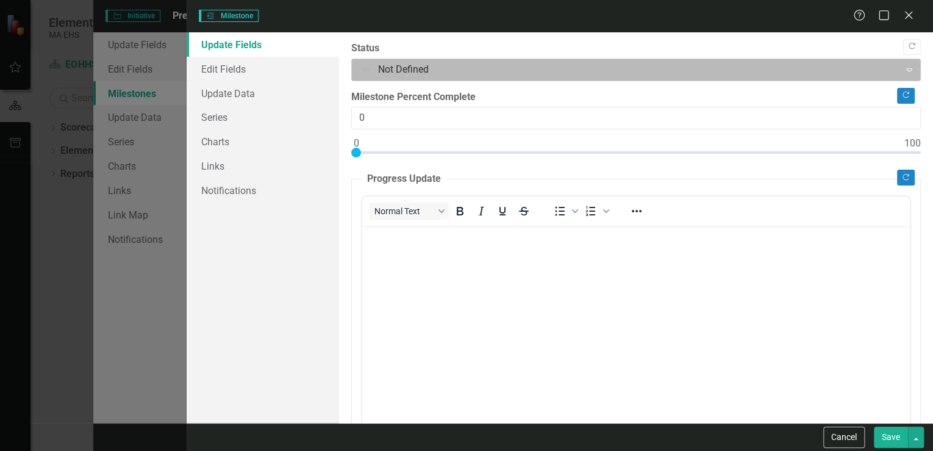
click at [385, 66] on div at bounding box center [626, 70] width 532 height 16
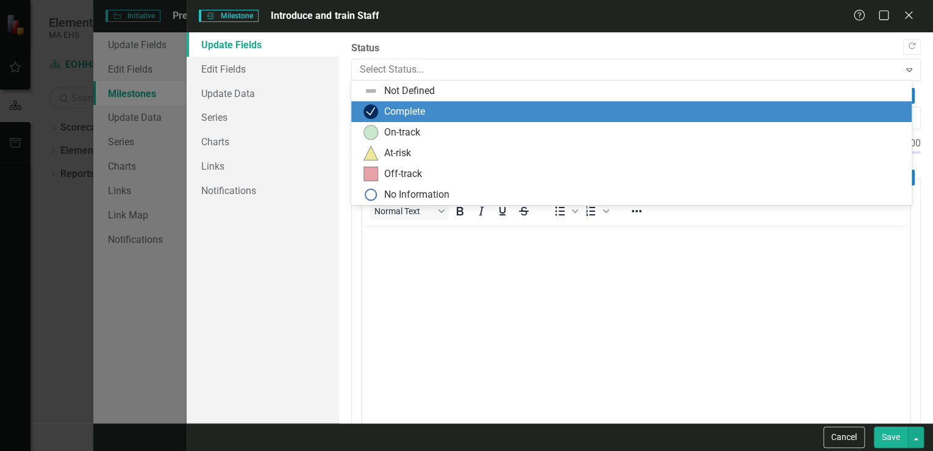
click at [379, 113] on div "Complete" at bounding box center [633, 111] width 541 height 15
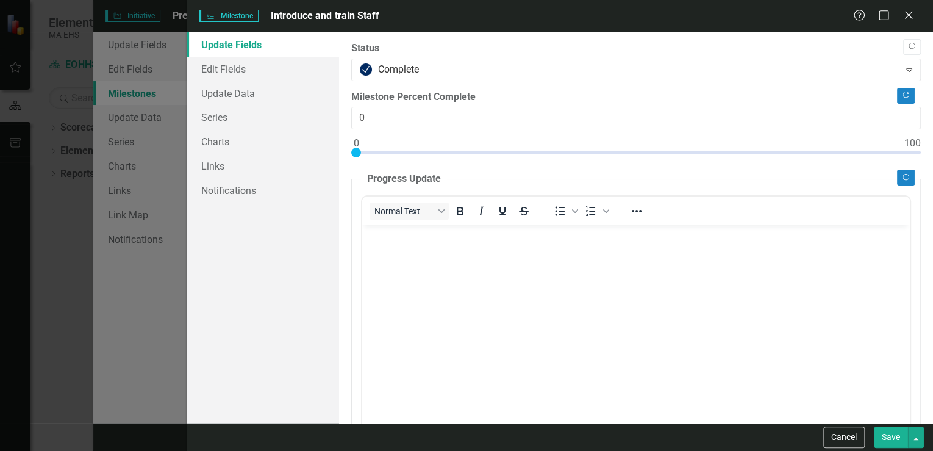
click at [888, 438] on button "Save" at bounding box center [891, 436] width 34 height 21
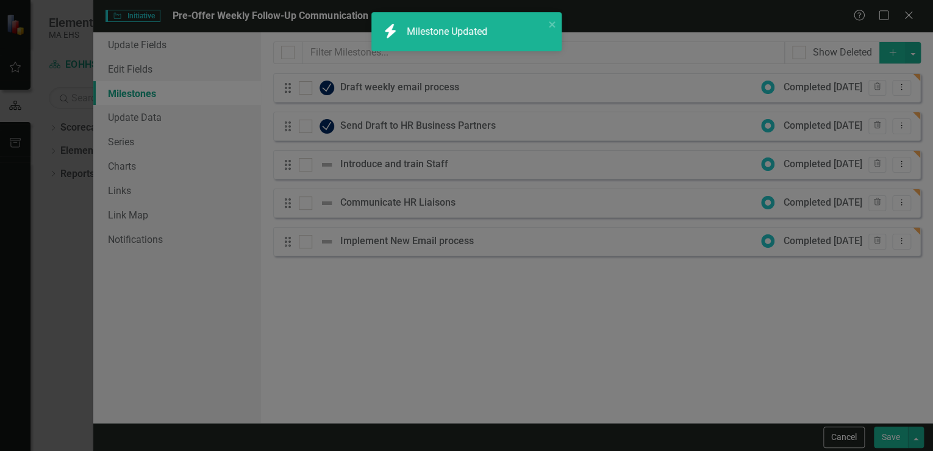
checkbox input "false"
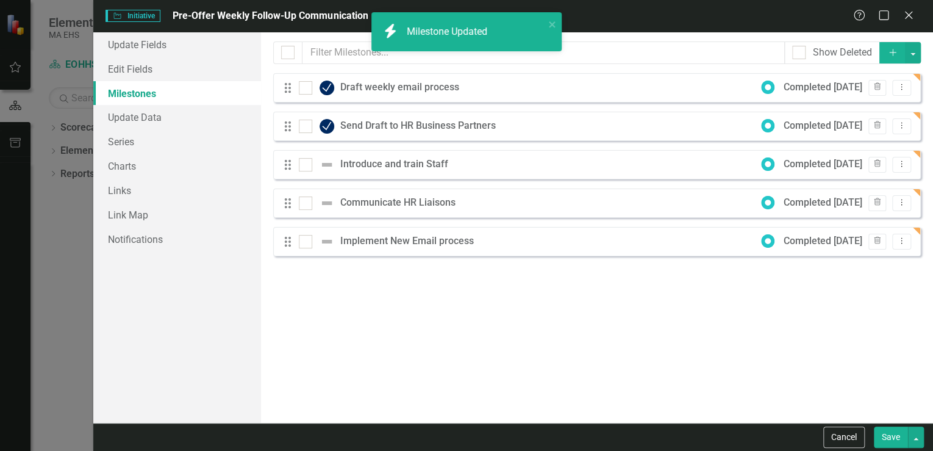
checkbox input "true"
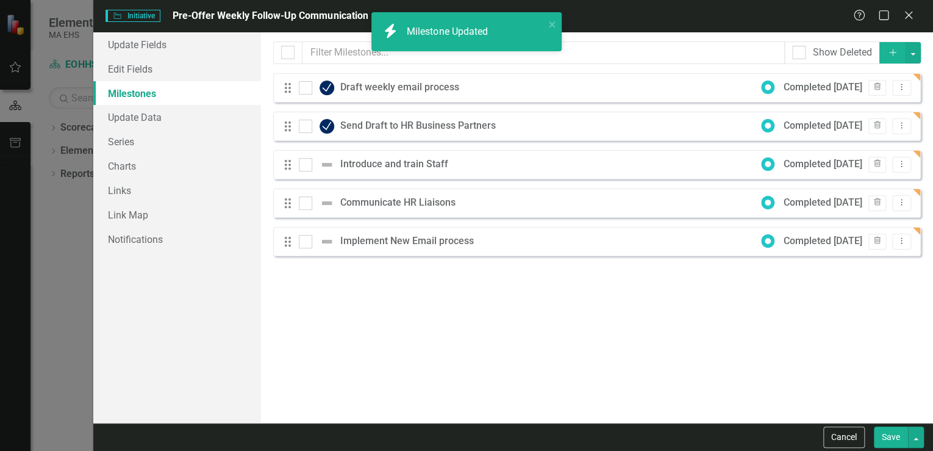
checkbox input "false"
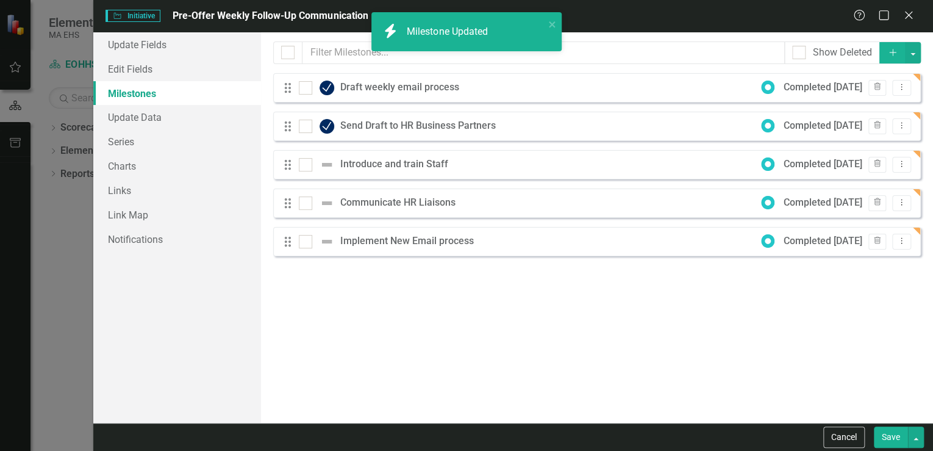
checkbox input "true"
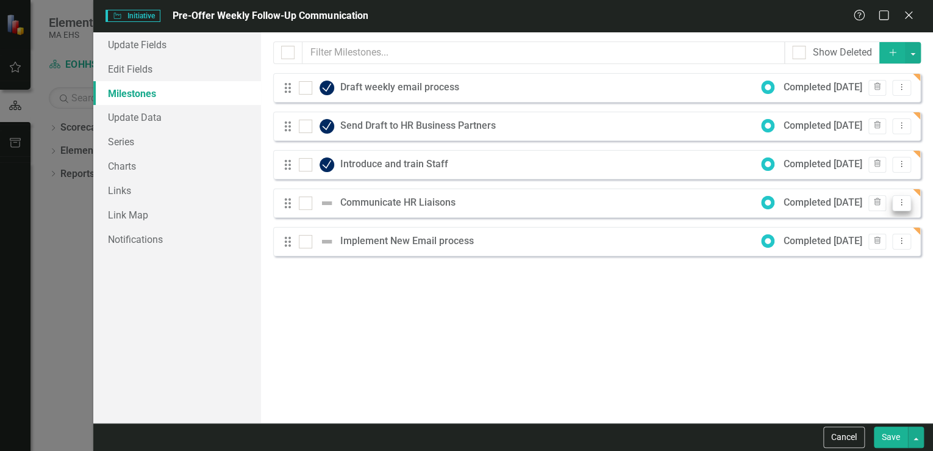
click at [901, 202] on icon "Dropdown Menu" at bounding box center [901, 202] width 10 height 8
click at [855, 220] on link "Edit Edit Milestone" at bounding box center [853, 223] width 115 height 23
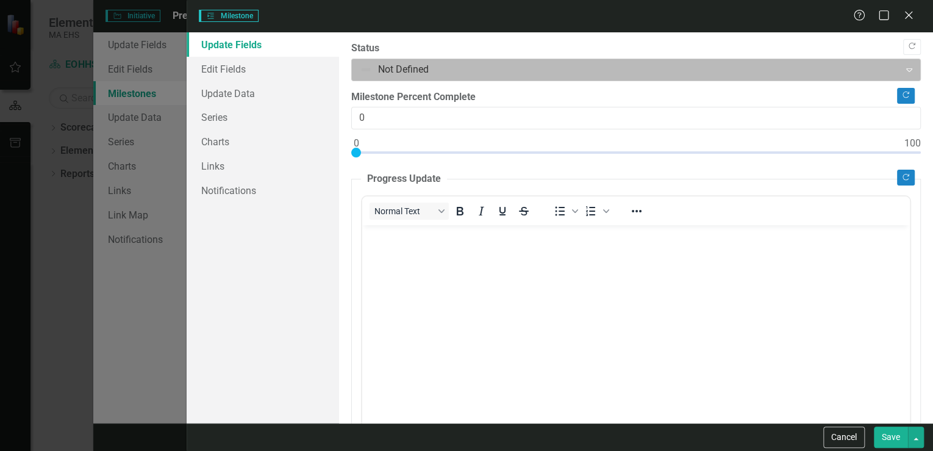
click at [382, 70] on div at bounding box center [626, 70] width 532 height 16
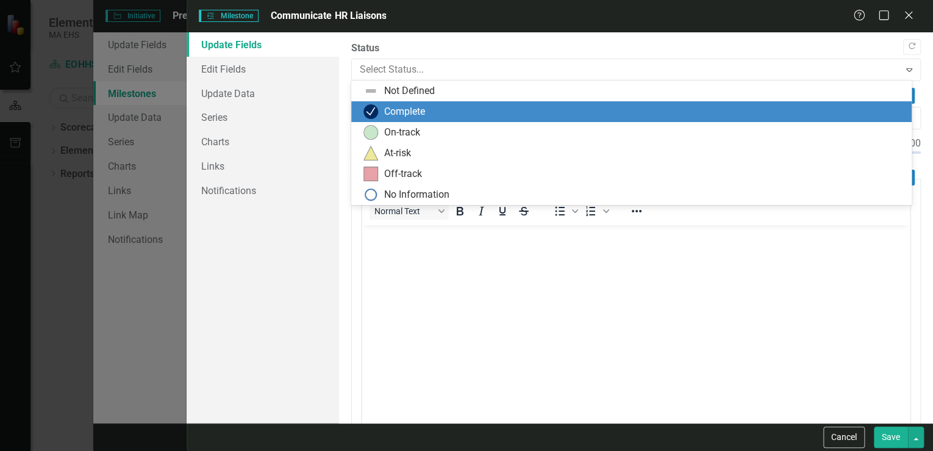
click at [376, 110] on img at bounding box center [370, 111] width 15 height 15
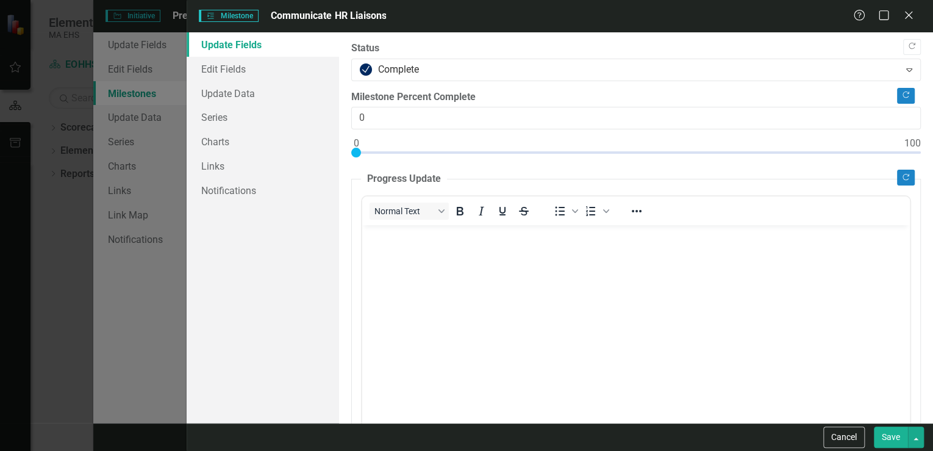
click at [890, 434] on button "Save" at bounding box center [891, 436] width 34 height 21
checkbox input "false"
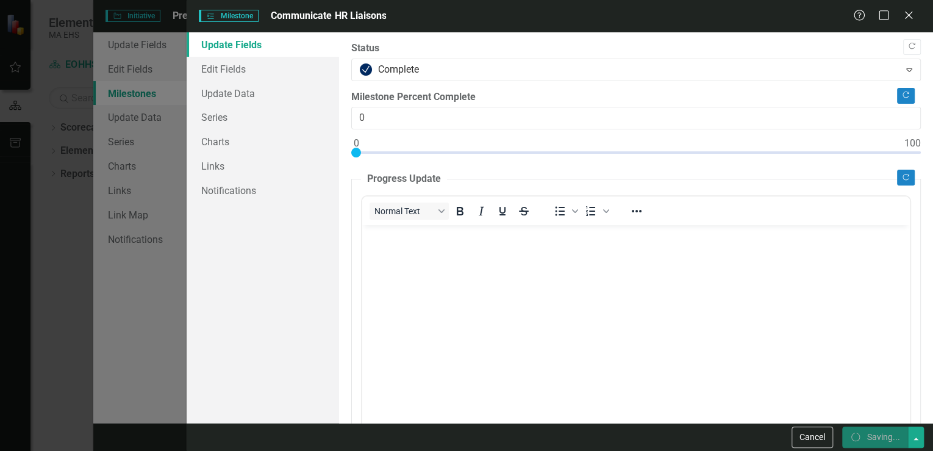
checkbox input "false"
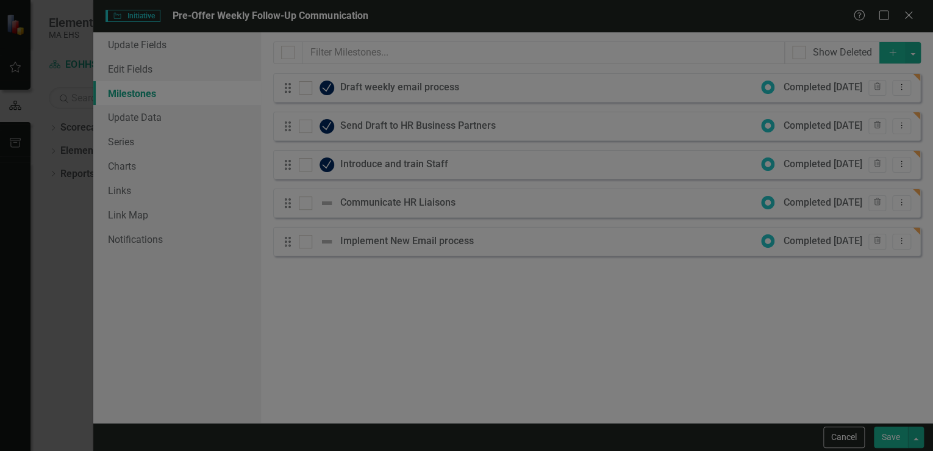
checkbox input "true"
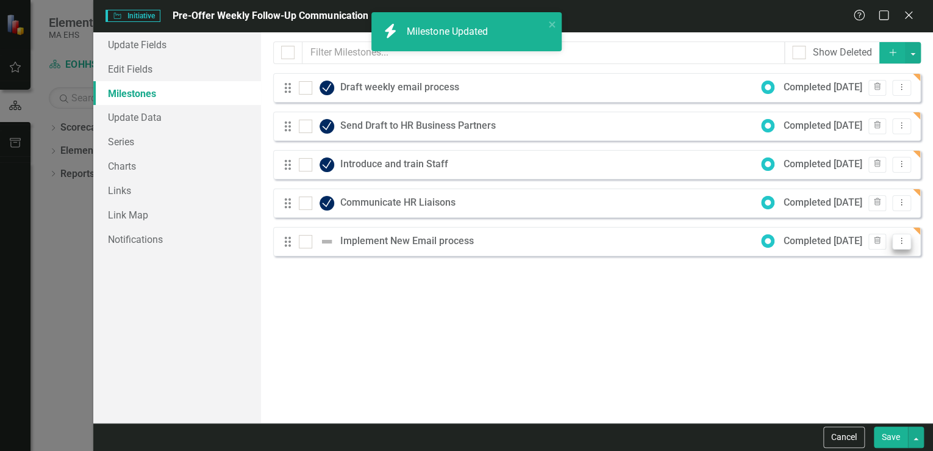
click at [896, 241] on icon "Dropdown Menu" at bounding box center [901, 241] width 10 height 8
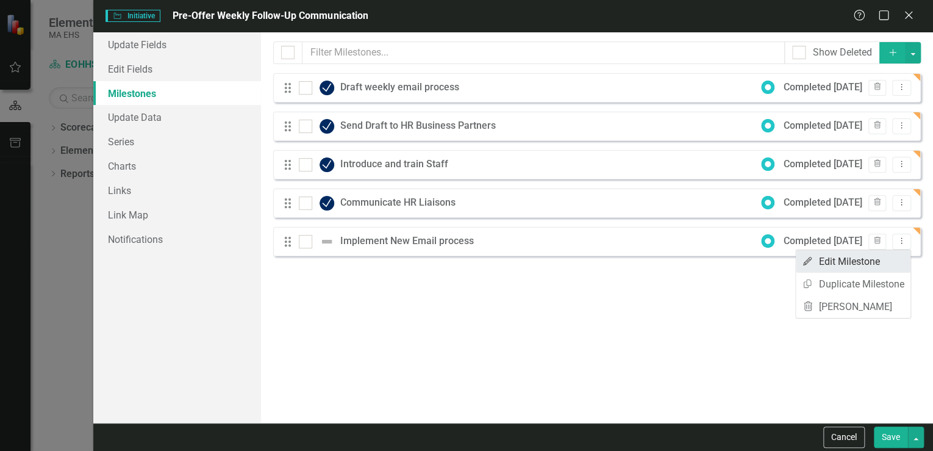
click at [837, 265] on link "Edit Edit Milestone" at bounding box center [853, 261] width 115 height 23
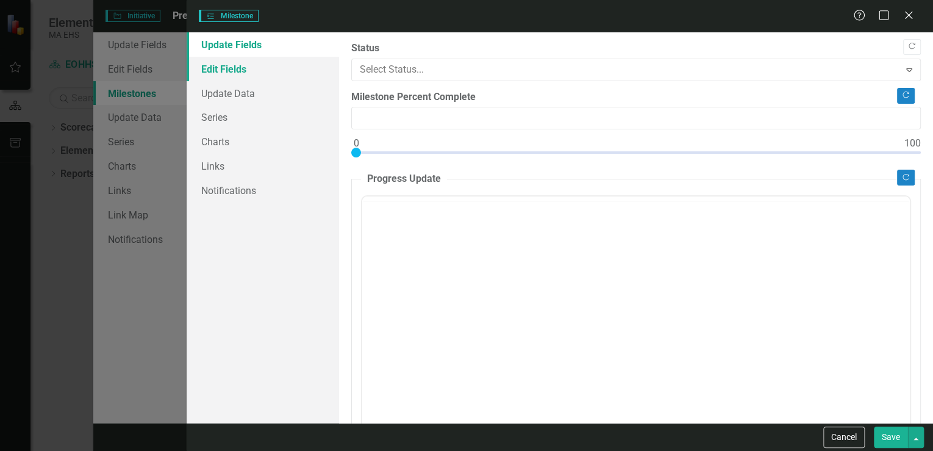
type input "0"
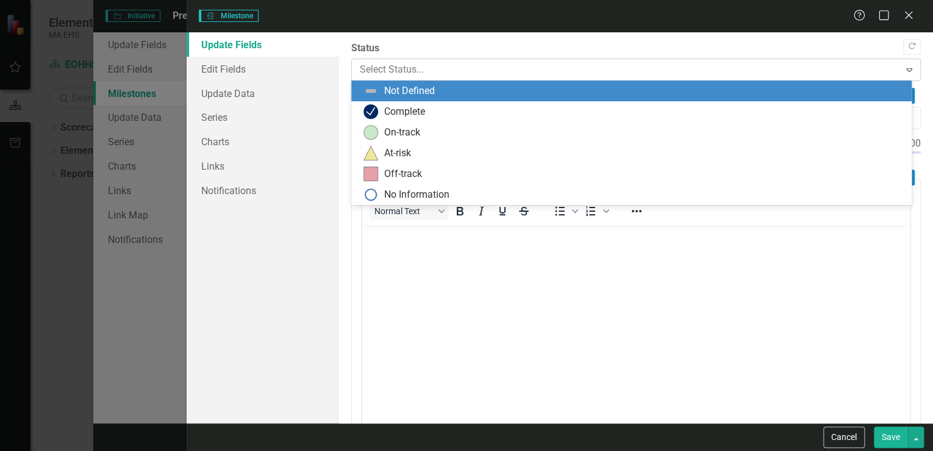
click at [396, 65] on div at bounding box center [626, 70] width 532 height 16
click at [393, 105] on div "Complete" at bounding box center [404, 112] width 41 height 14
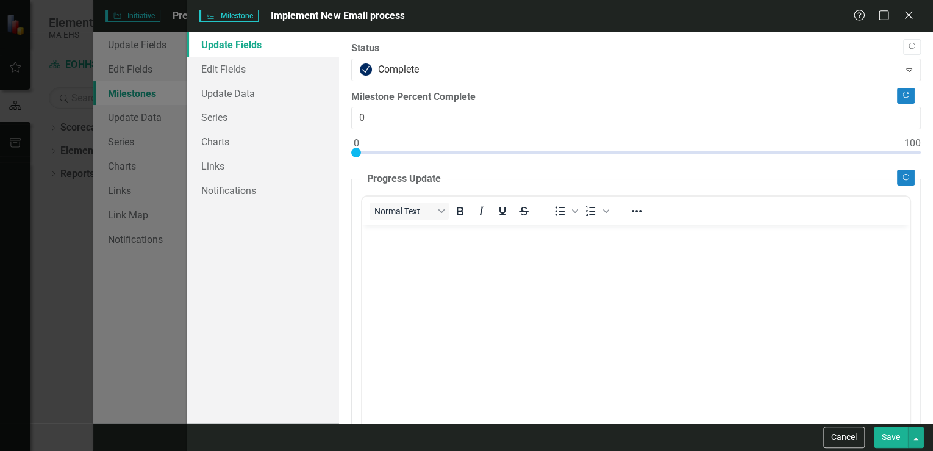
click at [886, 435] on button "Save" at bounding box center [891, 436] width 34 height 21
checkbox input "false"
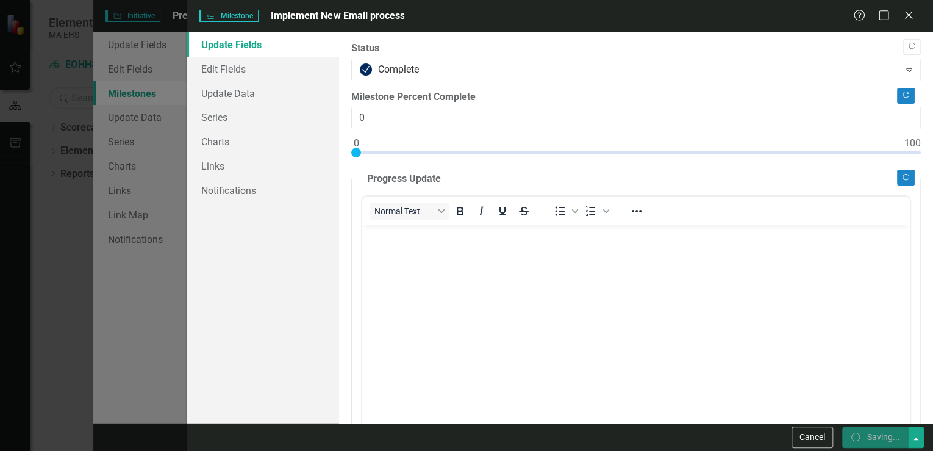
checkbox input "false"
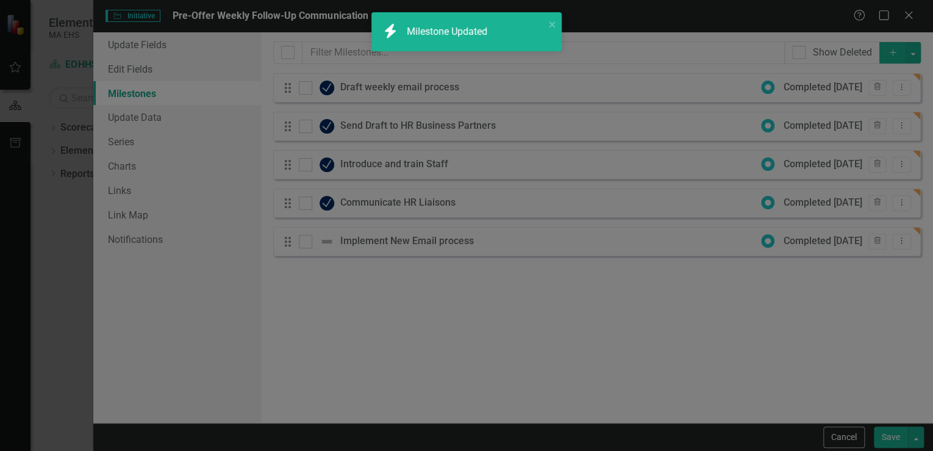
checkbox input "true"
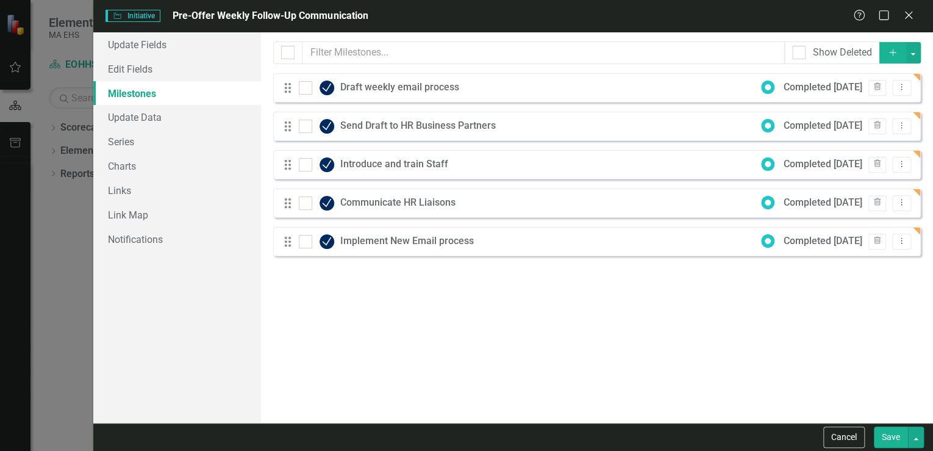
click at [890, 51] on icon "Add" at bounding box center [892, 52] width 11 height 9
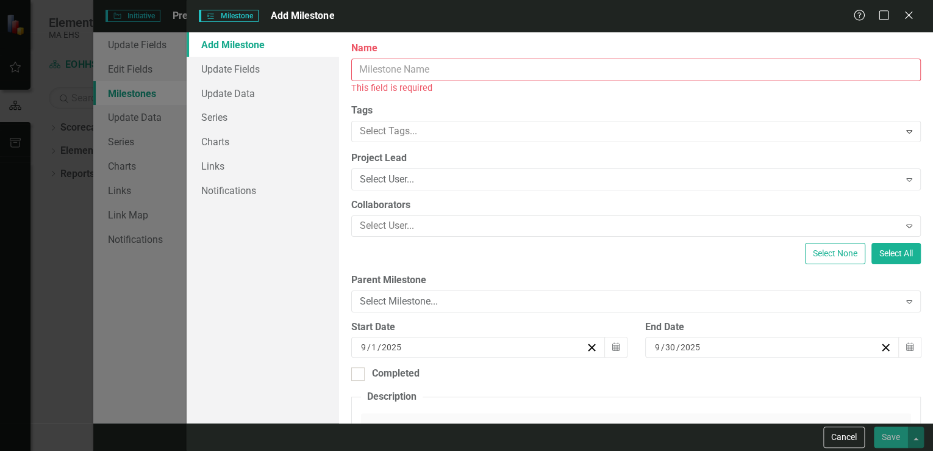
click at [378, 66] on input "Name" at bounding box center [636, 70] width 570 height 23
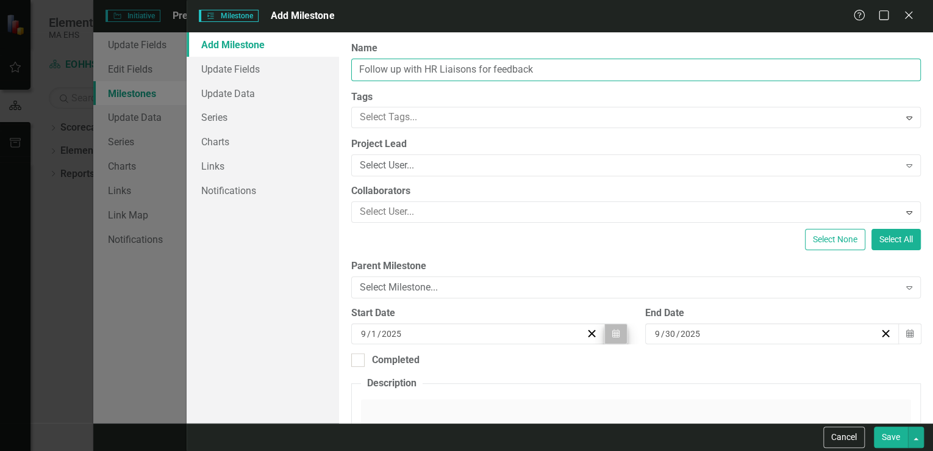
type input "Follow up with HR Liaisons for feedback"
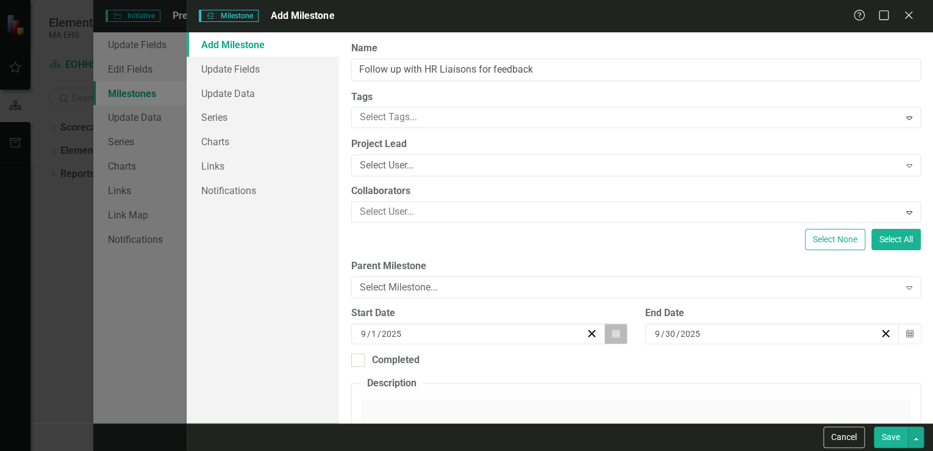
click at [612, 334] on icon "Calendar" at bounding box center [615, 333] width 7 height 9
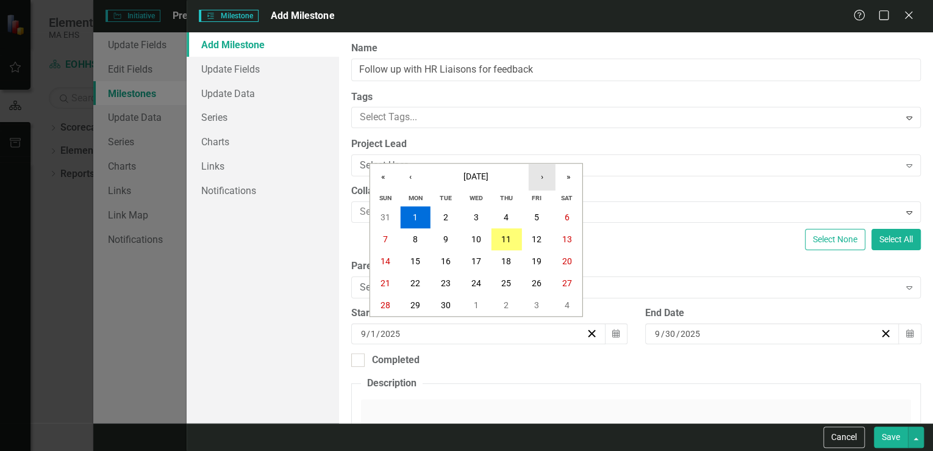
click at [542, 174] on button "›" at bounding box center [542, 176] width 27 height 27
click at [409, 180] on button "‹" at bounding box center [410, 176] width 27 height 27
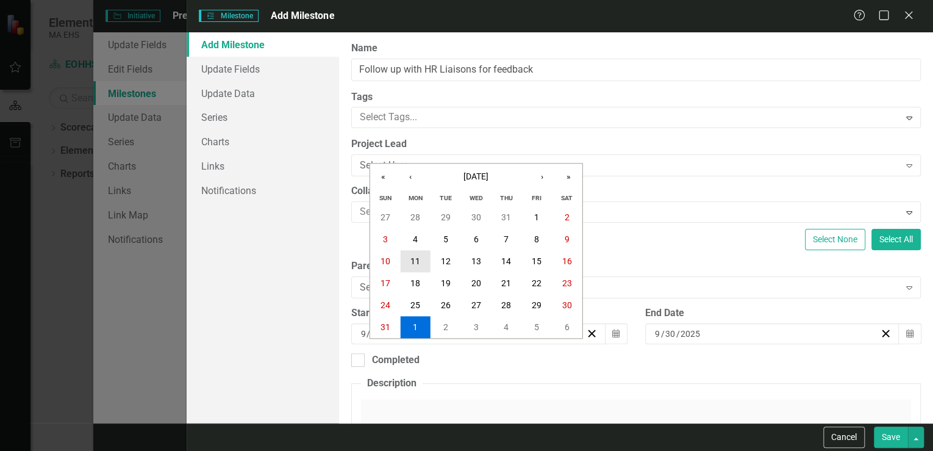
click at [413, 259] on abbr "11" at bounding box center [415, 261] width 10 height 10
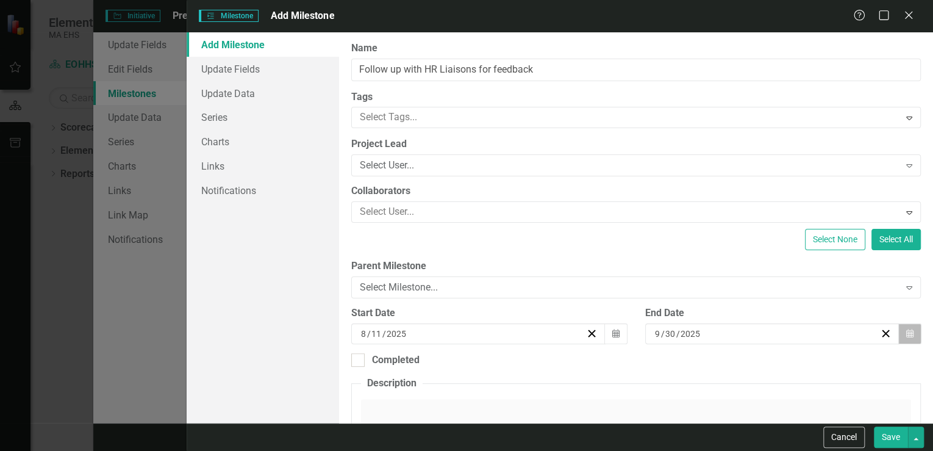
click at [906, 333] on icon "button" at bounding box center [909, 333] width 7 height 9
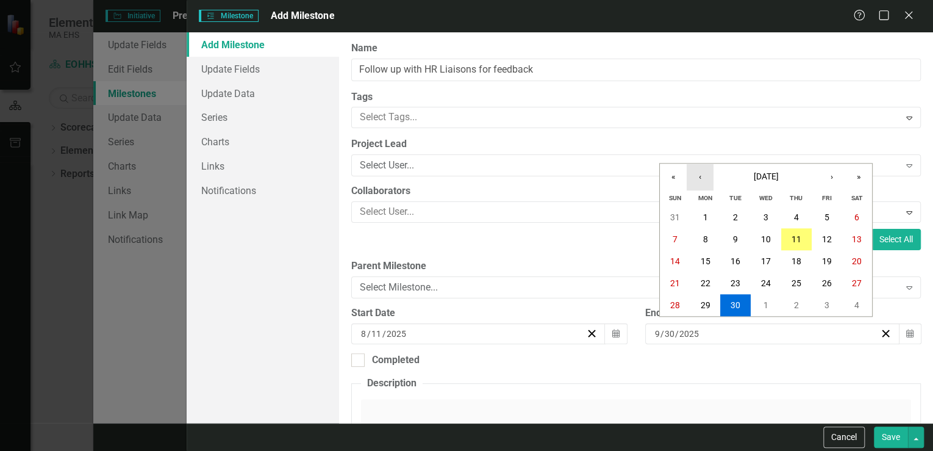
click at [702, 175] on button "‹" at bounding box center [700, 176] width 27 height 27
click at [835, 178] on button "›" at bounding box center [831, 176] width 27 height 27
click at [707, 255] on button "11" at bounding box center [705, 261] width 30 height 22
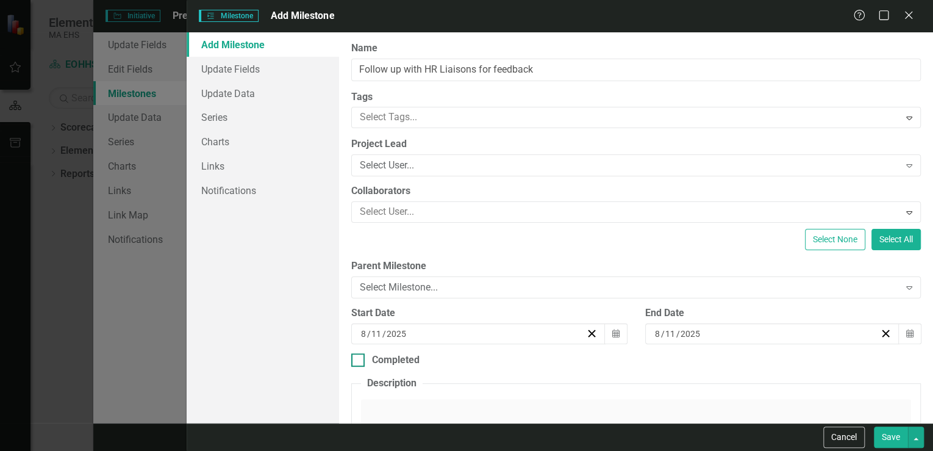
click at [356, 359] on input "Completed" at bounding box center [355, 357] width 8 height 8
checkbox input "true"
click at [892, 433] on button "Save" at bounding box center [891, 436] width 34 height 21
checkbox input "false"
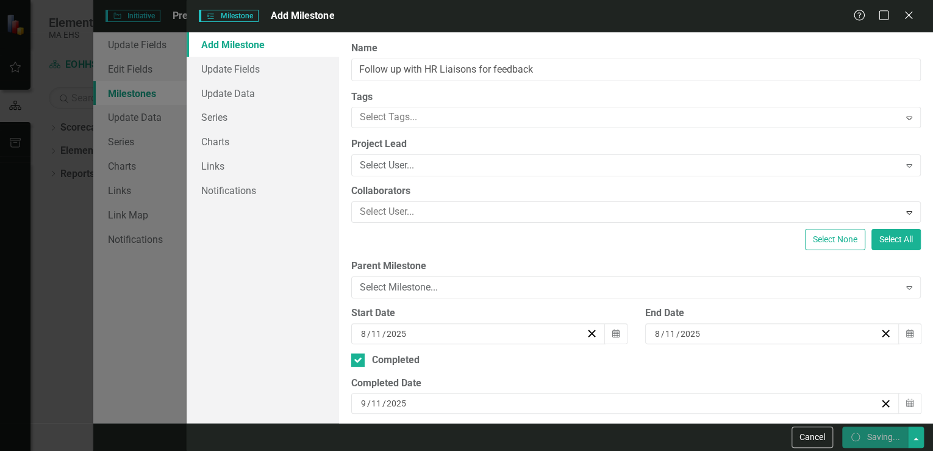
checkbox input "false"
checkbox input "true"
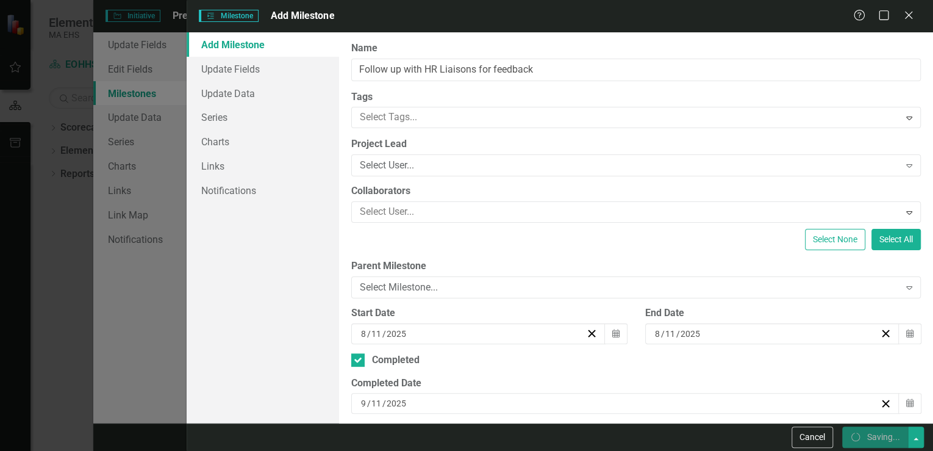
checkbox input "true"
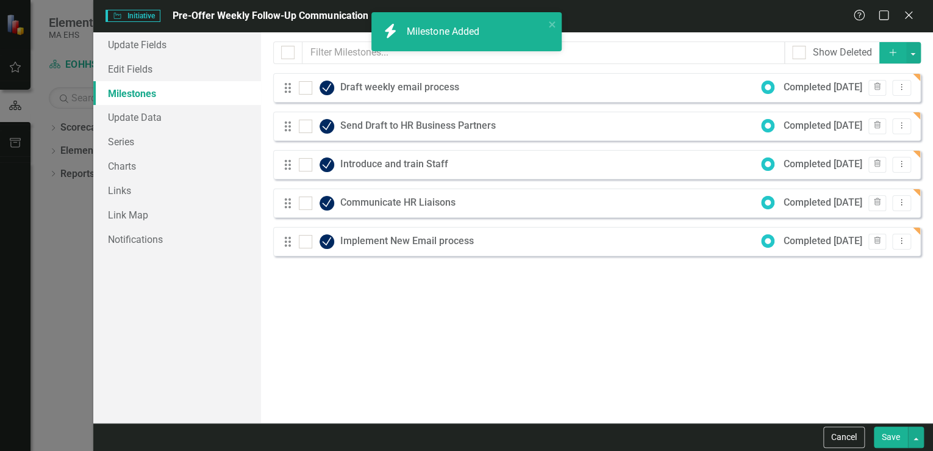
checkbox input "false"
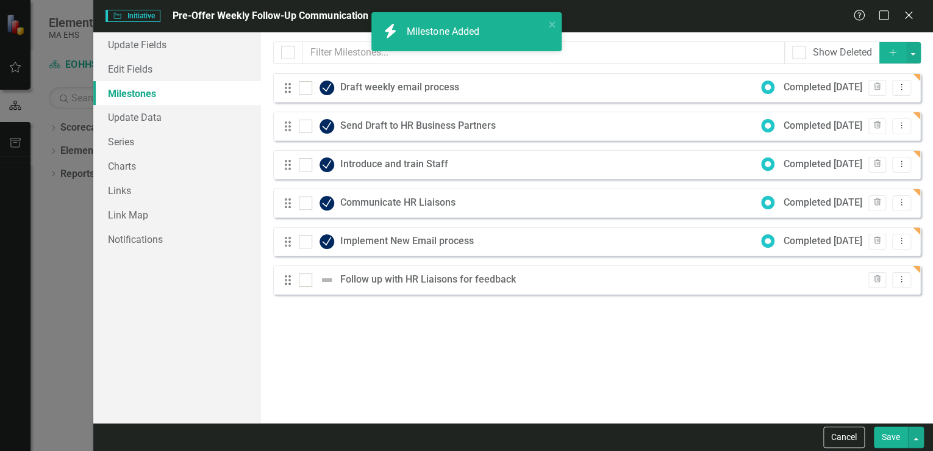
checkbox input "true"
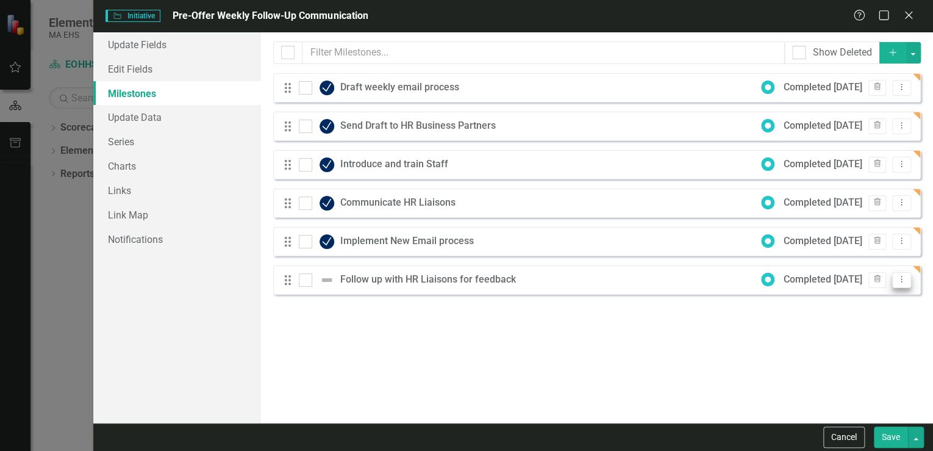
checkbox input "true"
click at [904, 280] on icon "Dropdown Menu" at bounding box center [901, 279] width 10 height 8
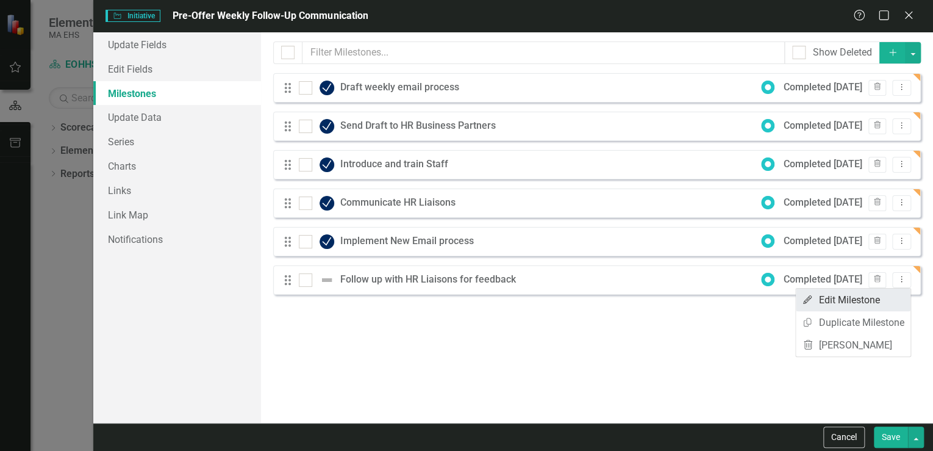
click at [873, 297] on link "Edit Edit Milestone" at bounding box center [853, 299] width 115 height 23
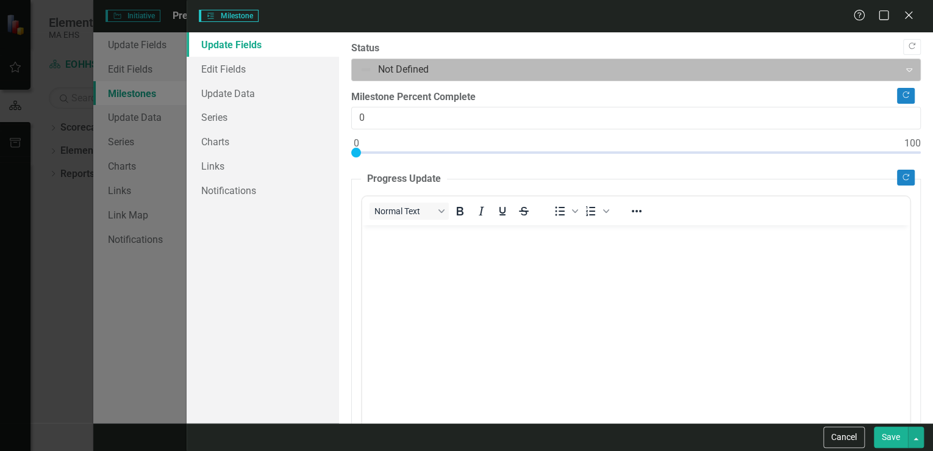
click at [405, 71] on div at bounding box center [626, 70] width 532 height 16
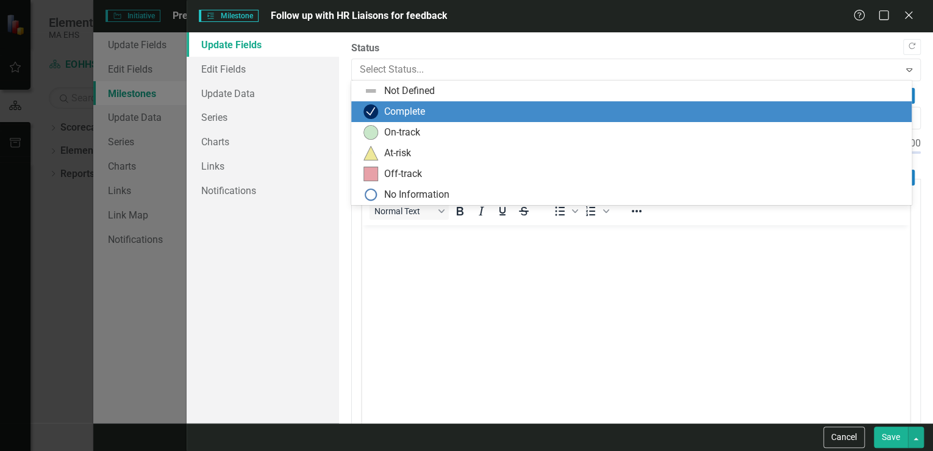
click at [402, 107] on div "Complete" at bounding box center [404, 112] width 41 height 14
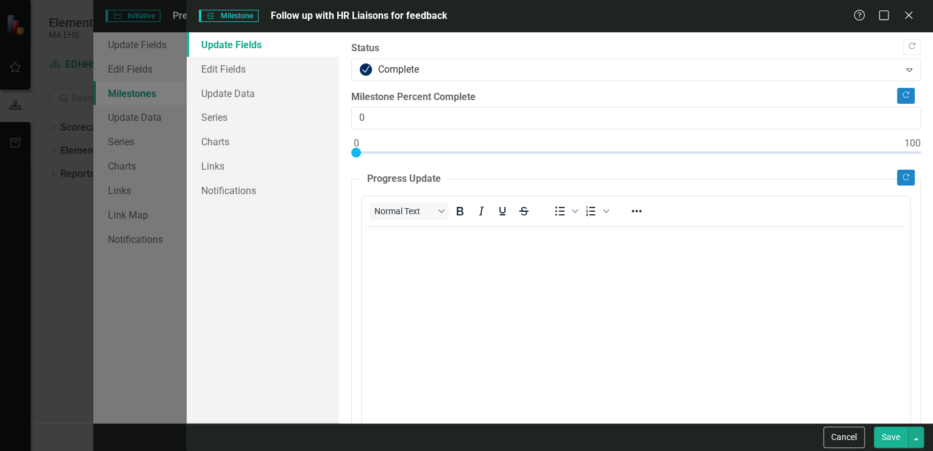
click at [895, 431] on button "Save" at bounding box center [891, 436] width 34 height 21
checkbox input "false"
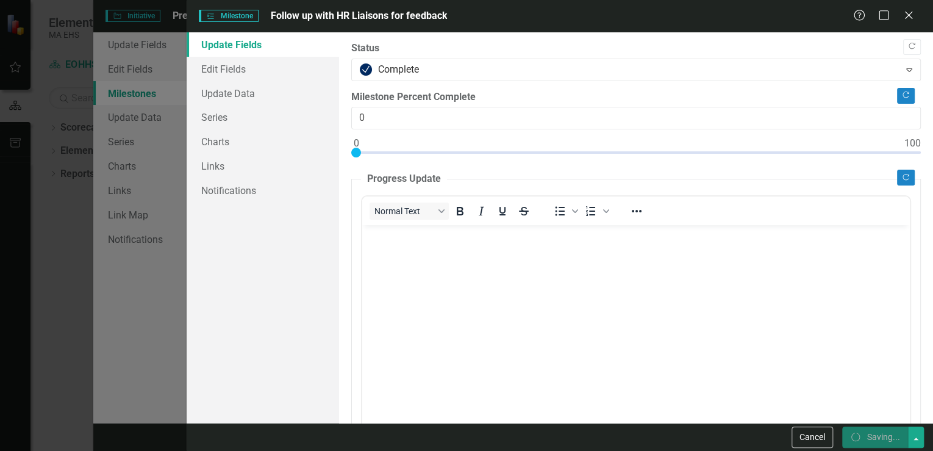
checkbox input "false"
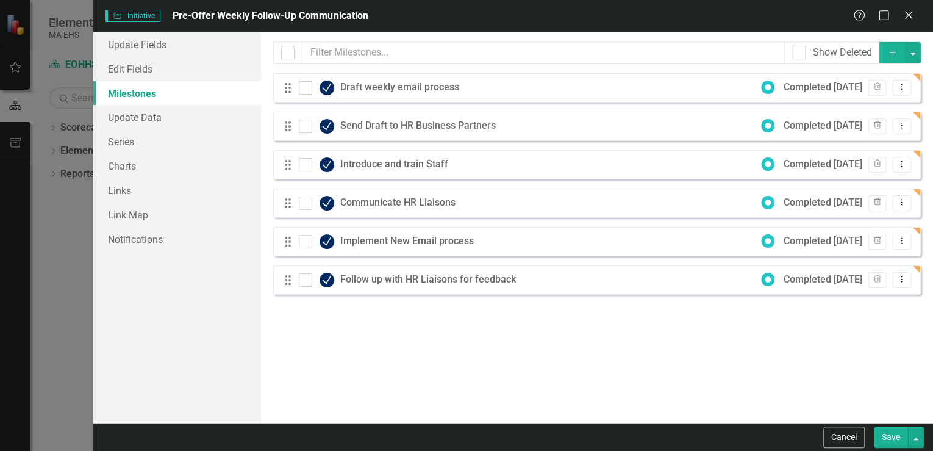
click at [893, 434] on button "Save" at bounding box center [891, 436] width 34 height 21
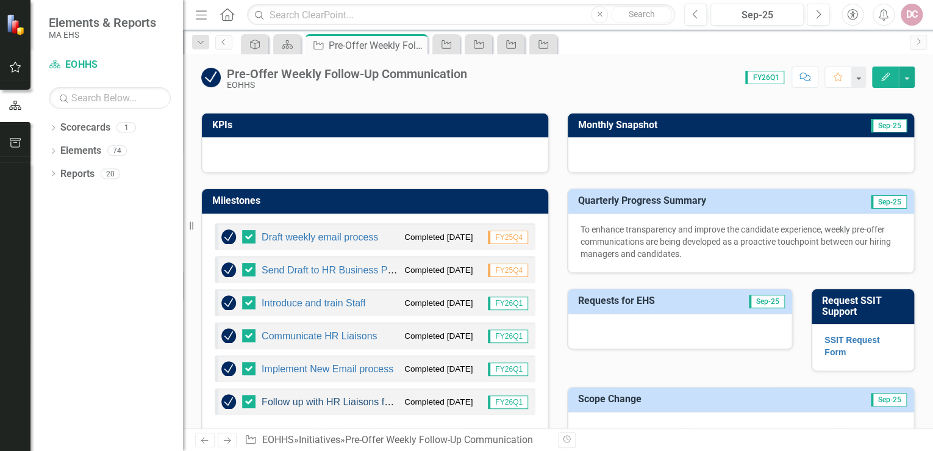
click at [348, 402] on link "Follow up with HR Liaisons for feedback" at bounding box center [349, 401] width 174 height 10
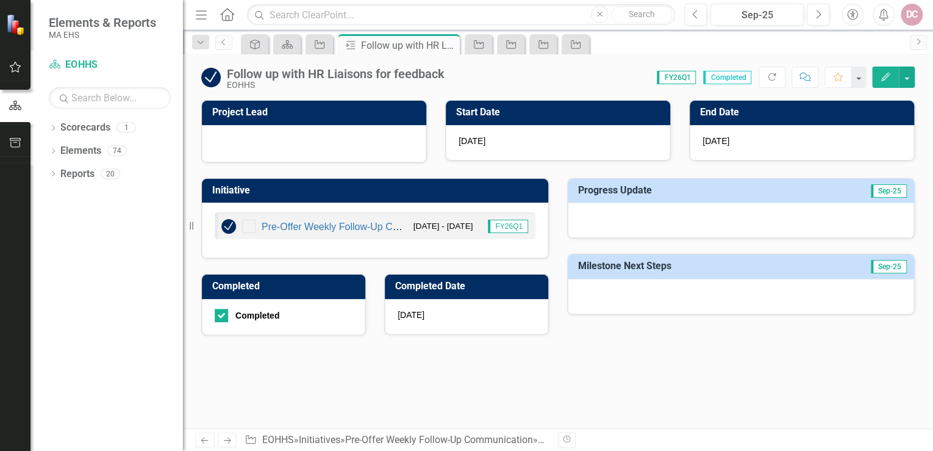
click at [886, 73] on icon "Edit" at bounding box center [885, 77] width 11 height 9
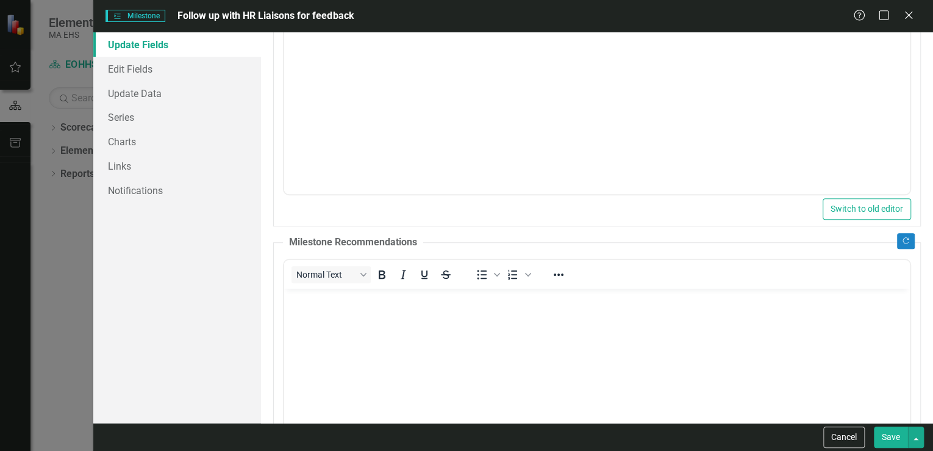
scroll to position [293, 0]
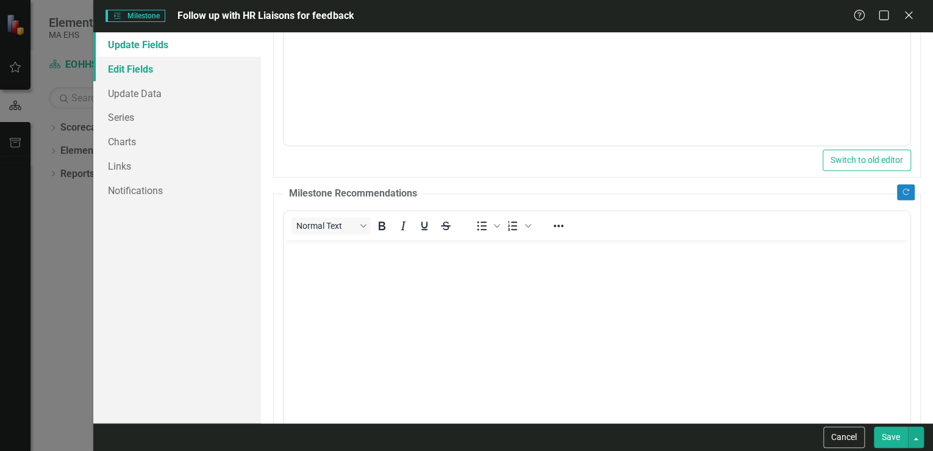
click at [192, 78] on link "Edit Fields" at bounding box center [177, 69] width 168 height 24
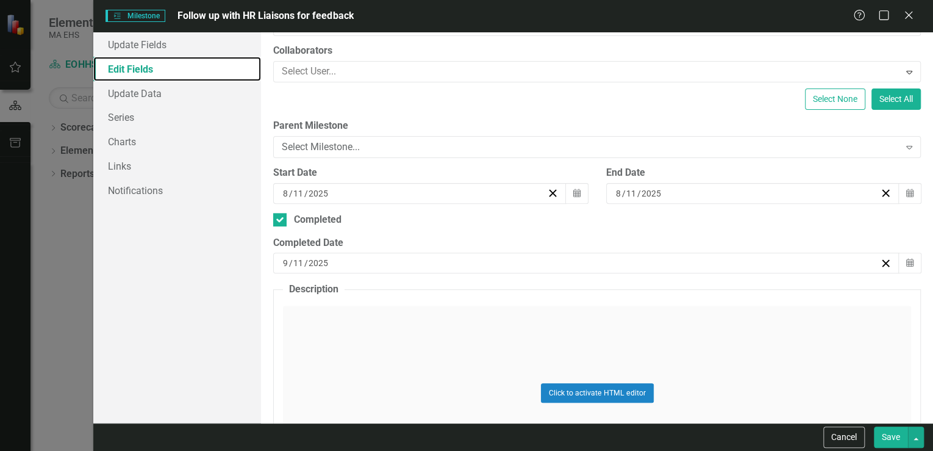
scroll to position [146, 0]
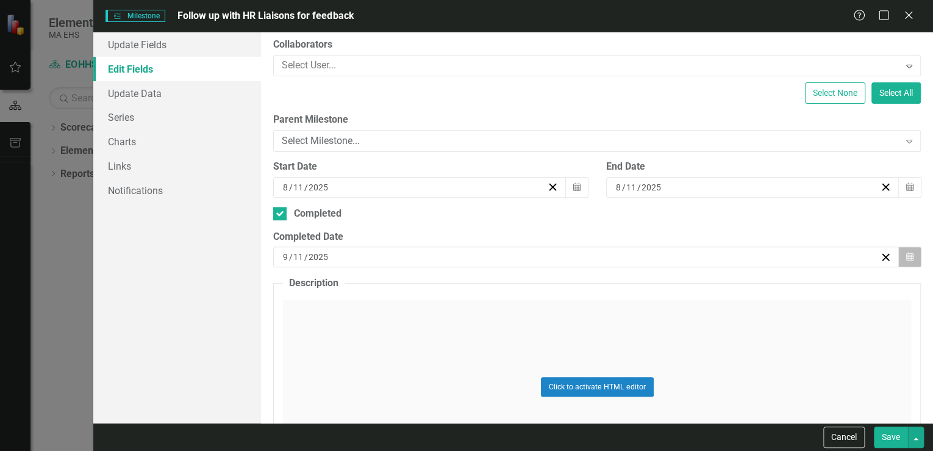
click at [905, 254] on button "Calendar" at bounding box center [909, 256] width 23 height 21
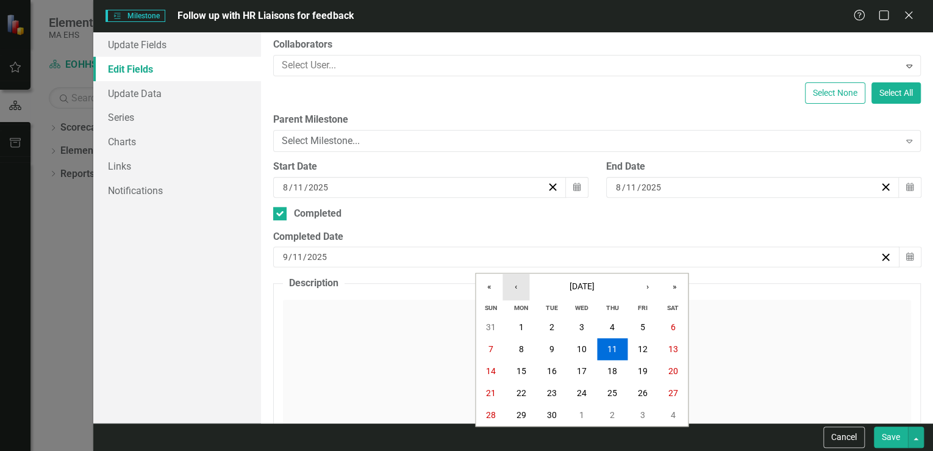
click at [516, 288] on button "‹" at bounding box center [515, 286] width 27 height 27
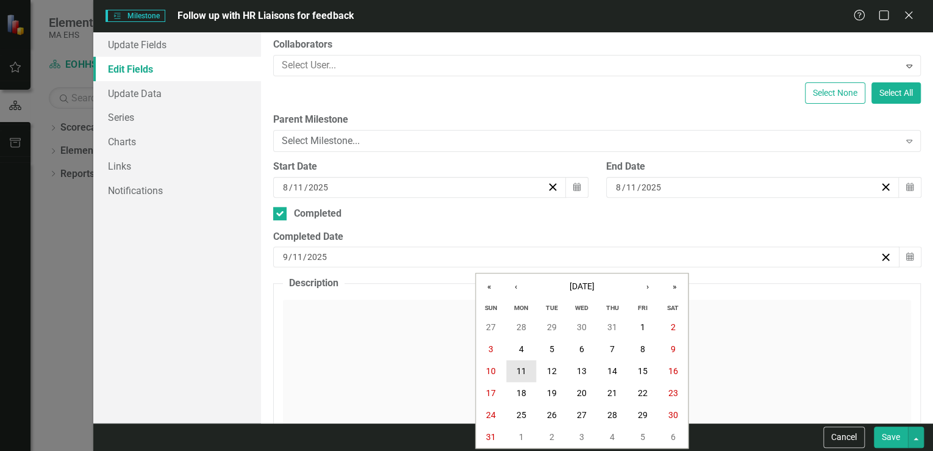
click at [516, 373] on abbr "11" at bounding box center [521, 371] width 10 height 10
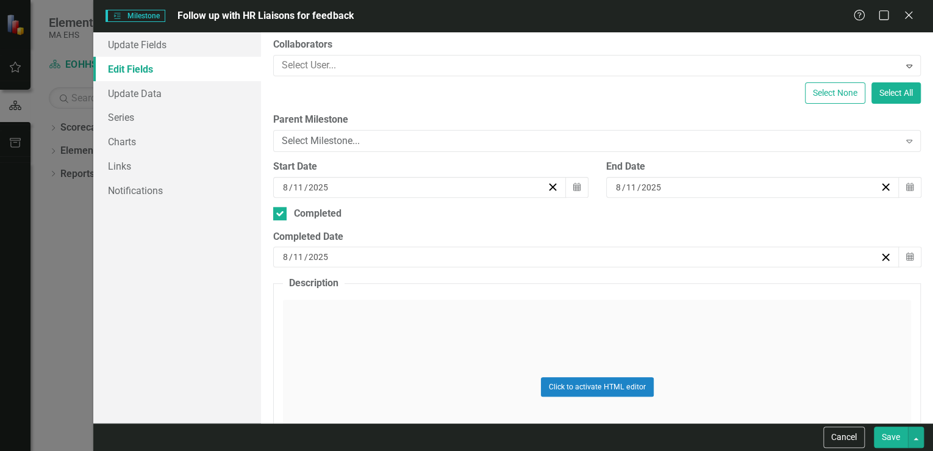
click at [884, 435] on button "Save" at bounding box center [891, 436] width 34 height 21
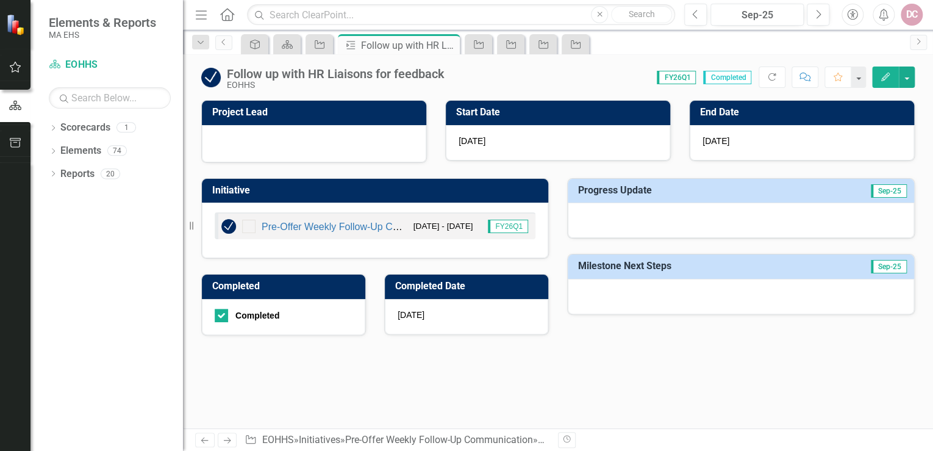
click at [884, 75] on icon "Edit" at bounding box center [885, 77] width 11 height 9
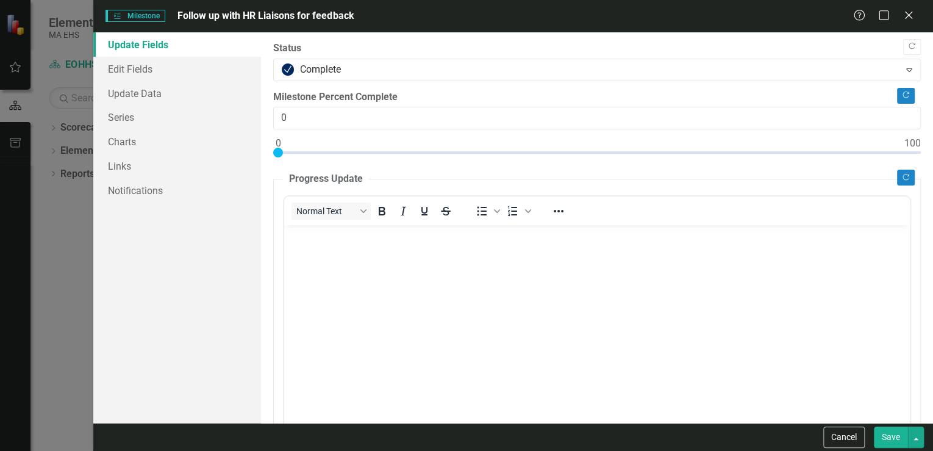
scroll to position [0, 0]
click at [911, 15] on icon "Close" at bounding box center [908, 15] width 15 height 12
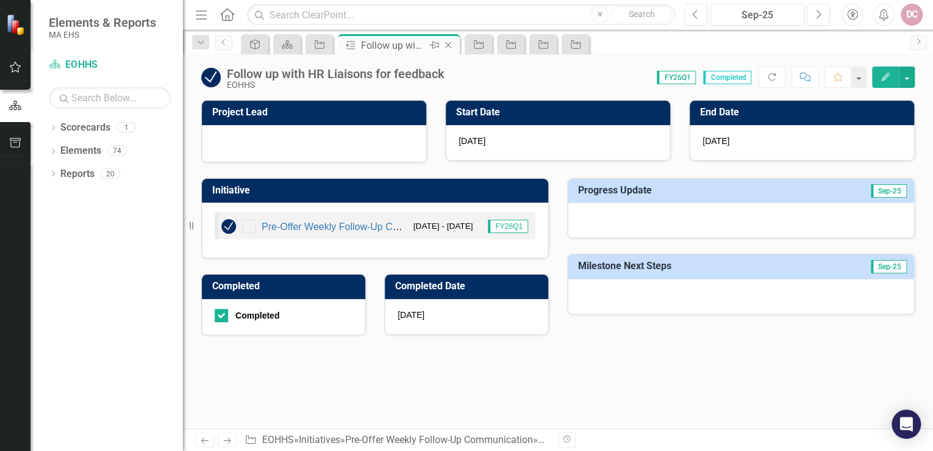
click at [449, 45] on icon "Close" at bounding box center [448, 45] width 12 height 10
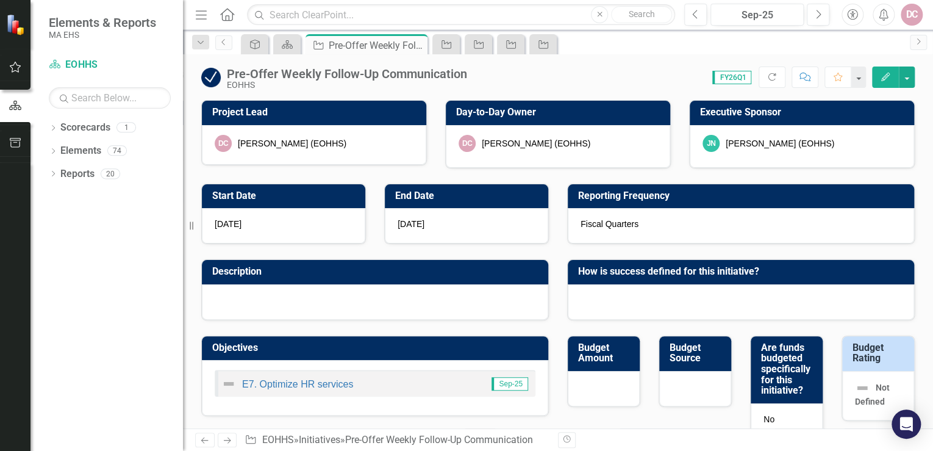
checkbox input "false"
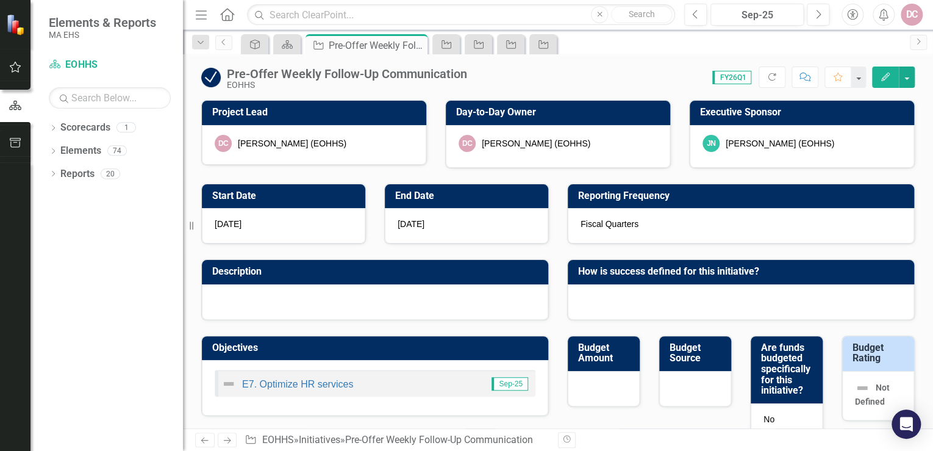
checkbox input "false"
checkbox input "true"
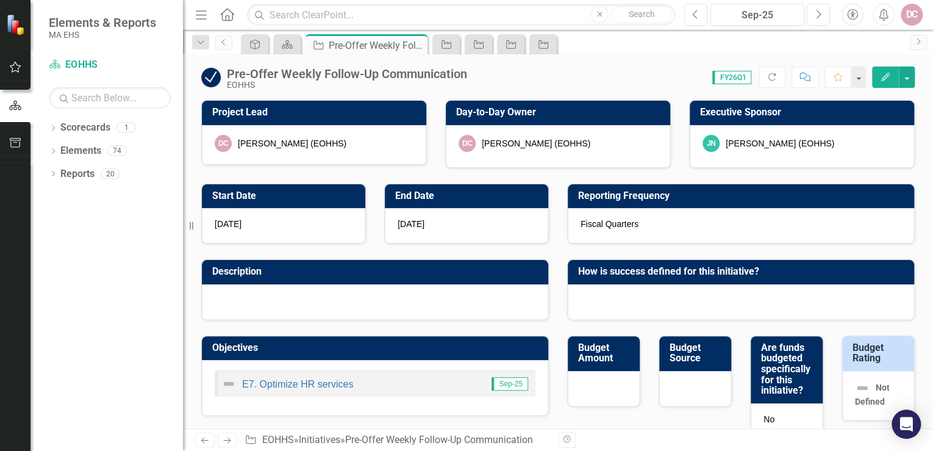
checkbox input "true"
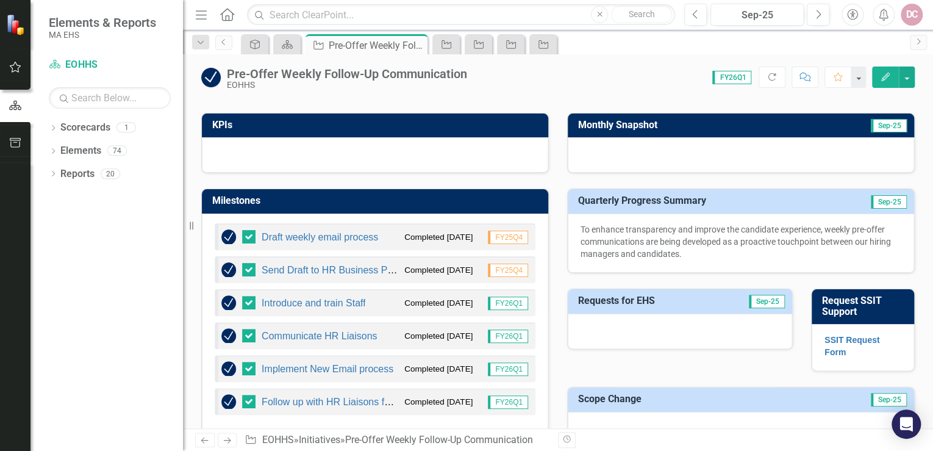
scroll to position [390, 0]
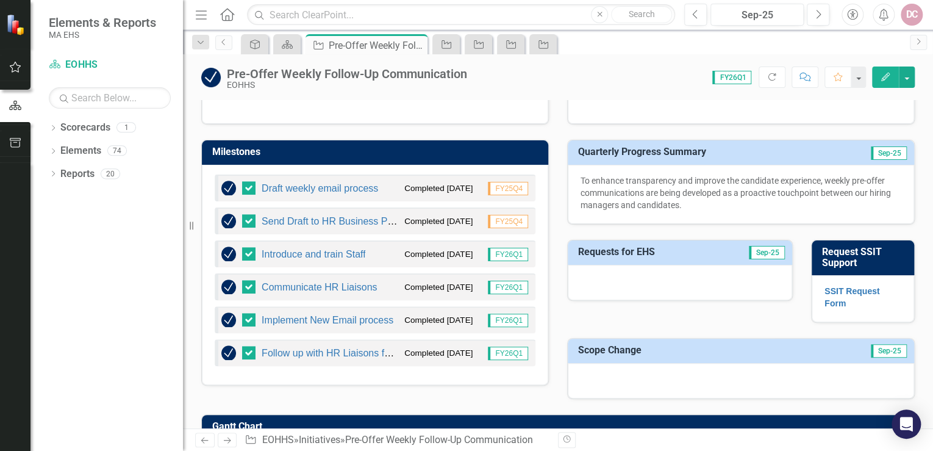
click at [890, 74] on icon "Edit" at bounding box center [885, 77] width 11 height 9
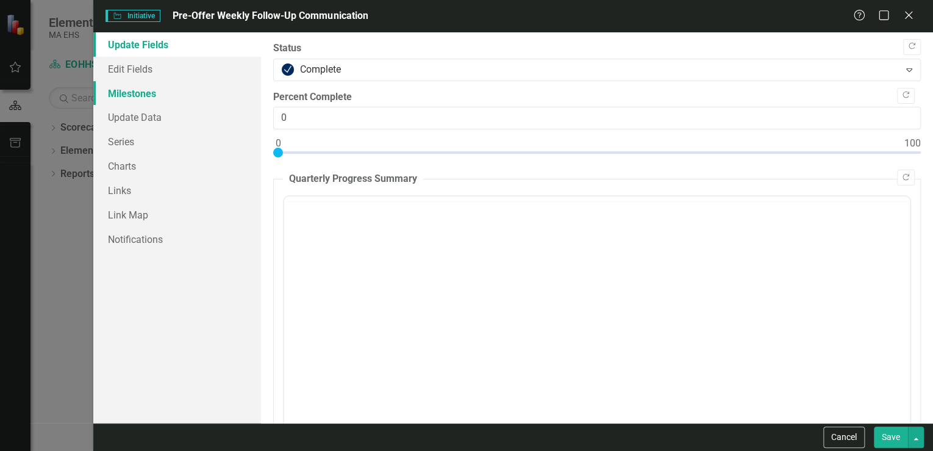
click at [176, 93] on link "Milestones" at bounding box center [177, 93] width 168 height 24
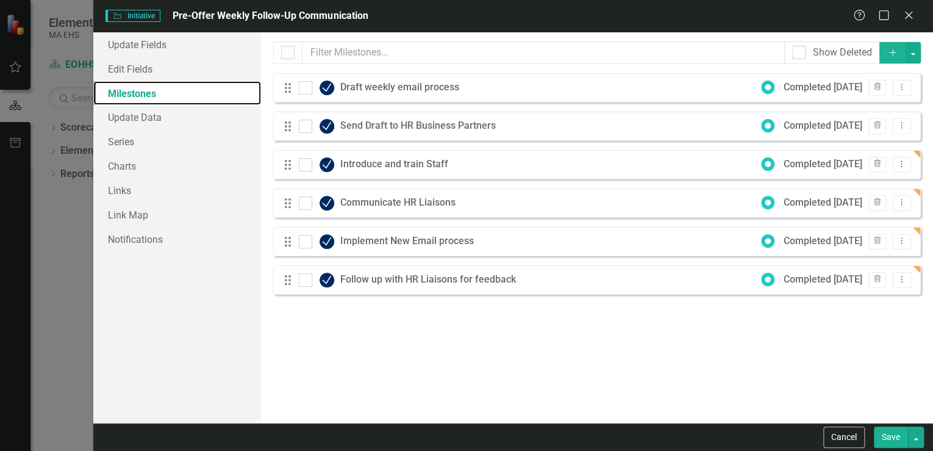
scroll to position [0, 0]
click at [905, 165] on icon "Dropdown Menu" at bounding box center [901, 164] width 10 height 8
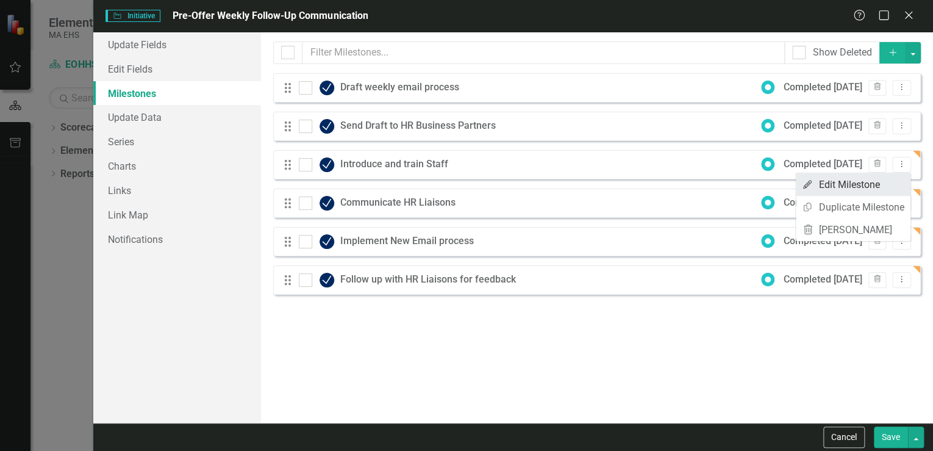
click at [871, 188] on link "Edit Edit Milestone" at bounding box center [853, 184] width 115 height 23
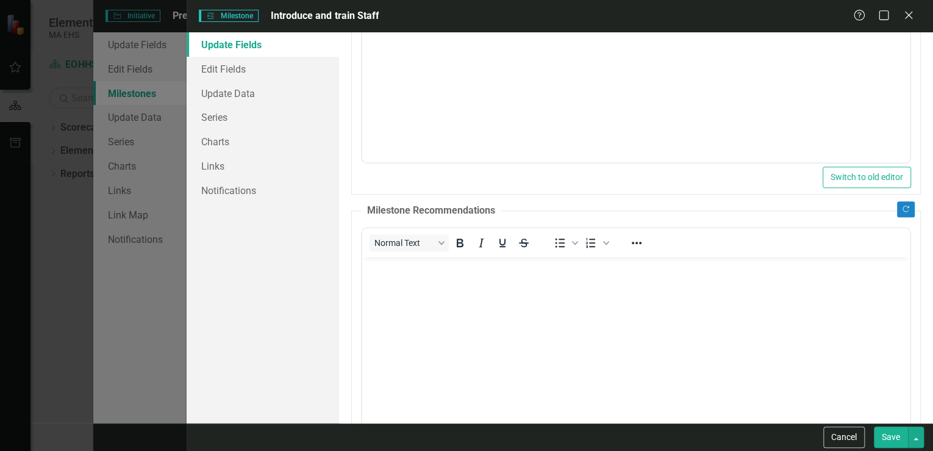
scroll to position [178, 0]
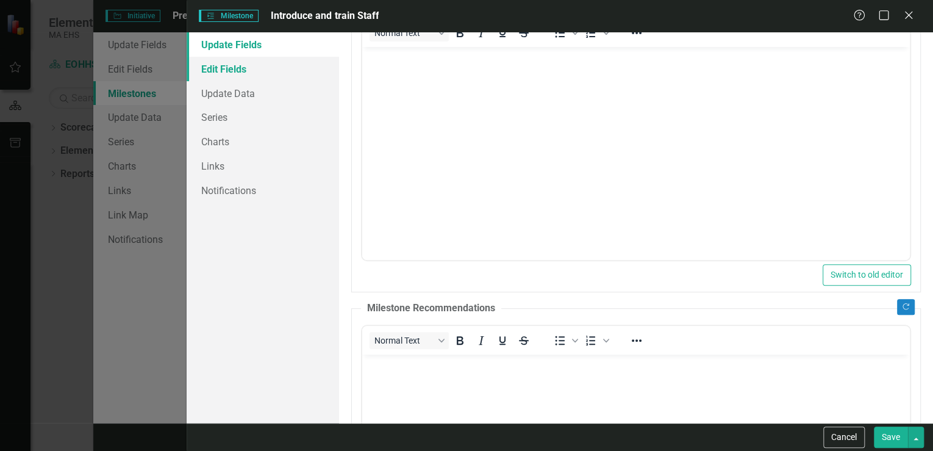
click at [298, 63] on link "Edit Fields" at bounding box center [263, 69] width 152 height 24
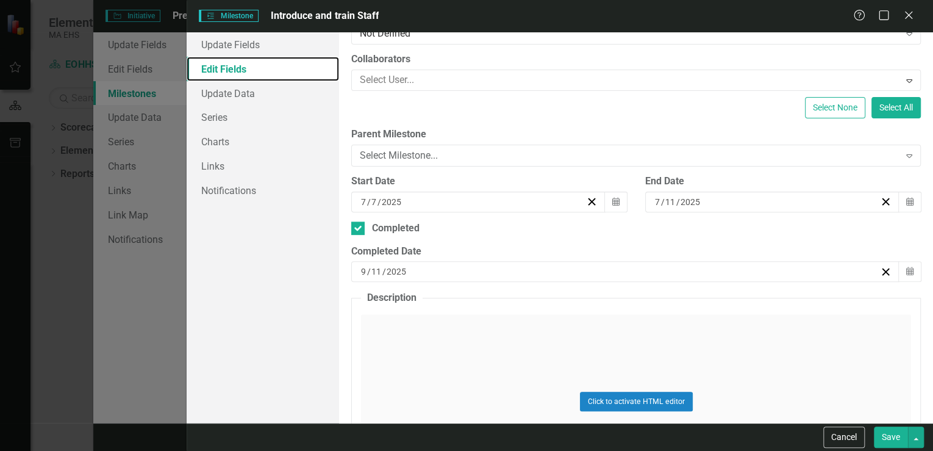
scroll to position [146, 0]
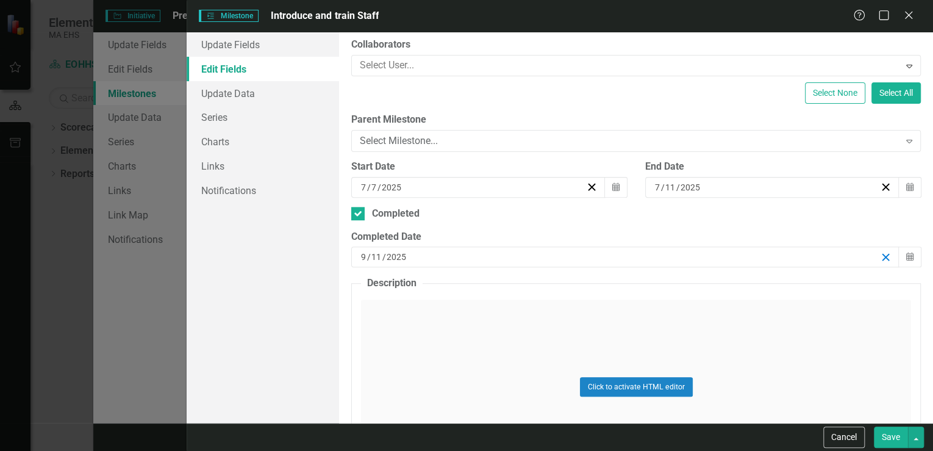
click at [882, 255] on line "button" at bounding box center [885, 257] width 7 height 7
click at [906, 255] on icon "Calendar" at bounding box center [909, 256] width 7 height 9
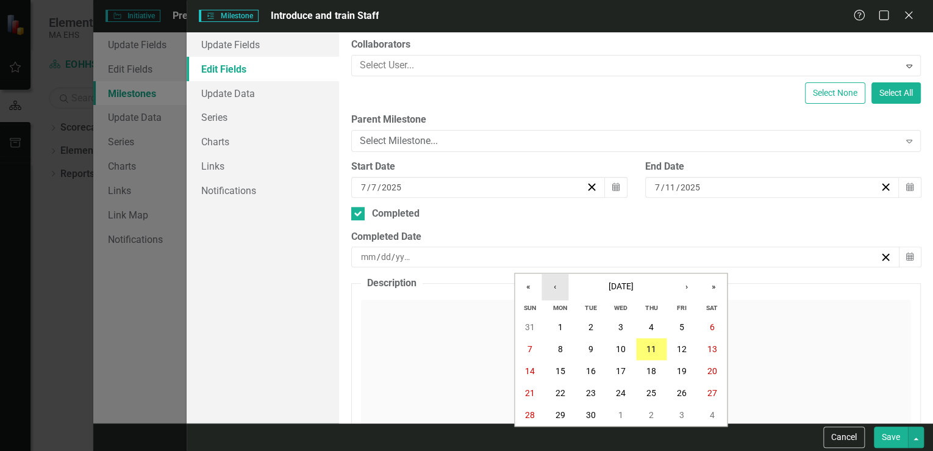
click at [549, 285] on button "‹" at bounding box center [554, 286] width 27 height 27
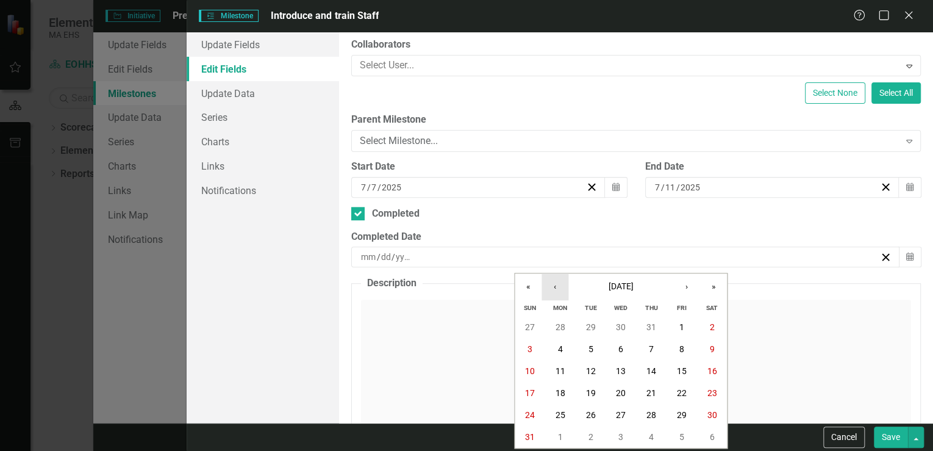
click at [549, 285] on button "‹" at bounding box center [554, 286] width 27 height 27
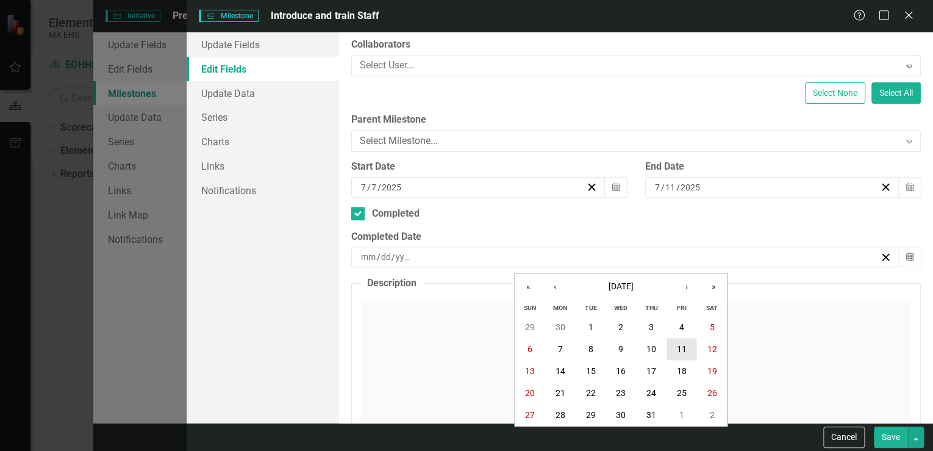
click at [681, 346] on abbr "11" at bounding box center [682, 349] width 10 height 10
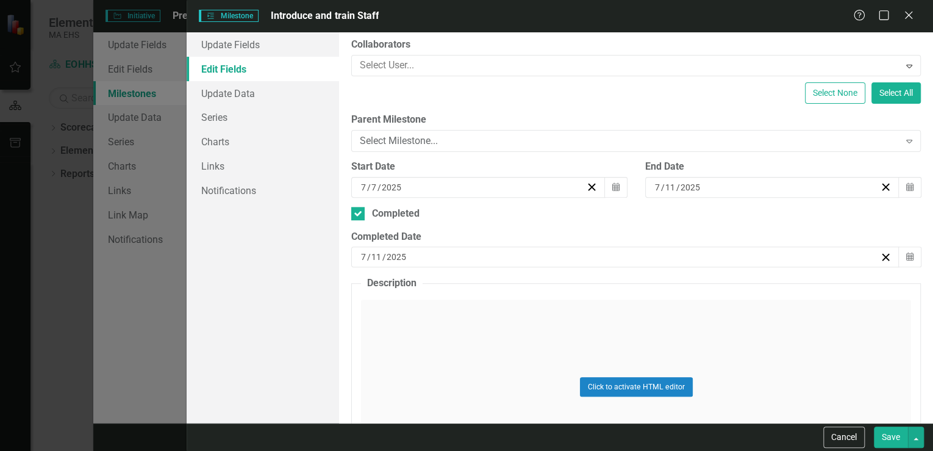
click at [892, 435] on button "Save" at bounding box center [891, 436] width 34 height 21
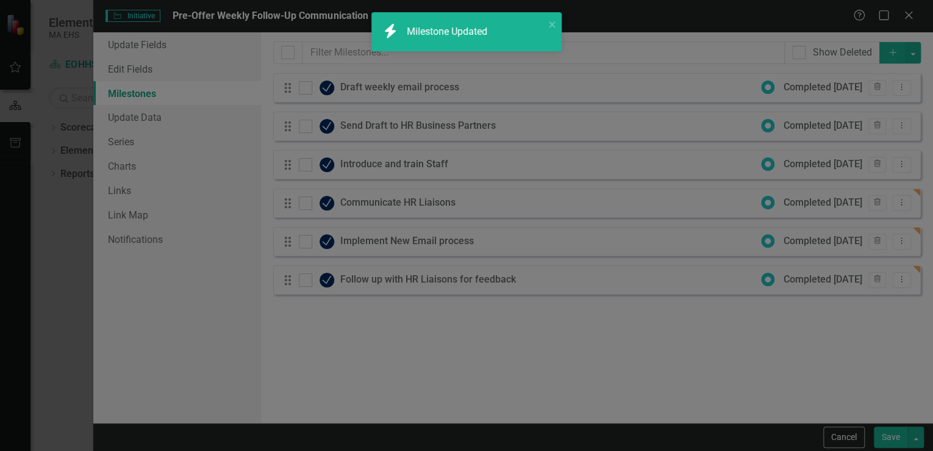
checkbox input "false"
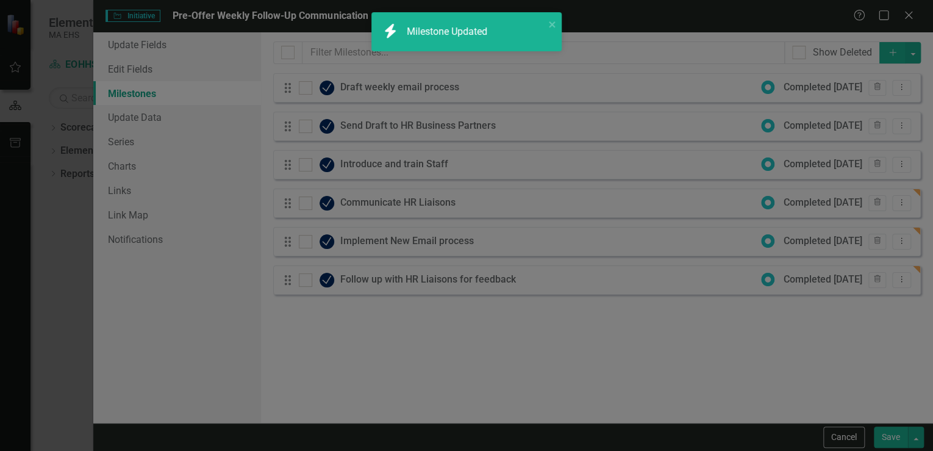
checkbox input "false"
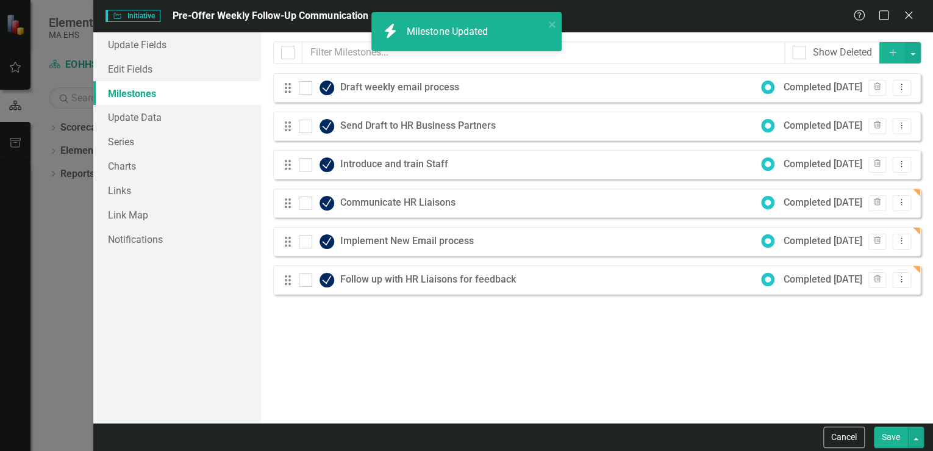
checkbox input "true"
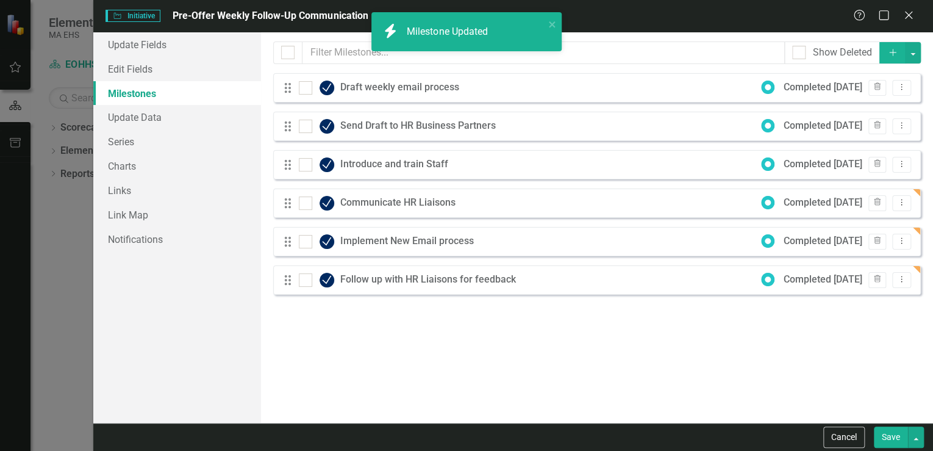
checkbox input "true"
checkbox input "false"
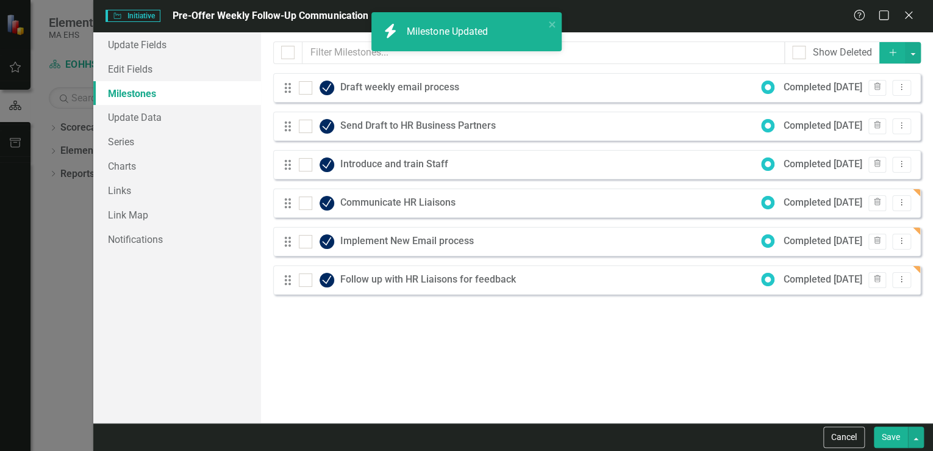
checkbox input "false"
checkbox input "true"
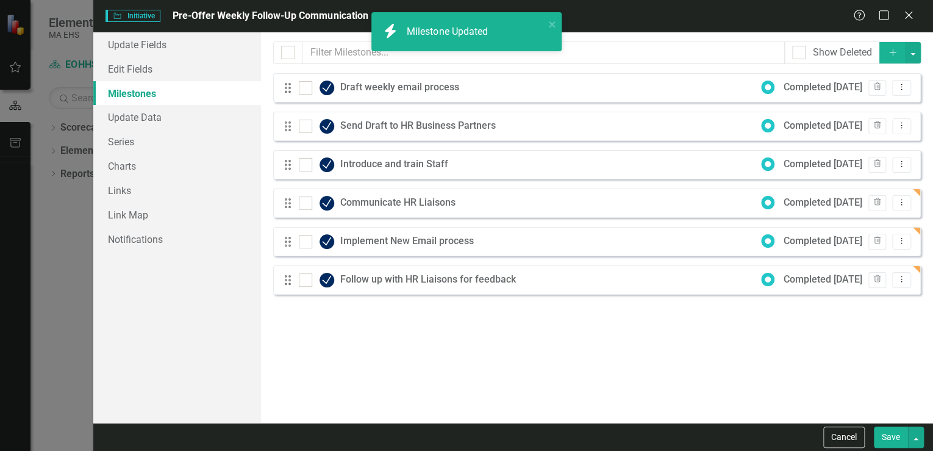
checkbox input "true"
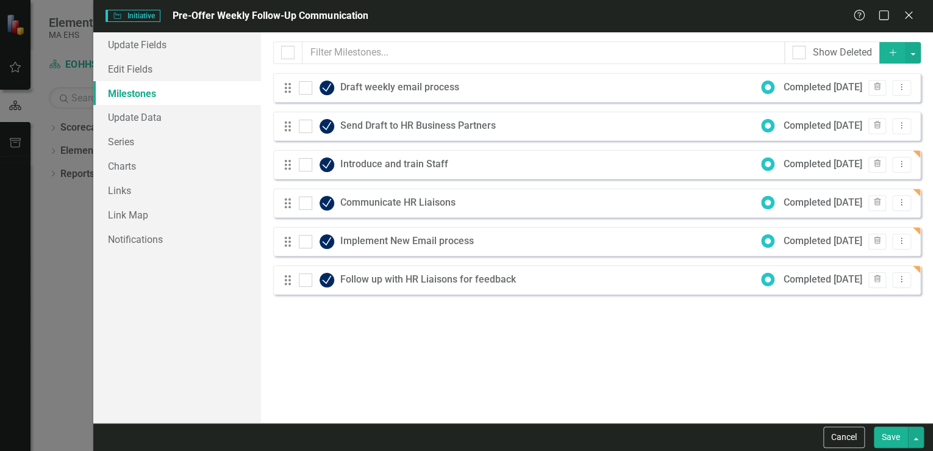
click at [886, 435] on button "Save" at bounding box center [891, 436] width 34 height 21
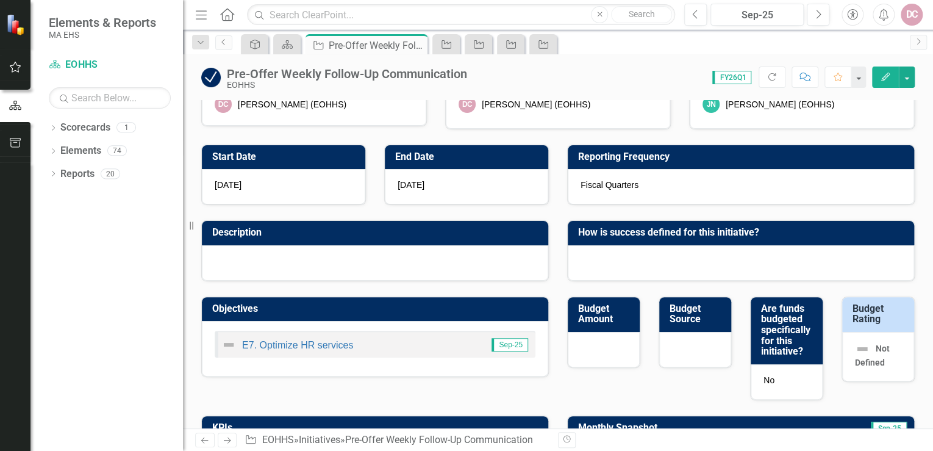
scroll to position [0, 0]
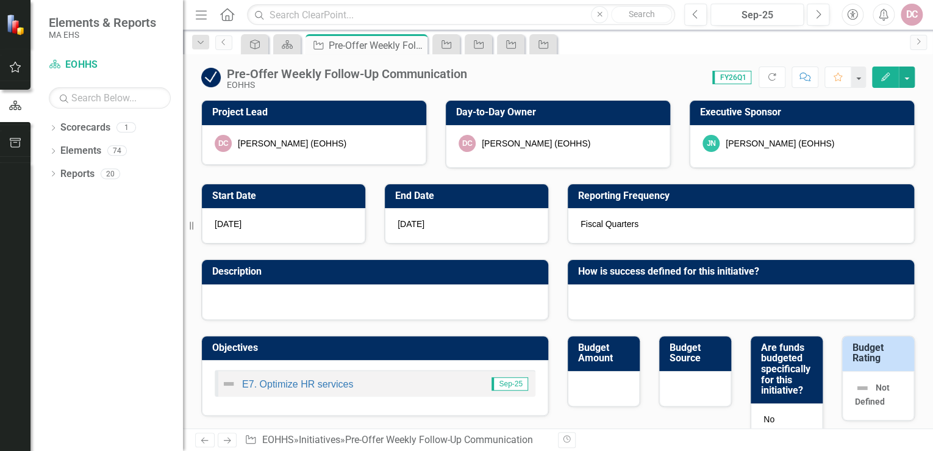
click at [885, 68] on button "Edit" at bounding box center [885, 76] width 27 height 21
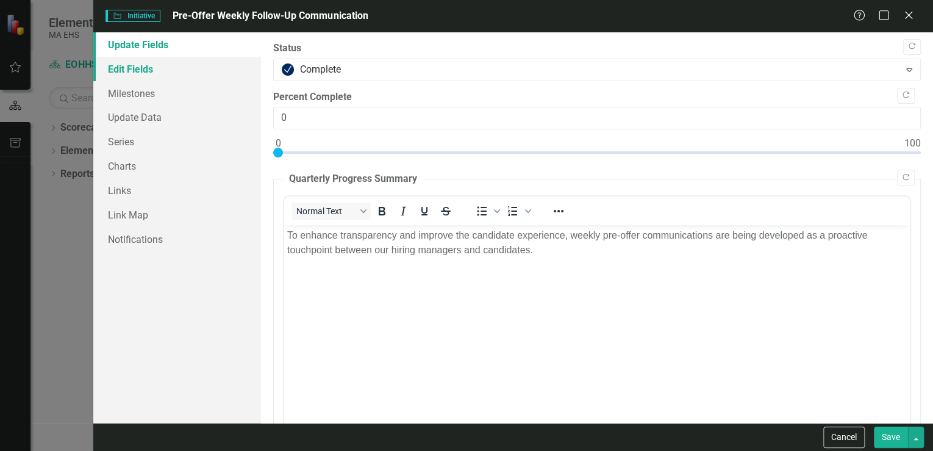
click at [146, 73] on link "Edit Fields" at bounding box center [177, 69] width 168 height 24
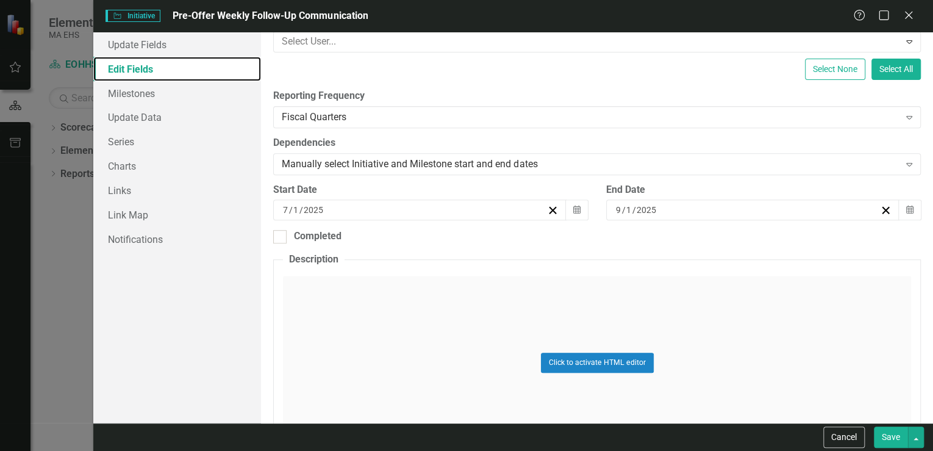
scroll to position [244, 0]
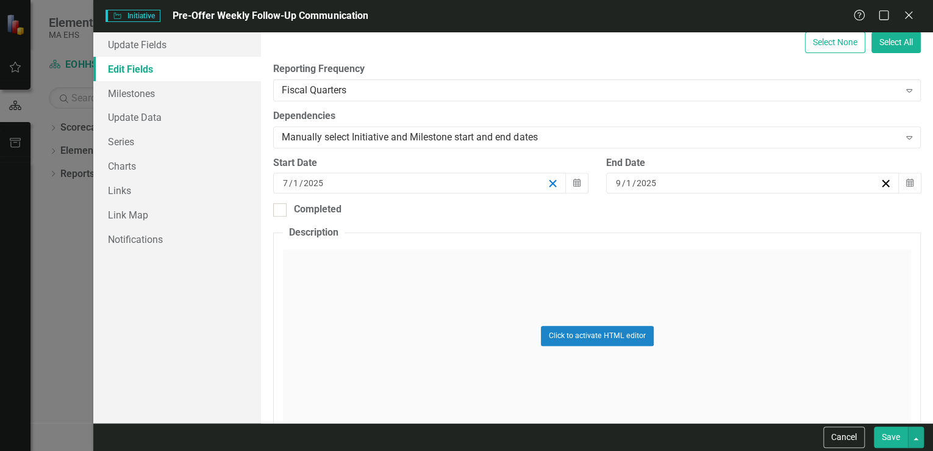
click at [549, 183] on line "button" at bounding box center [552, 183] width 7 height 7
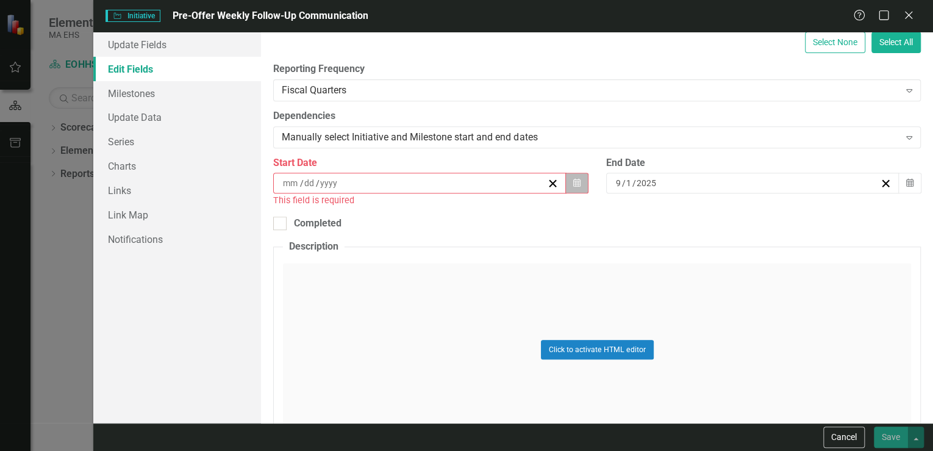
click at [573, 182] on icon "button" at bounding box center [576, 183] width 7 height 9
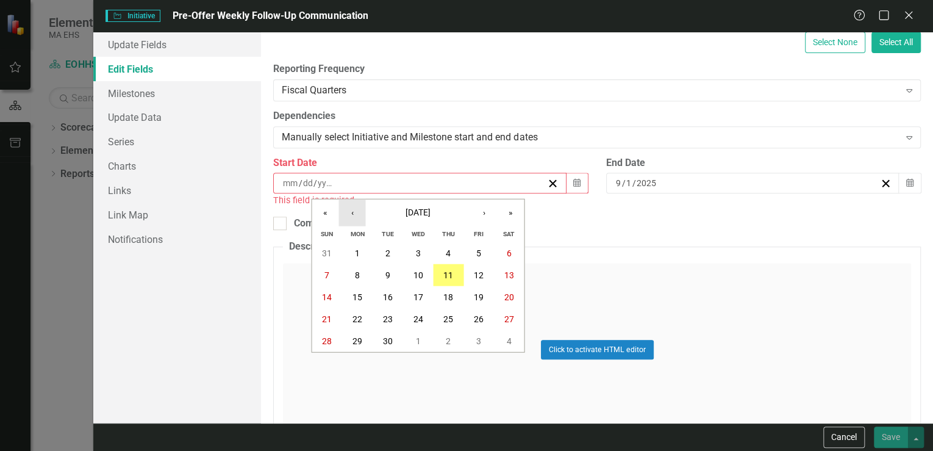
click at [349, 216] on button "‹" at bounding box center [351, 212] width 27 height 27
click at [357, 253] on abbr "2" at bounding box center [357, 253] width 5 height 10
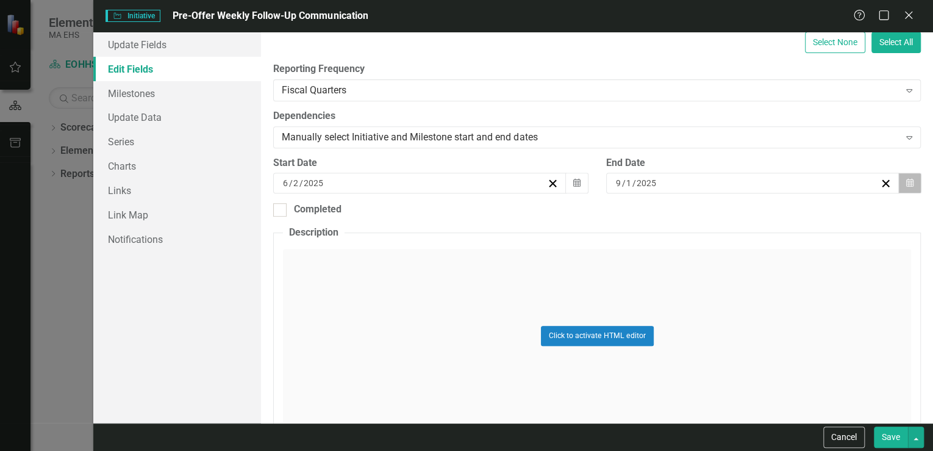
click at [906, 184] on icon "button" at bounding box center [909, 183] width 7 height 9
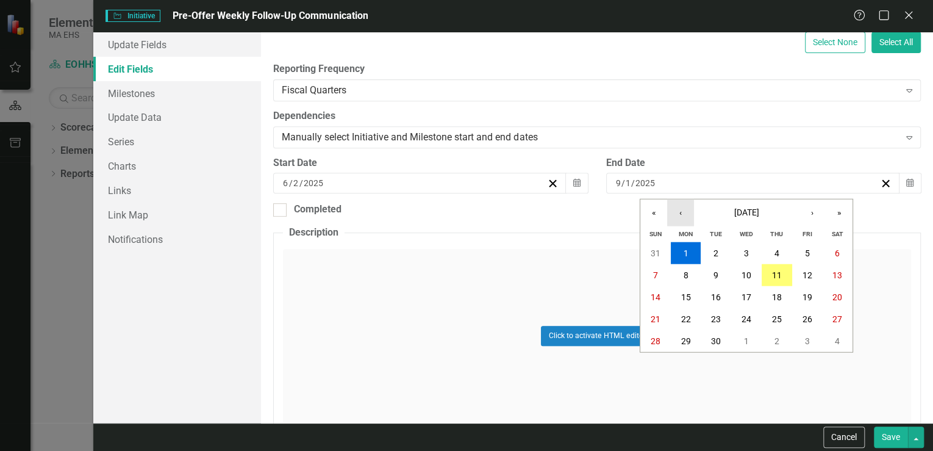
click at [680, 213] on button "‹" at bounding box center [680, 212] width 27 height 27
click at [685, 338] on abbr "28" at bounding box center [685, 341] width 10 height 10
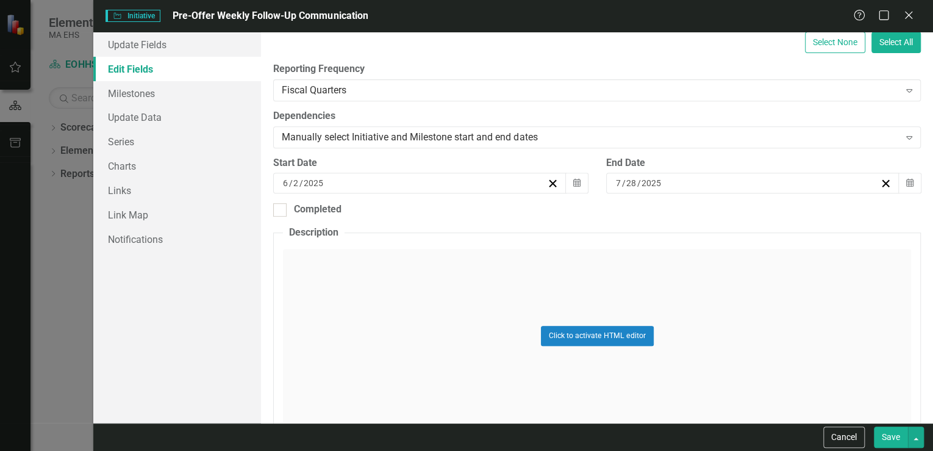
click at [888, 432] on button "Save" at bounding box center [891, 436] width 34 height 21
checkbox input "false"
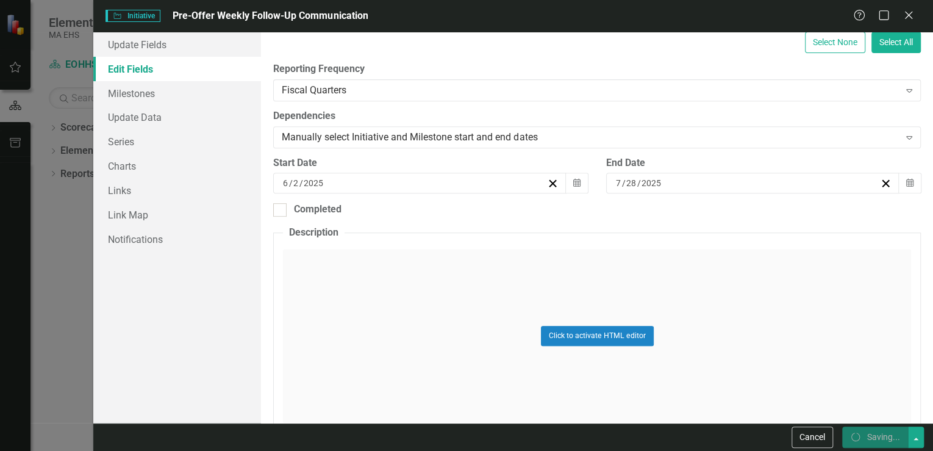
checkbox input "false"
checkbox input "true"
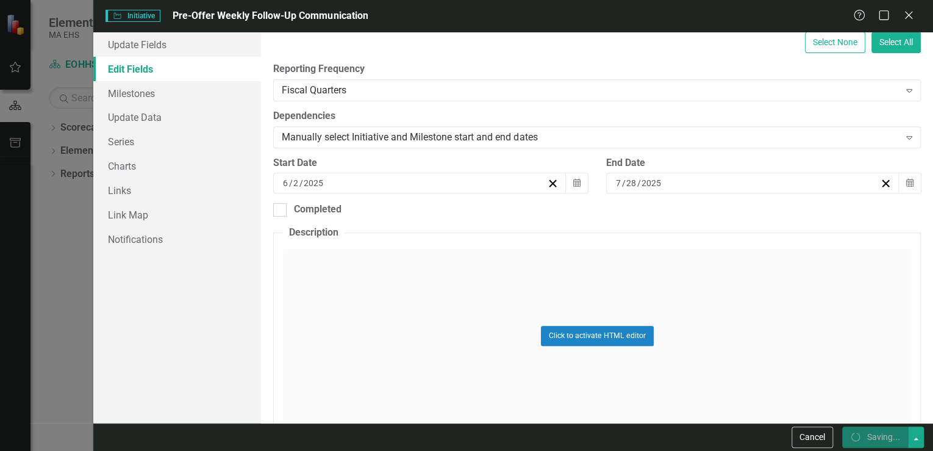
checkbox input "true"
checkbox input "false"
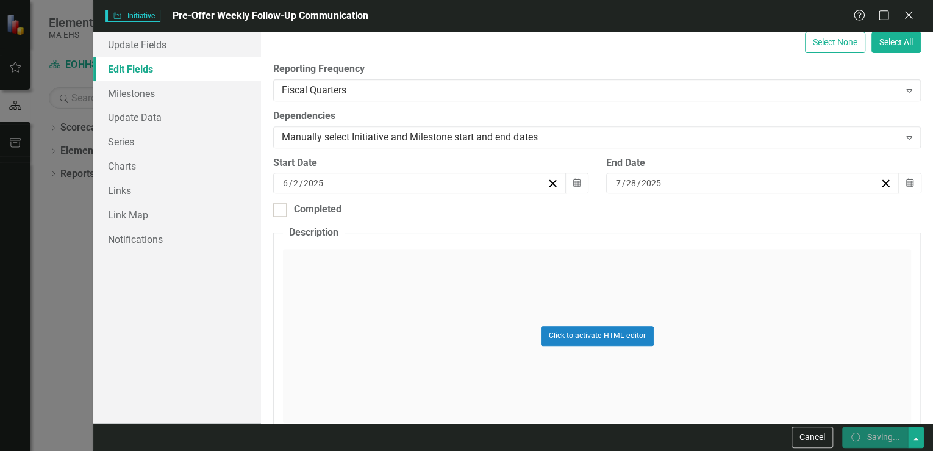
checkbox input "false"
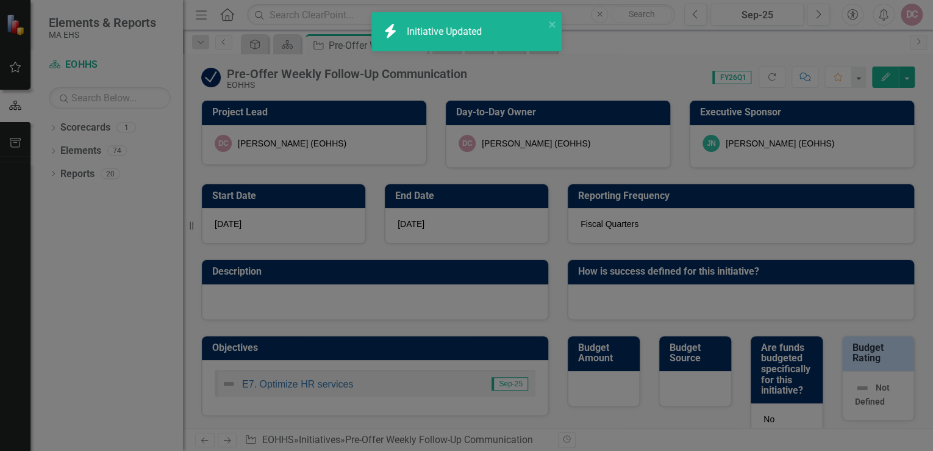
checkbox input "true"
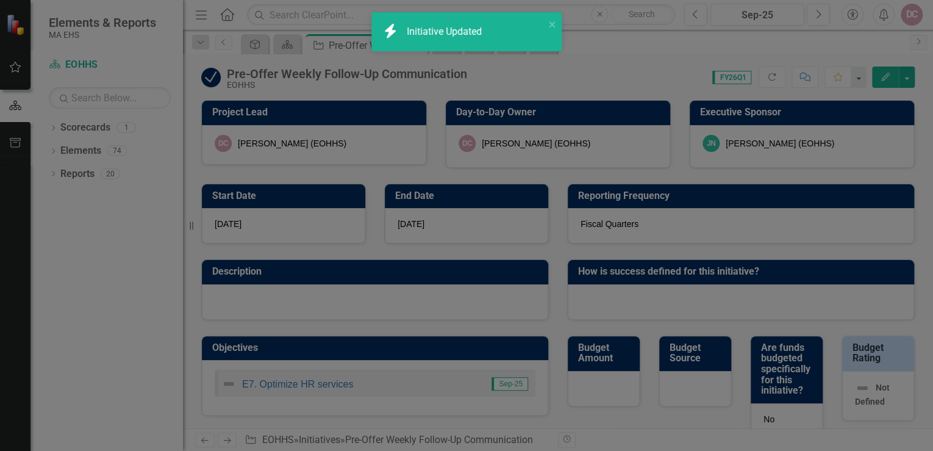
checkbox input "true"
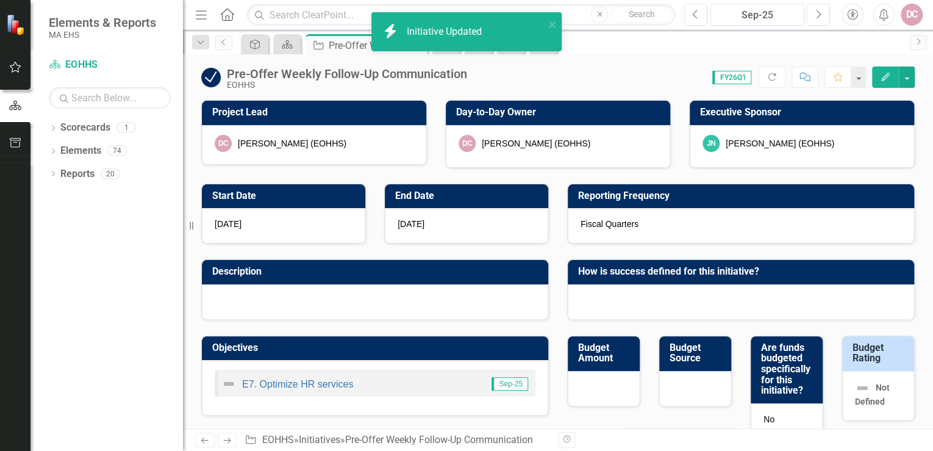
checkbox input "false"
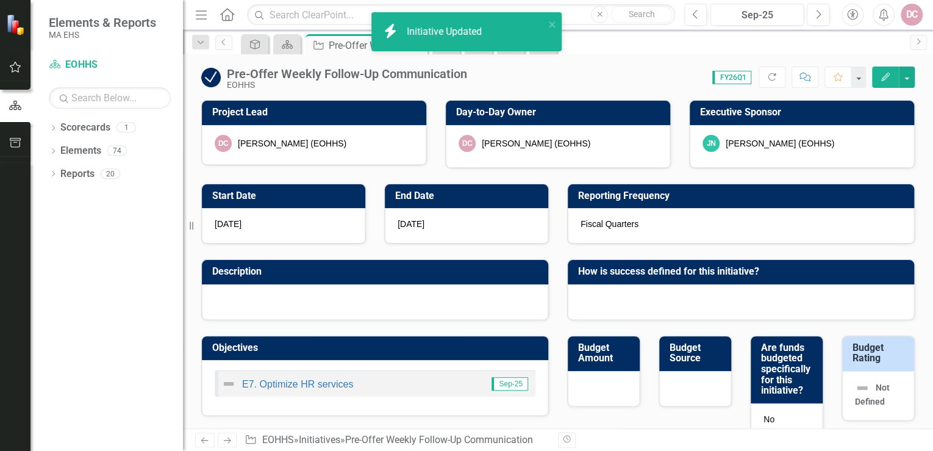
checkbox input "false"
checkbox input "true"
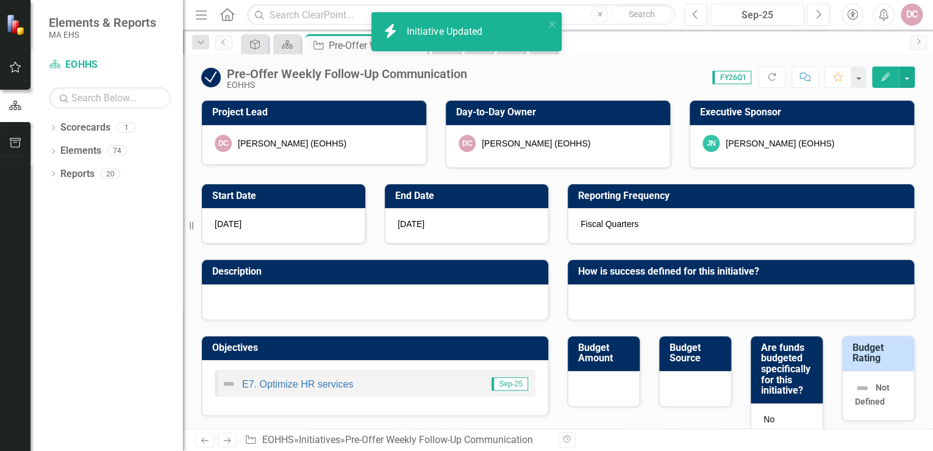
checkbox input "true"
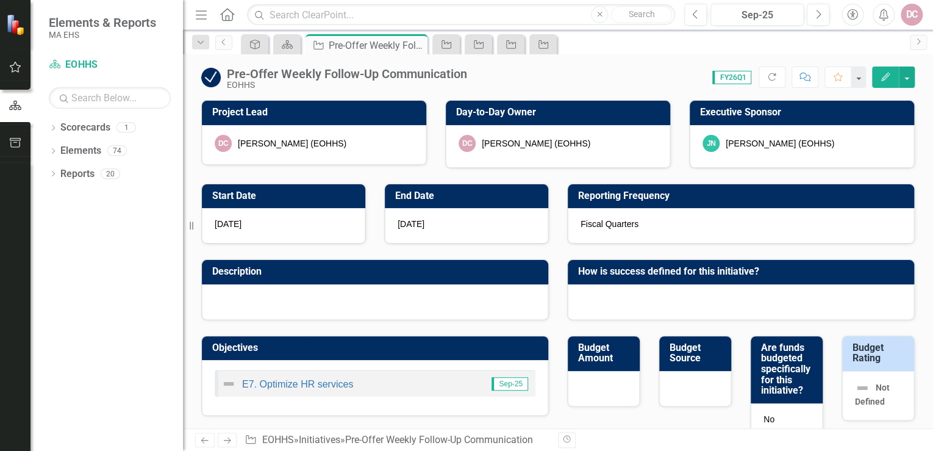
click at [600, 137] on div "DC [PERSON_NAME] (EOHHS)" at bounding box center [558, 143] width 199 height 17
click at [888, 75] on icon "button" at bounding box center [885, 77] width 9 height 9
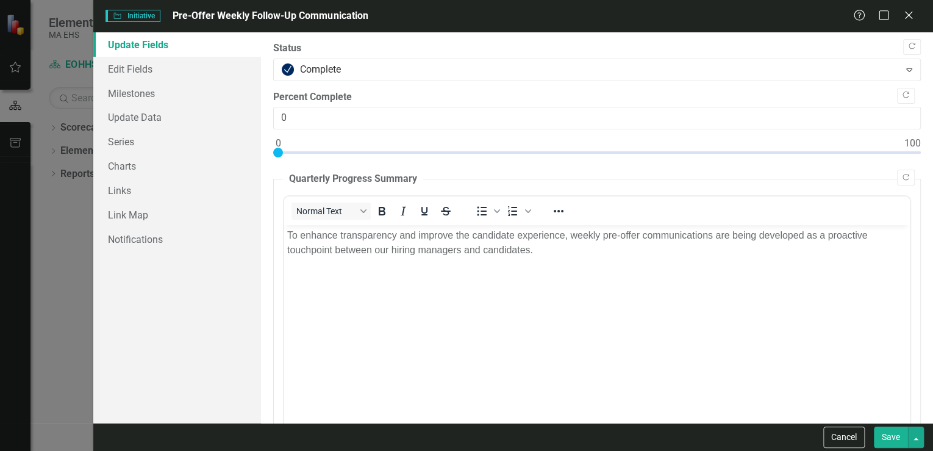
scroll to position [0, 0]
click at [147, 66] on link "Edit Fields" at bounding box center [177, 69] width 168 height 24
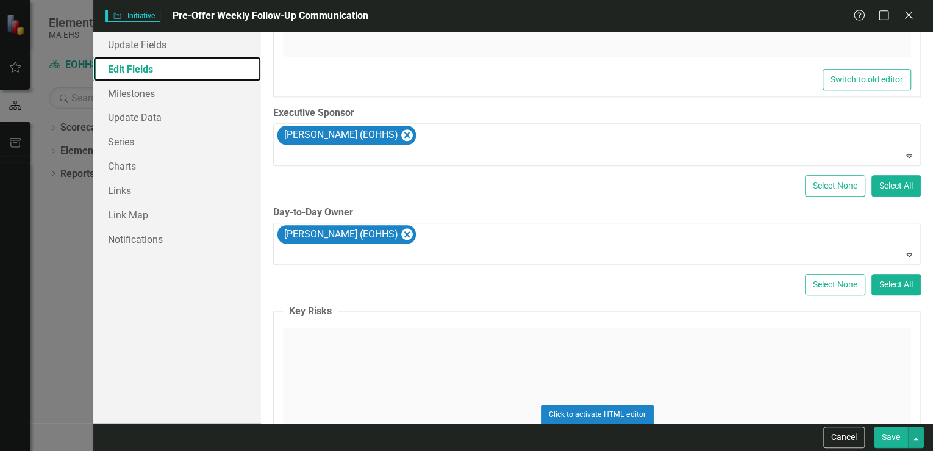
scroll to position [634, 0]
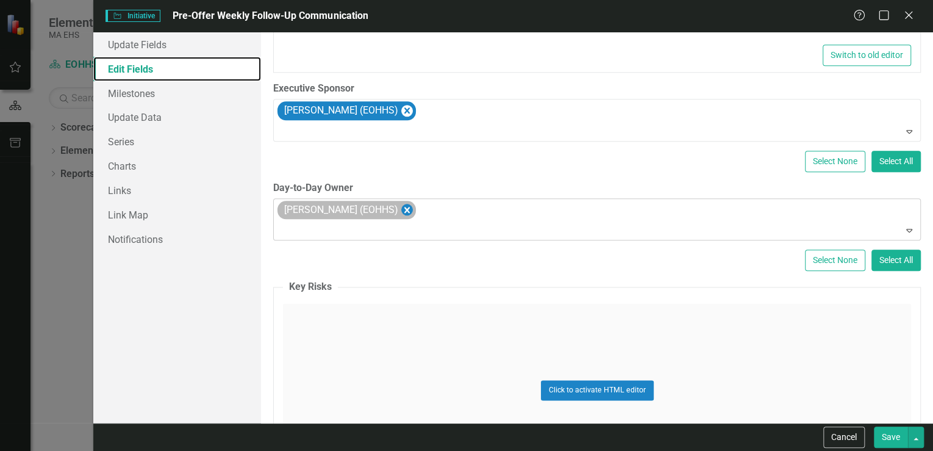
click at [407, 207] on icon "Remove Deirdre Coluntino (EOHHS)" at bounding box center [407, 209] width 12 height 15
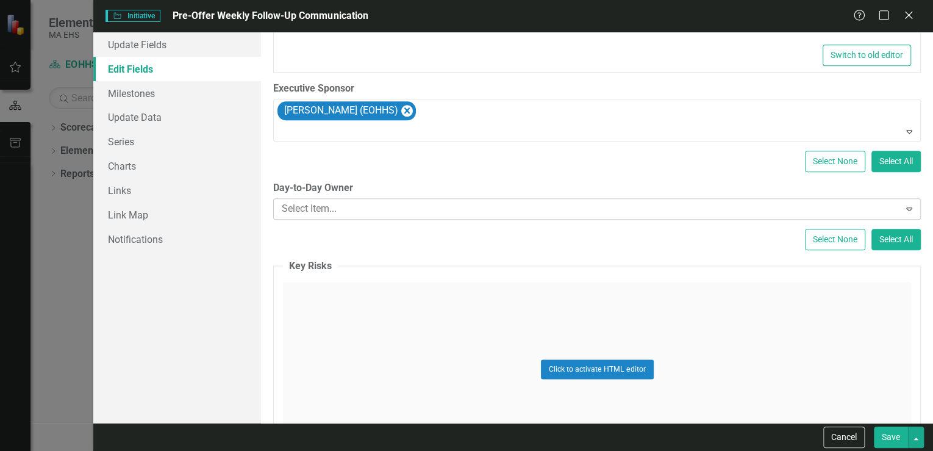
click at [896, 438] on button "Save" at bounding box center [891, 436] width 34 height 21
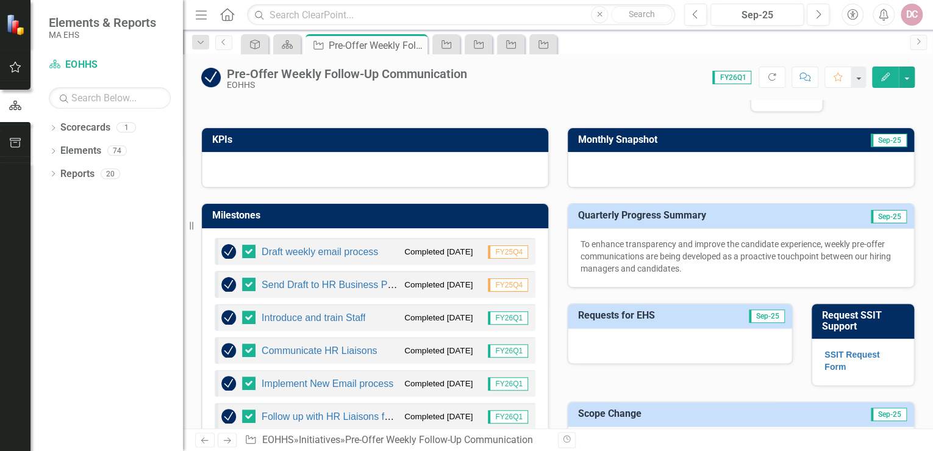
scroll to position [341, 0]
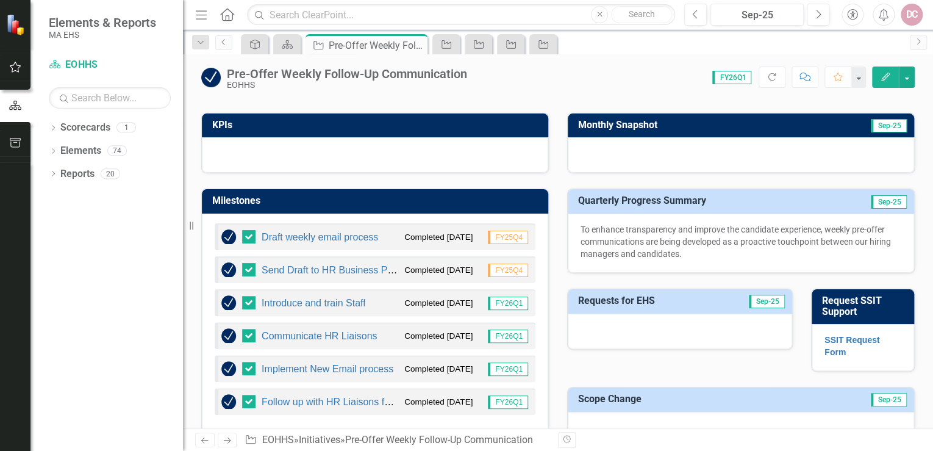
click at [607, 240] on p "To enhance transparency and improve the candidate experience, weekly pre-offer …" at bounding box center [740, 241] width 321 height 37
click at [885, 76] on icon "button" at bounding box center [885, 77] width 9 height 9
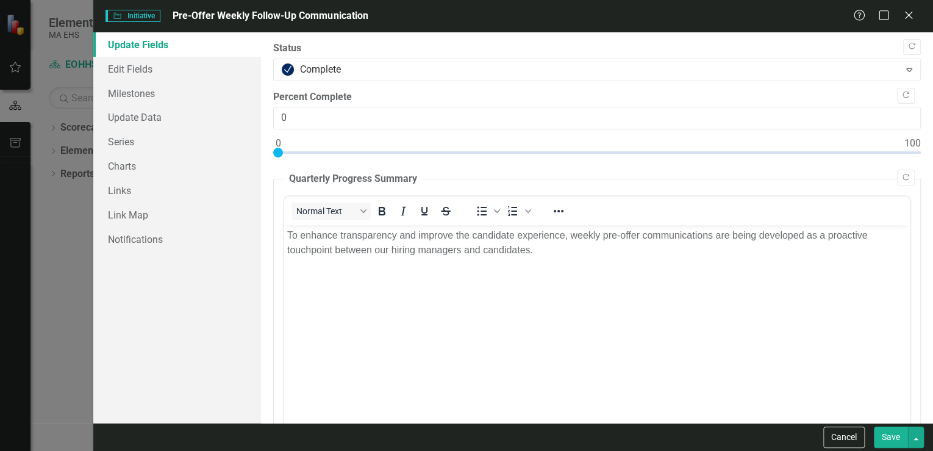
scroll to position [0, 0]
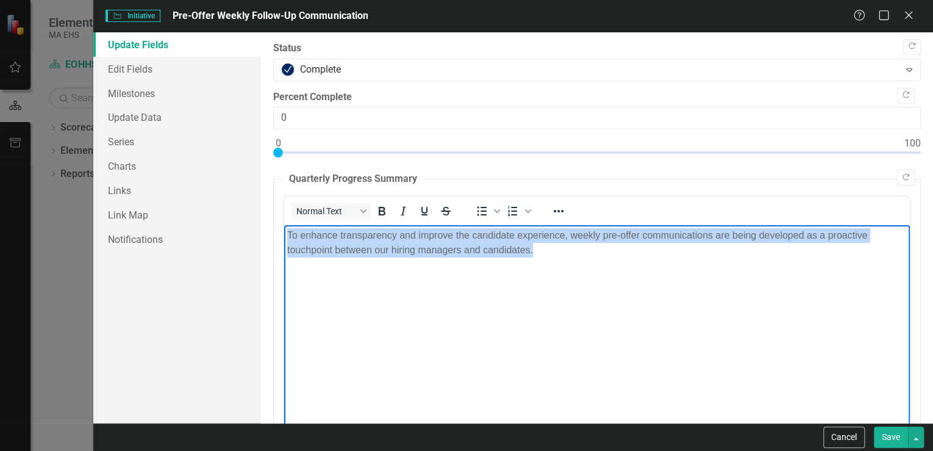
drag, startPoint x: 288, startPoint y: 234, endPoint x: 546, endPoint y: 254, distance: 258.8
click at [546, 254] on p "To enhance transparency and improve the candidate experience, weekly pre-offer …" at bounding box center [597, 242] width 620 height 29
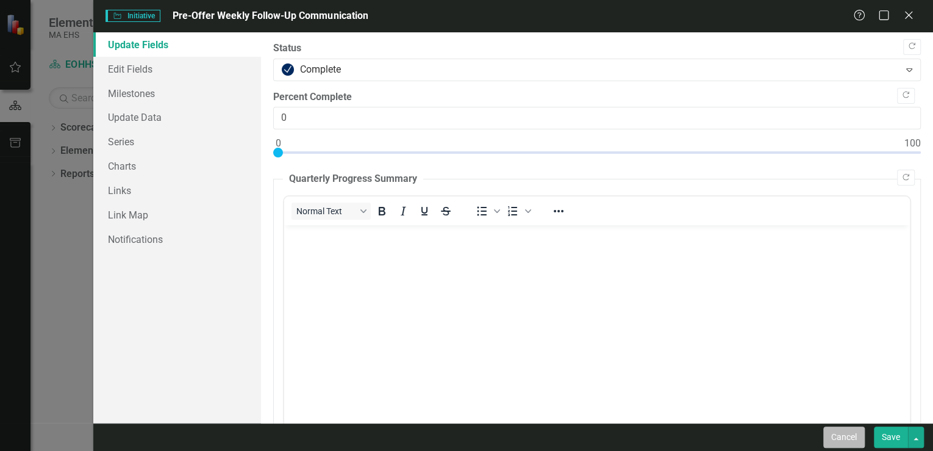
click at [849, 440] on button "Cancel" at bounding box center [843, 436] width 41 height 21
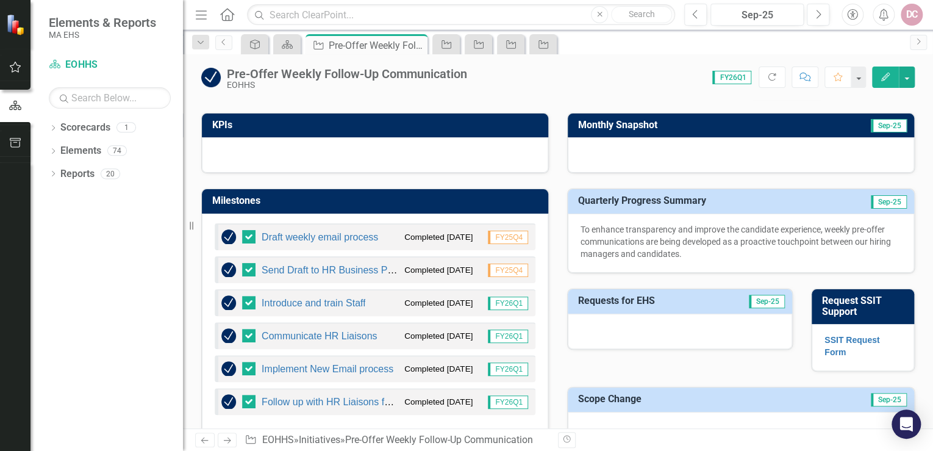
click at [882, 74] on icon "Edit" at bounding box center [885, 77] width 11 height 9
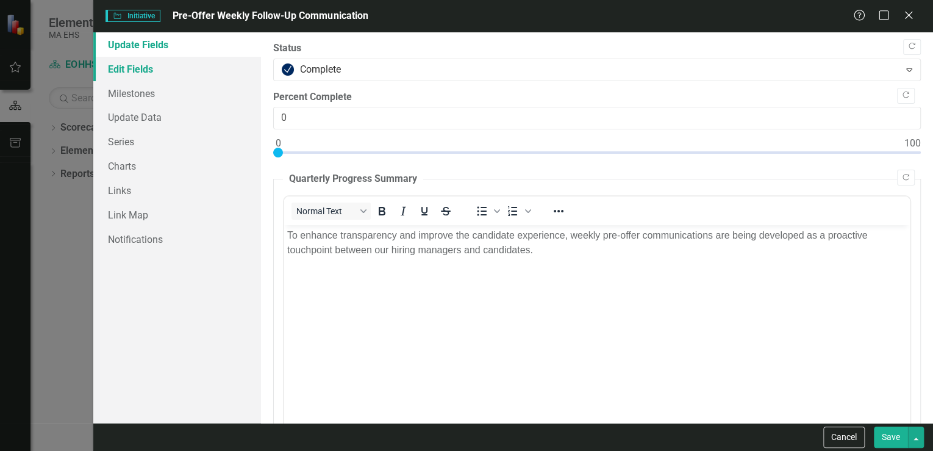
click at [139, 73] on link "Edit Fields" at bounding box center [177, 69] width 168 height 24
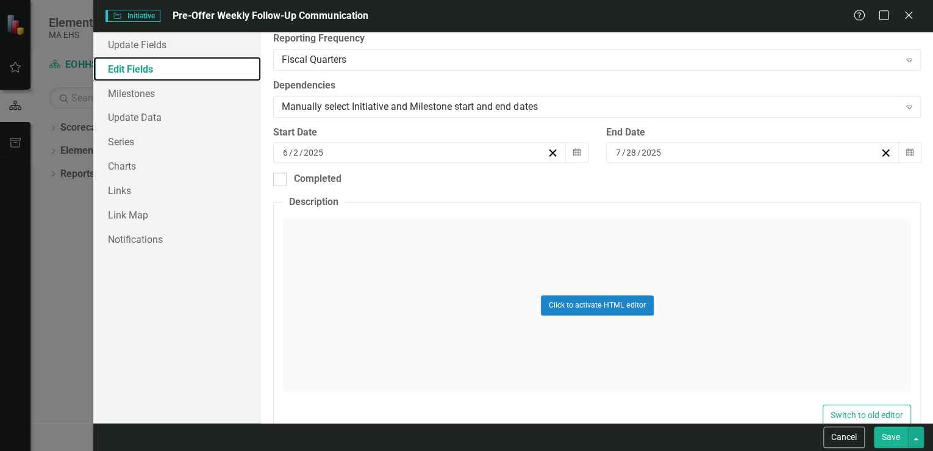
scroll to position [293, 0]
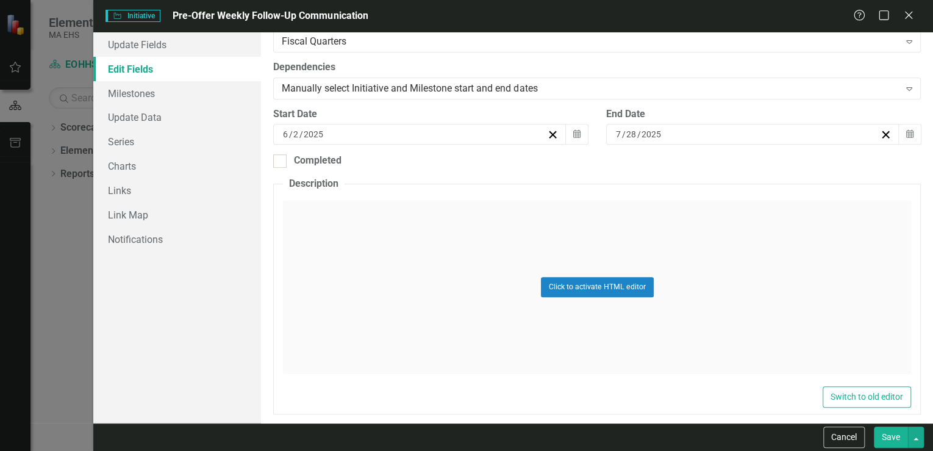
click at [332, 210] on div "Click to activate HTML editor" at bounding box center [597, 287] width 628 height 174
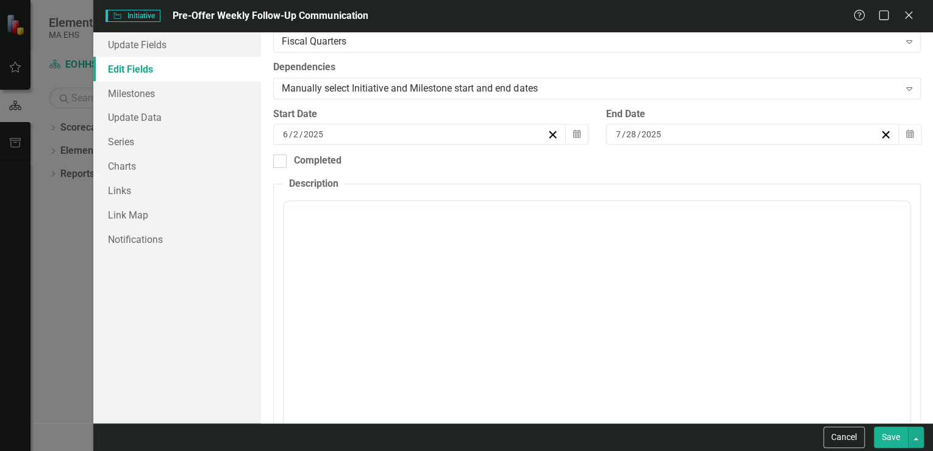
scroll to position [0, 0]
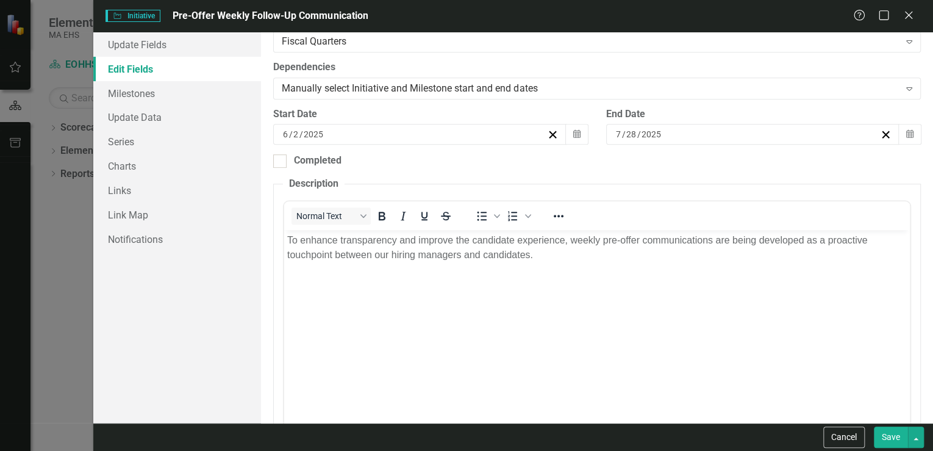
click at [893, 443] on button "Save" at bounding box center [891, 436] width 34 height 21
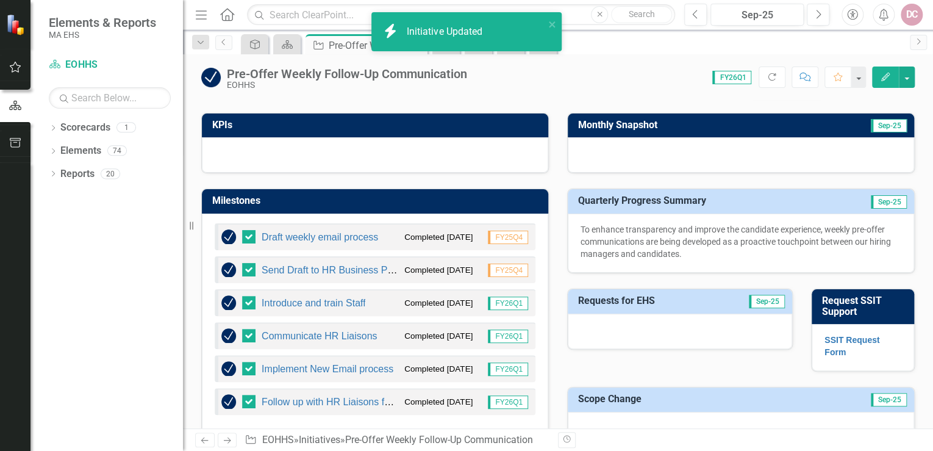
checkbox input "false"
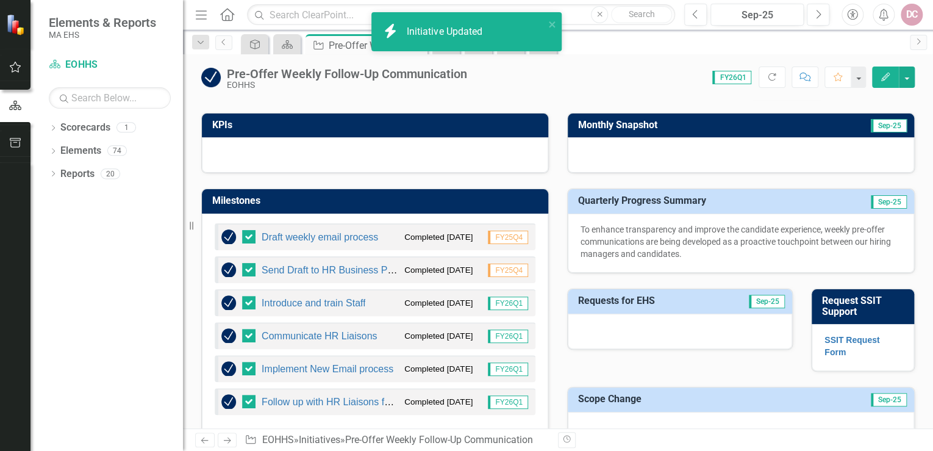
checkbox input "false"
checkbox input "true"
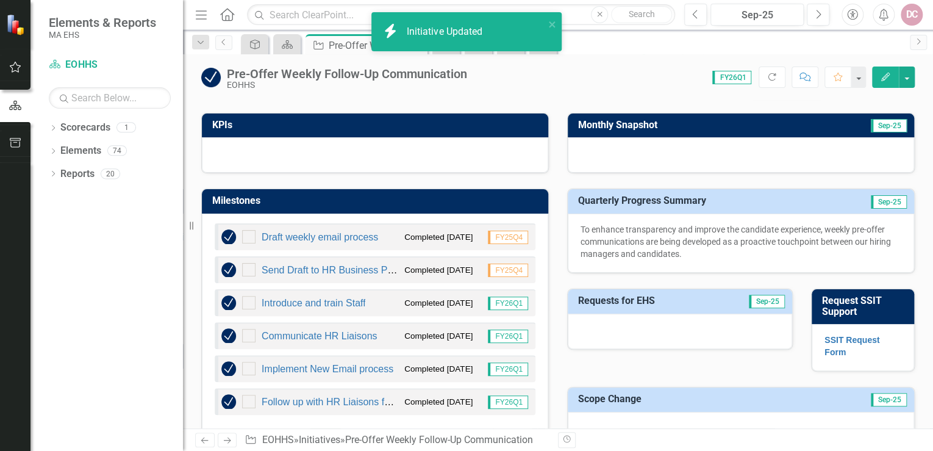
checkbox input "true"
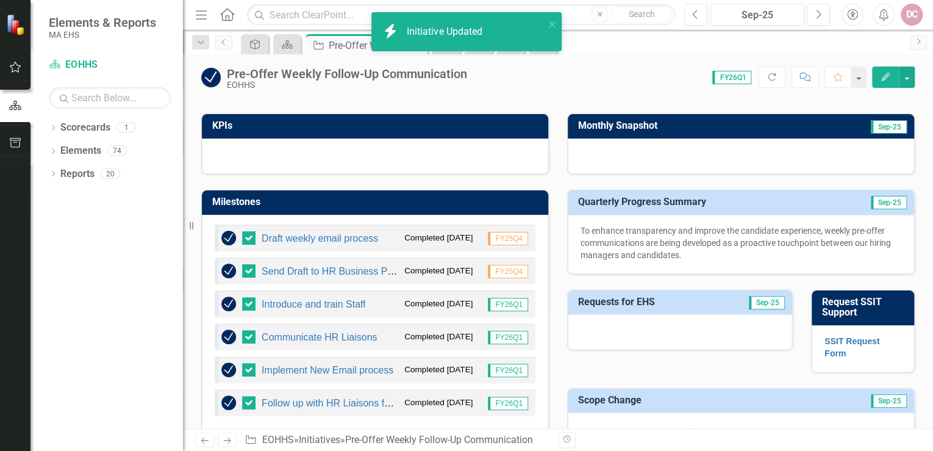
scroll to position [341, 0]
click at [887, 74] on icon "Edit" at bounding box center [885, 77] width 11 height 9
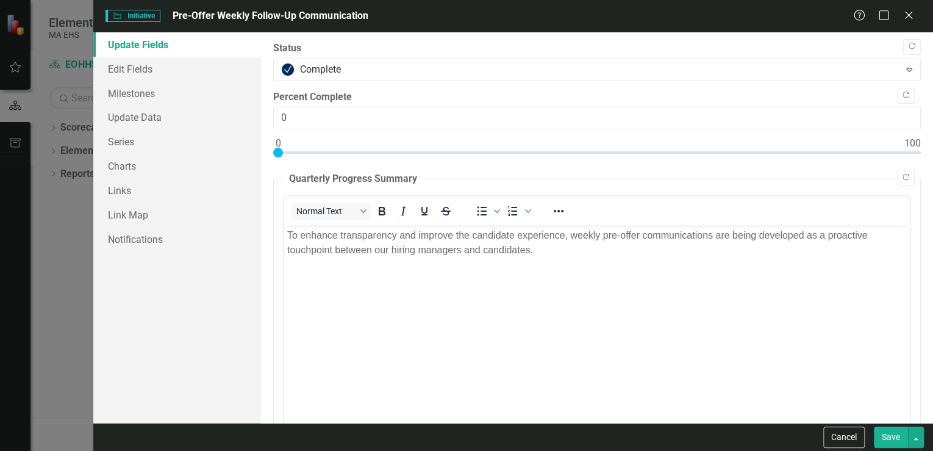
scroll to position [0, 0]
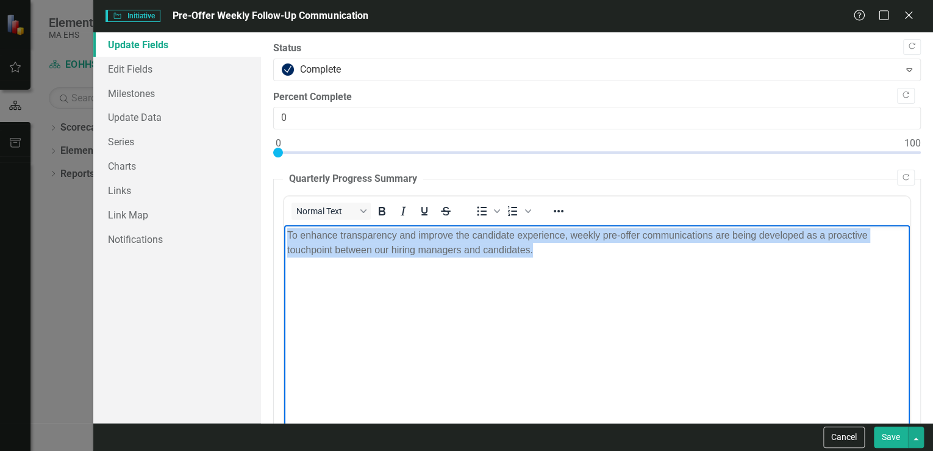
drag, startPoint x: 539, startPoint y: 250, endPoint x: 279, endPoint y: 231, distance: 260.4
click at [284, 231] on html "To enhance transparency and improve the candidate experience, weekly pre-offer …" at bounding box center [597, 316] width 626 height 183
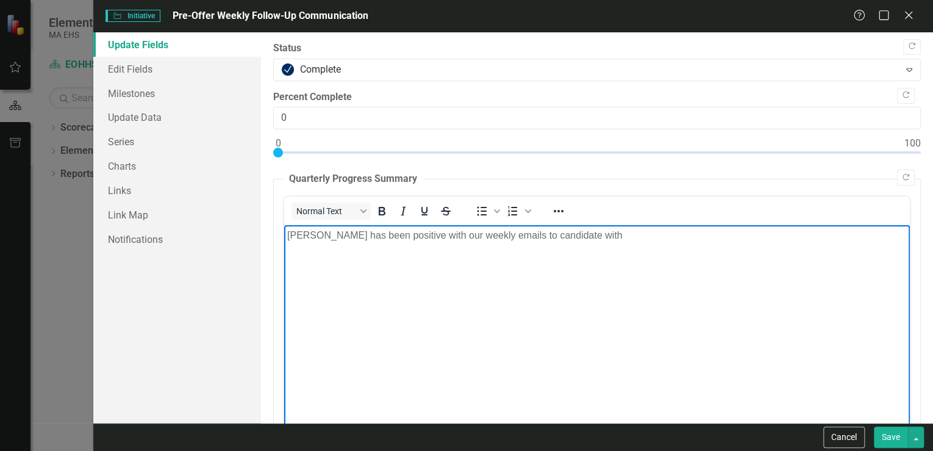
click at [505, 233] on p "[PERSON_NAME] has been positive with our weekly emails to candidate with" at bounding box center [597, 235] width 620 height 15
click at [615, 237] on p "Feeback has been positive with our weekly emails (Thursdays) to candidate with" at bounding box center [597, 235] width 620 height 15
drag, startPoint x: 735, startPoint y: 235, endPoint x: 755, endPoint y: 232, distance: 19.7
click at [755, 232] on p "[PERSON_NAME] has been positive with our weekly emails (Thursdays) to candidate…" at bounding box center [597, 235] width 620 height 15
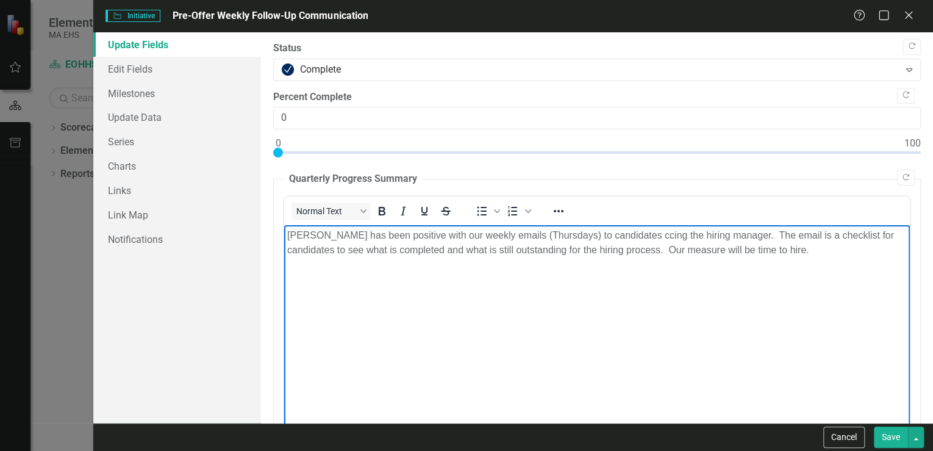
click at [886, 433] on button "Save" at bounding box center [891, 436] width 34 height 21
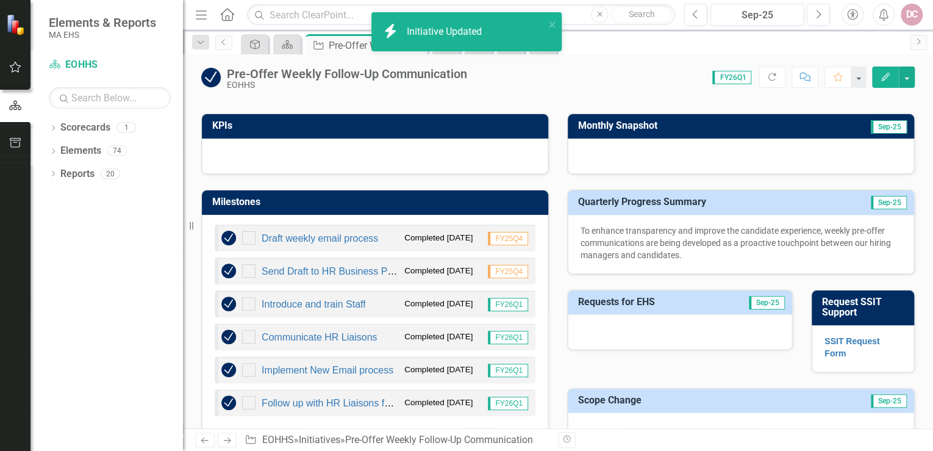
checkbox input "false"
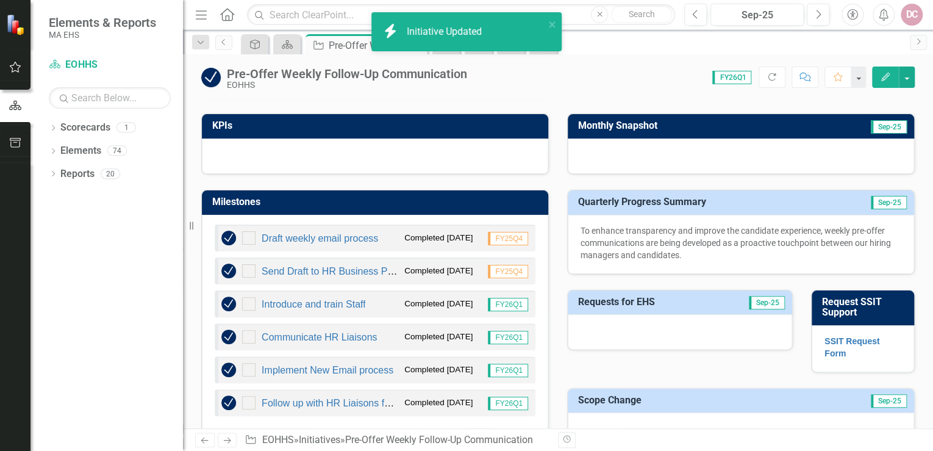
checkbox input "false"
checkbox input "true"
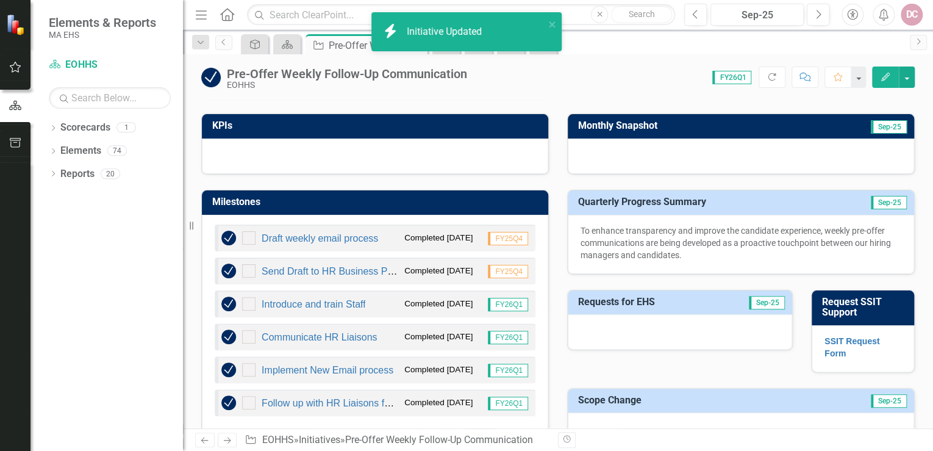
checkbox input "true"
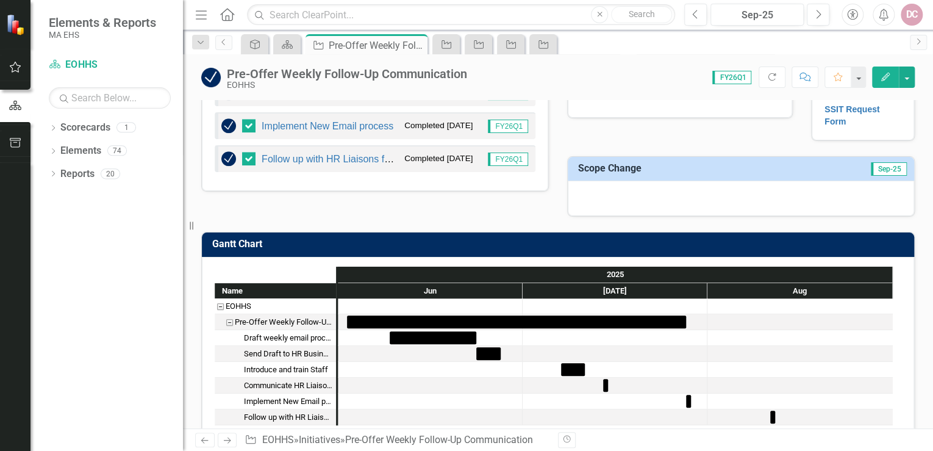
scroll to position [679, 0]
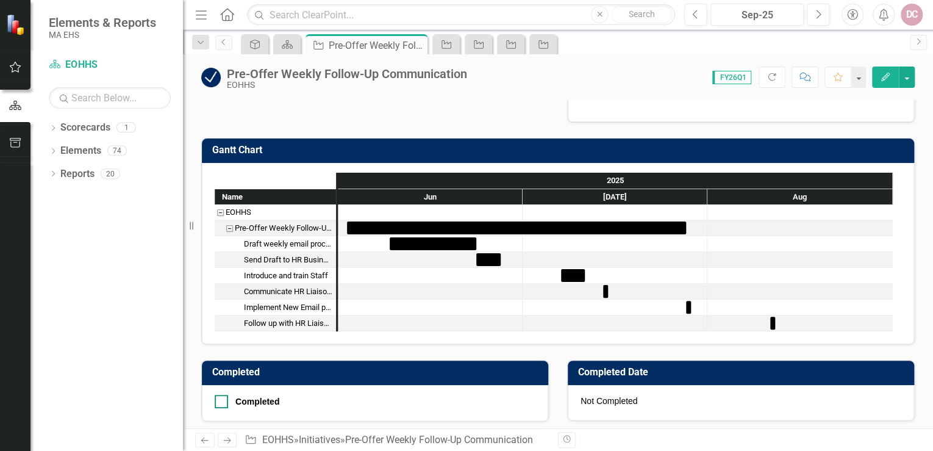
click at [224, 395] on div at bounding box center [221, 401] width 13 height 13
click at [223, 395] on input "Completed" at bounding box center [219, 399] width 8 height 8
checkbox input "true"
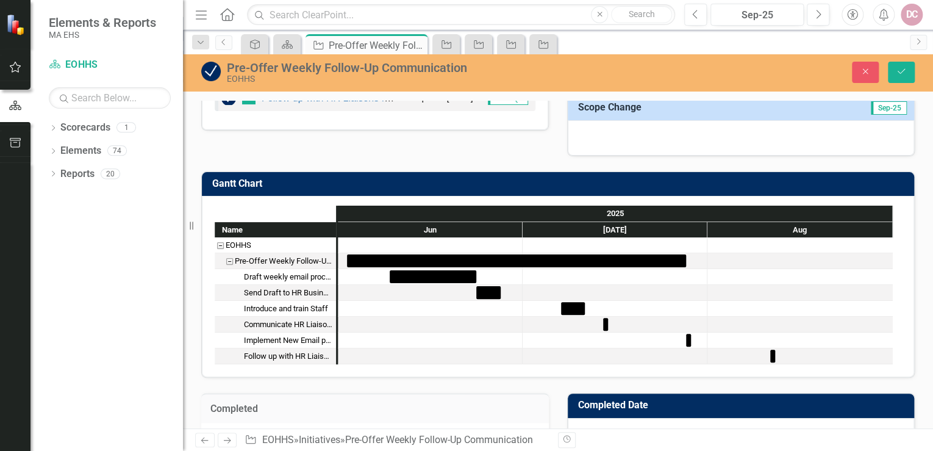
scroll to position [587, 0]
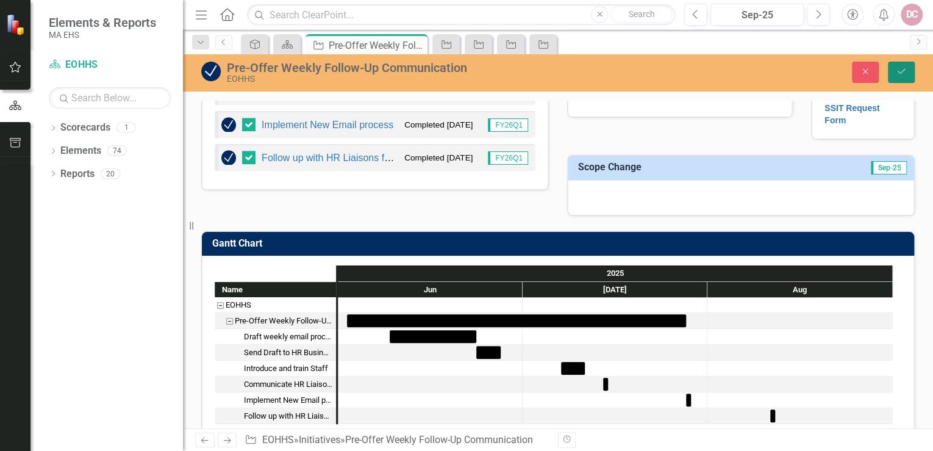
click at [908, 70] on button "Save" at bounding box center [901, 72] width 27 height 21
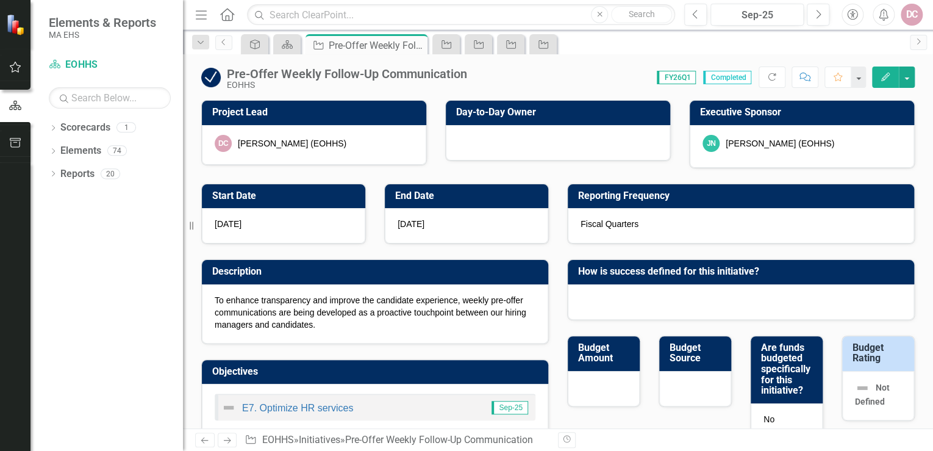
click at [884, 76] on icon "Edit" at bounding box center [885, 77] width 11 height 9
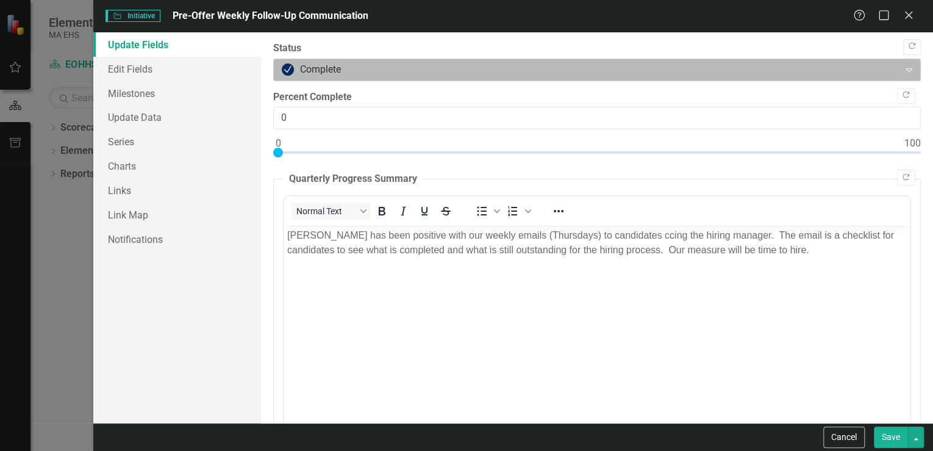
scroll to position [0, 0]
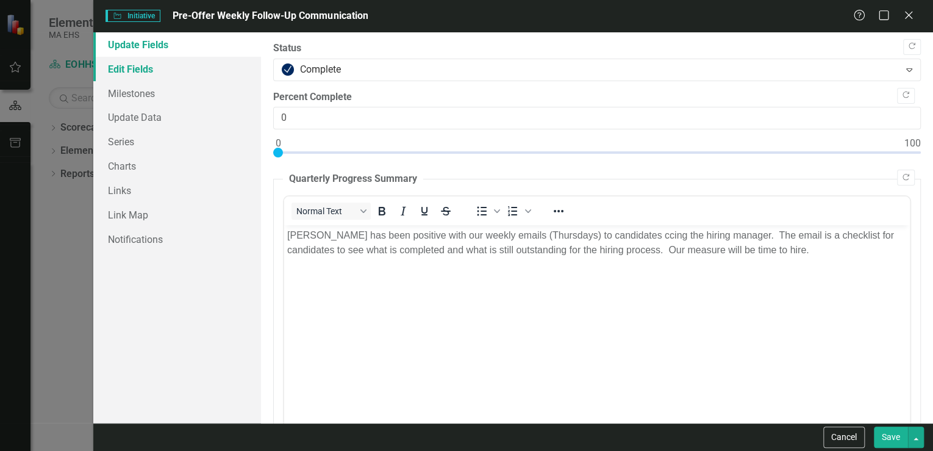
click at [158, 71] on link "Edit Fields" at bounding box center [177, 69] width 168 height 24
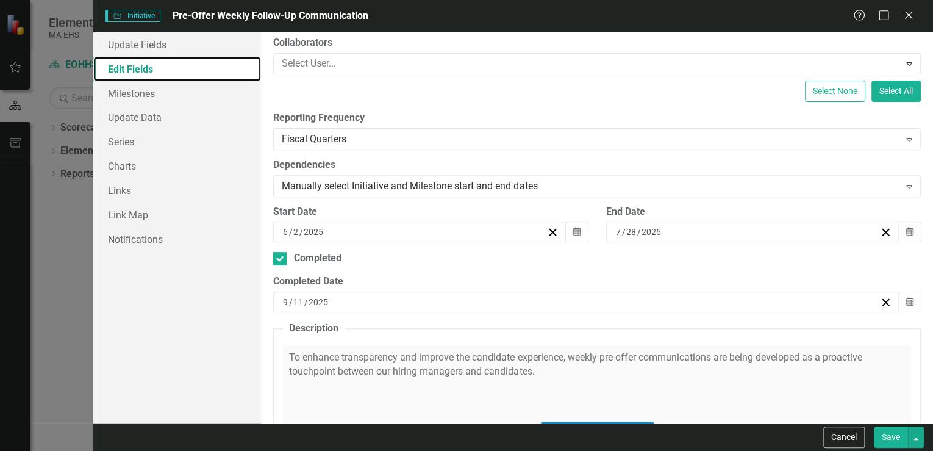
scroll to position [244, 0]
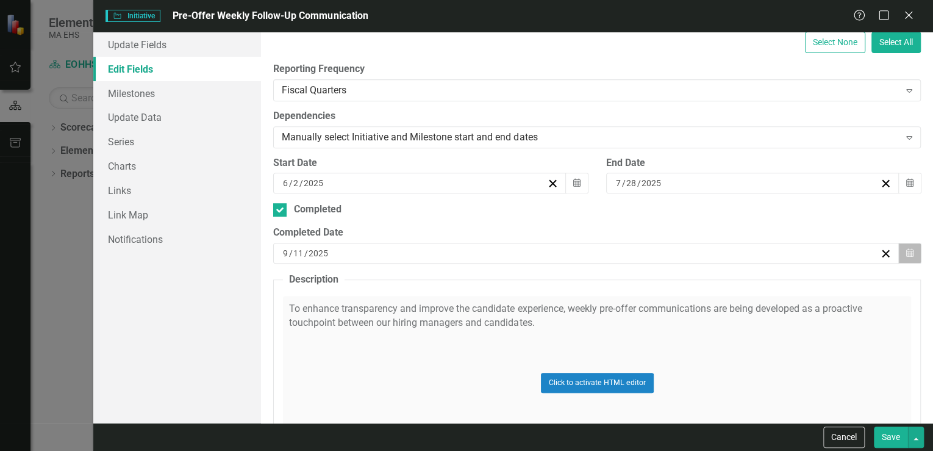
click at [906, 254] on icon "Calendar" at bounding box center [909, 253] width 7 height 9
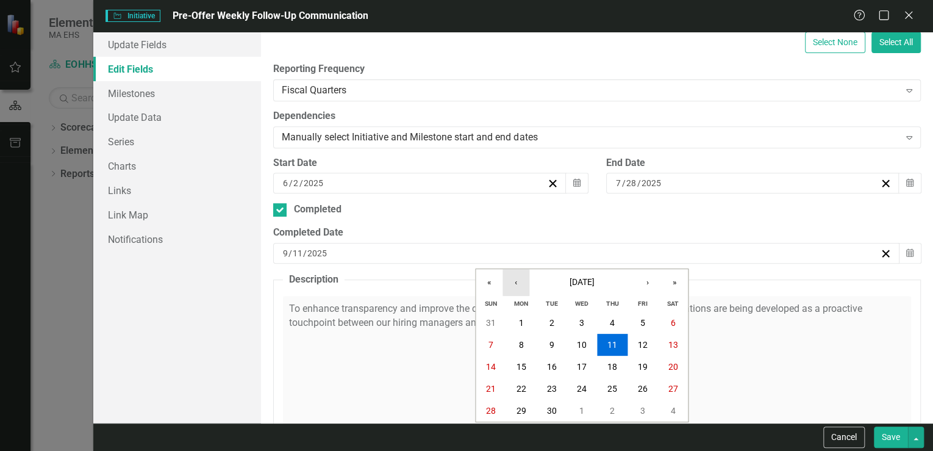
click at [524, 279] on button "‹" at bounding box center [515, 282] width 27 height 27
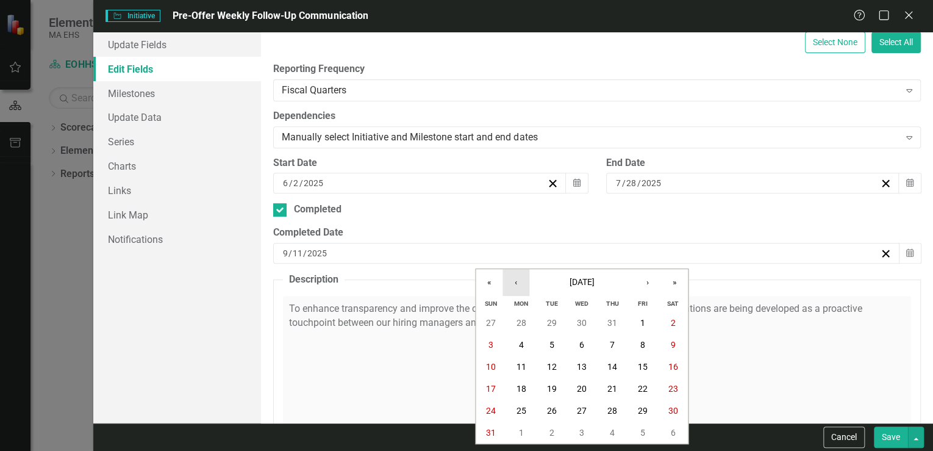
click at [524, 279] on button "‹" at bounding box center [515, 282] width 27 height 27
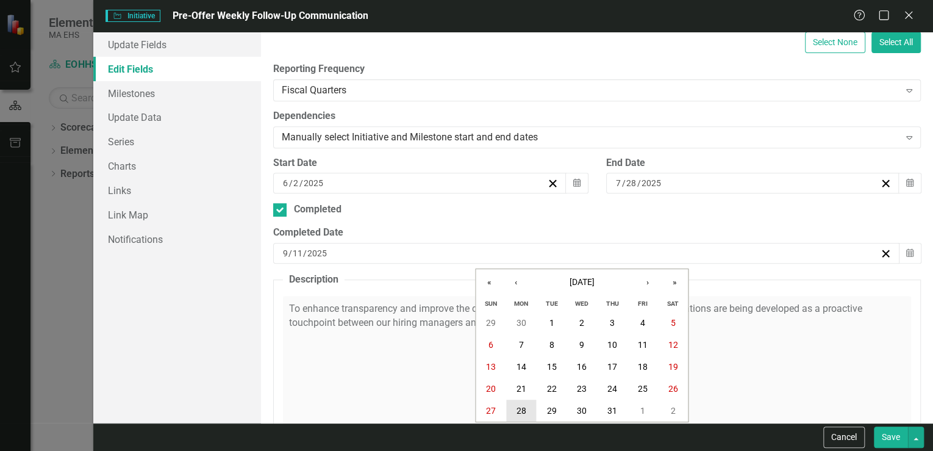
click at [517, 407] on abbr "28" at bounding box center [521, 410] width 10 height 10
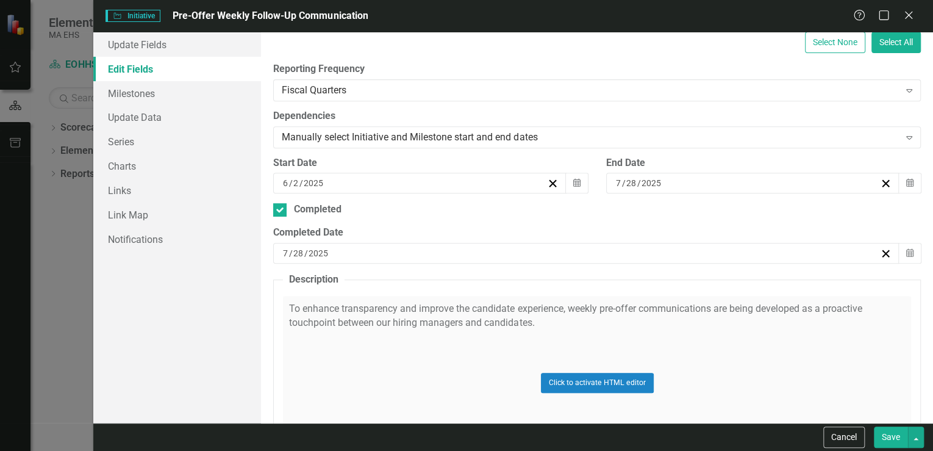
click at [893, 438] on button "Save" at bounding box center [891, 436] width 34 height 21
checkbox input "false"
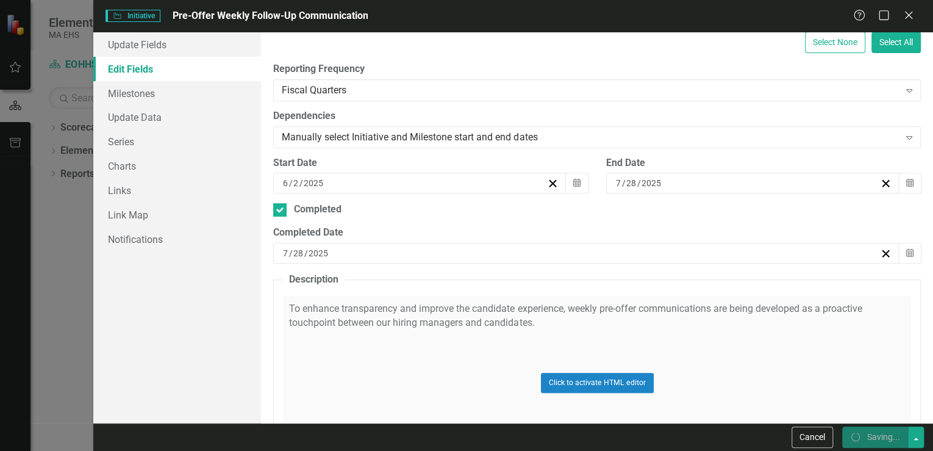
checkbox input "false"
checkbox input "true"
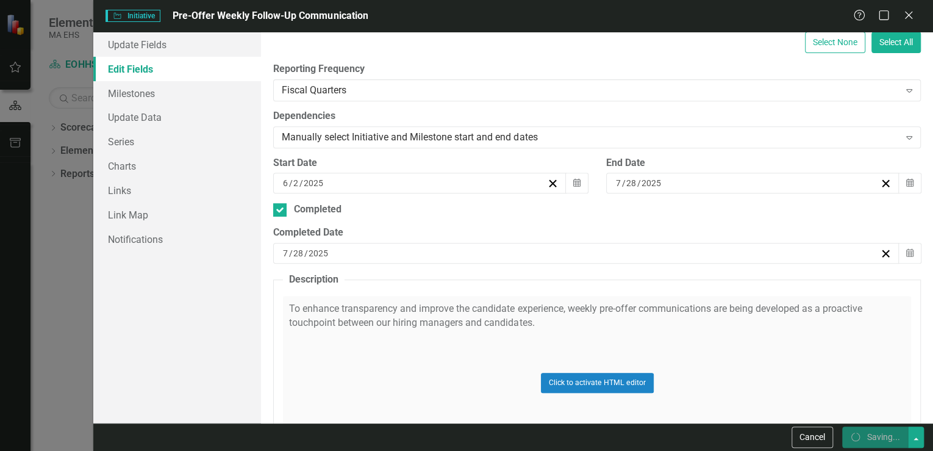
checkbox input "true"
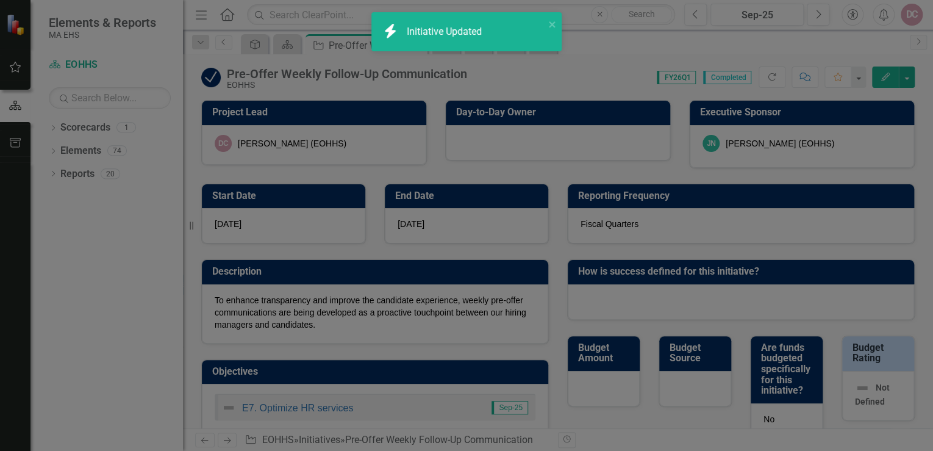
checkbox input "false"
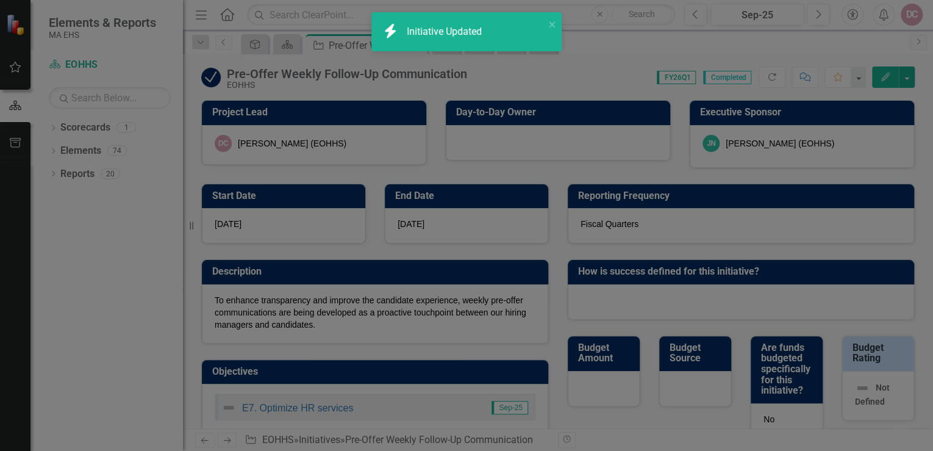
checkbox input "false"
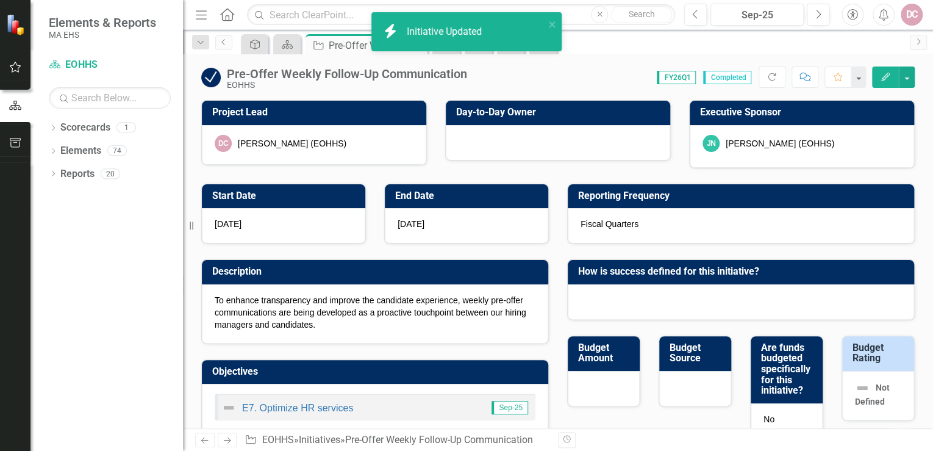
checkbox input "true"
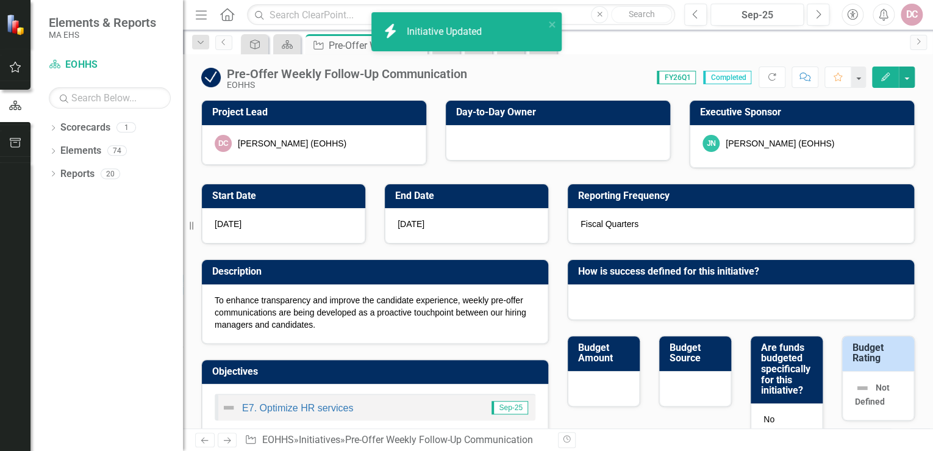
checkbox input "true"
checkbox input "false"
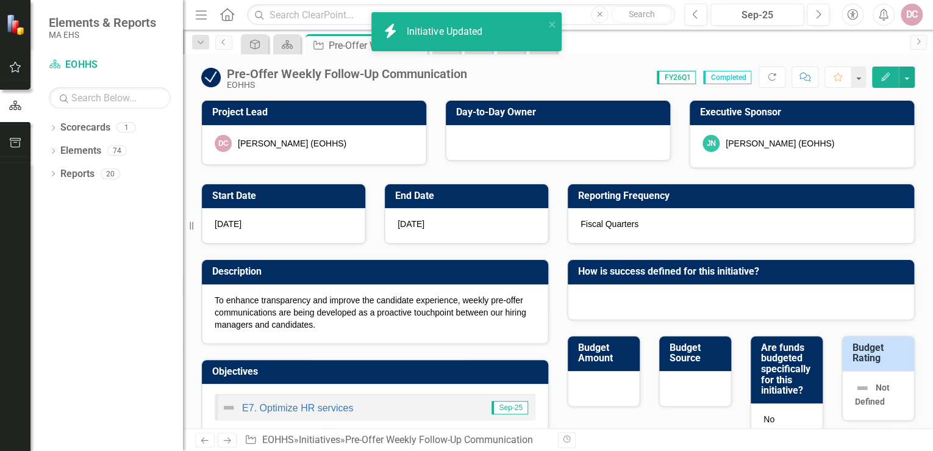
checkbox input "false"
checkbox input "true"
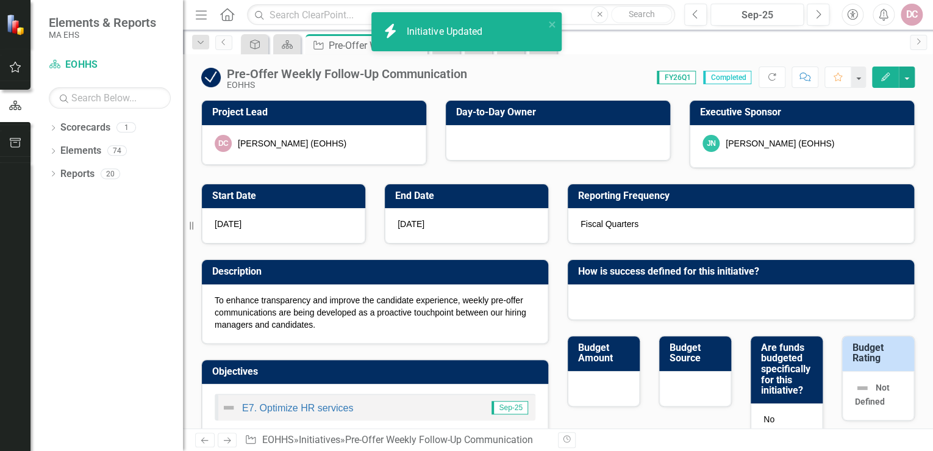
checkbox input "true"
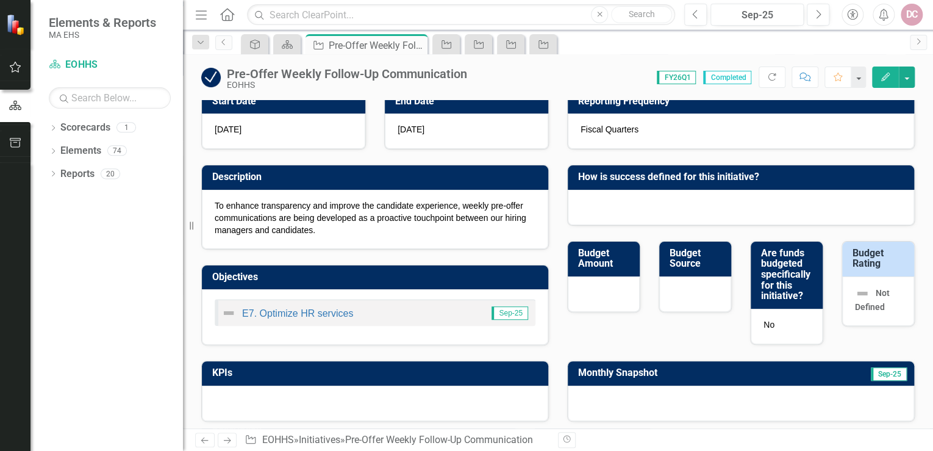
scroll to position [0, 0]
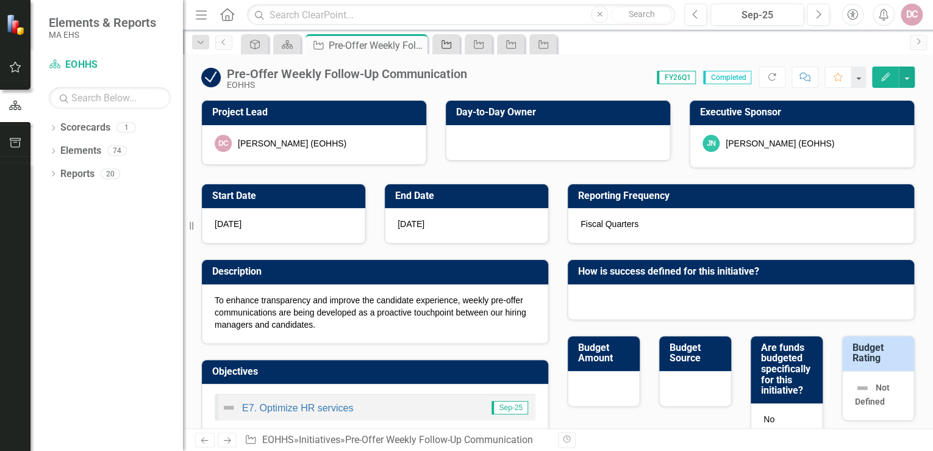
click at [449, 46] on icon "Initiative" at bounding box center [446, 45] width 12 height 10
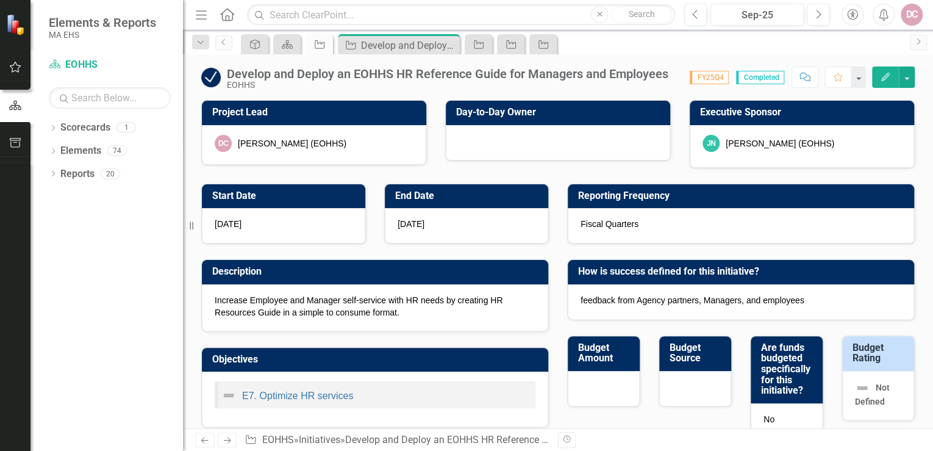
checkbox input "true"
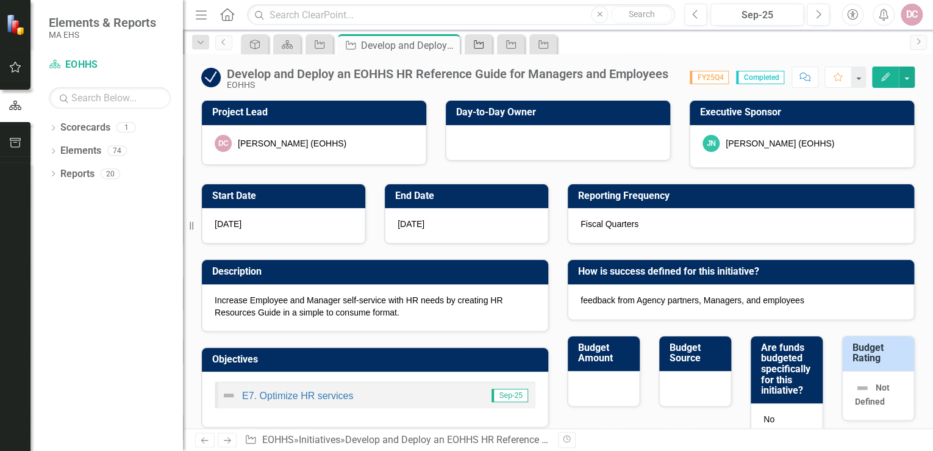
click at [476, 43] on icon at bounding box center [479, 44] width 10 height 9
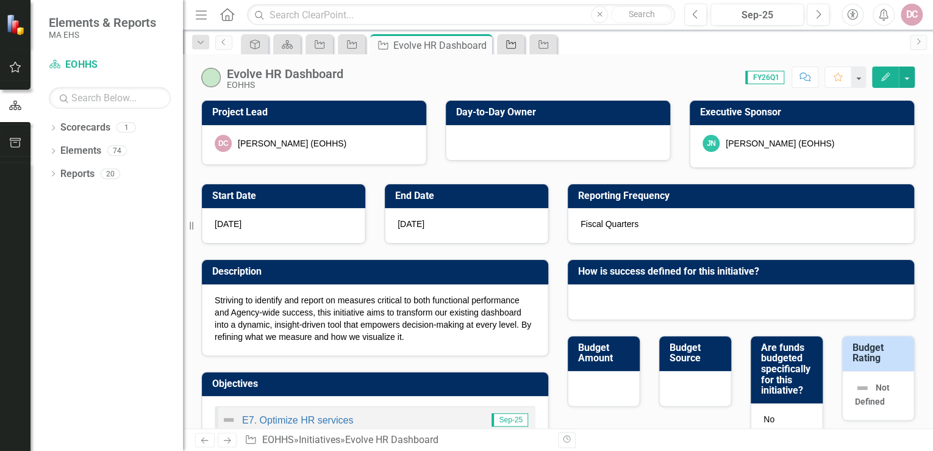
click at [507, 42] on icon "Initiative" at bounding box center [511, 45] width 12 height 10
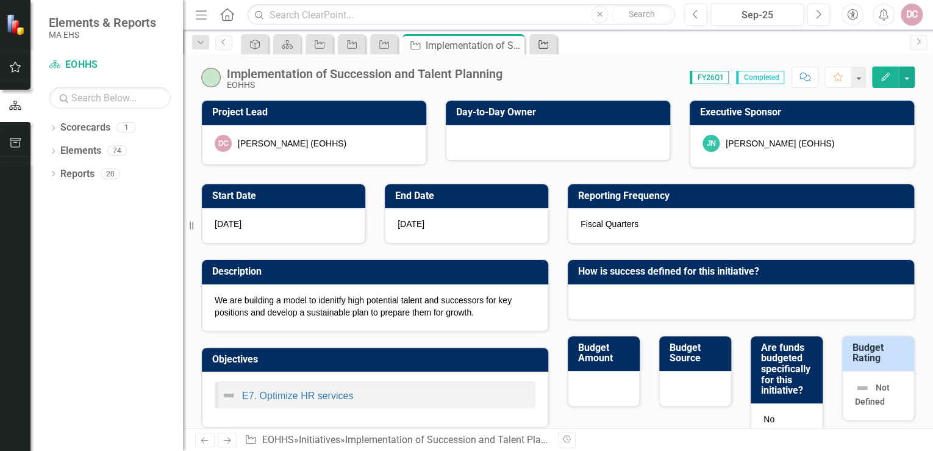
click at [546, 46] on icon "Initiative" at bounding box center [543, 45] width 12 height 10
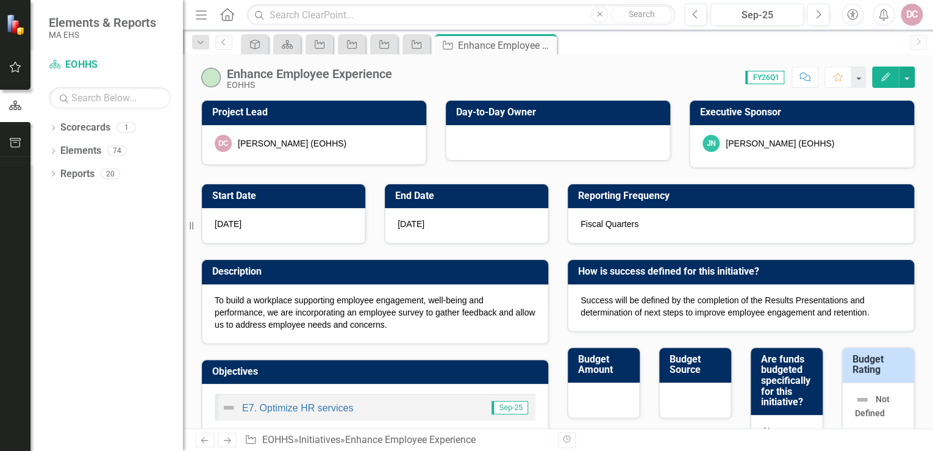
click at [912, 18] on div "DC" at bounding box center [912, 15] width 22 height 22
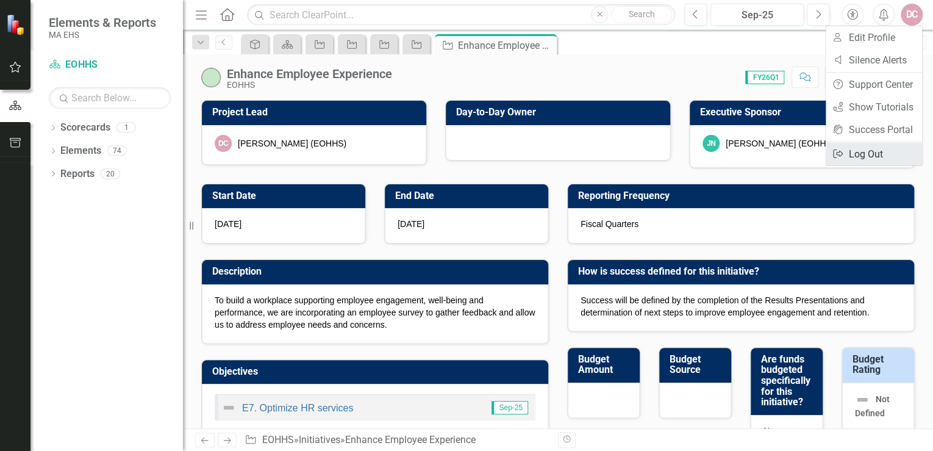
click at [849, 151] on link "Logout Log Out" at bounding box center [874, 154] width 96 height 23
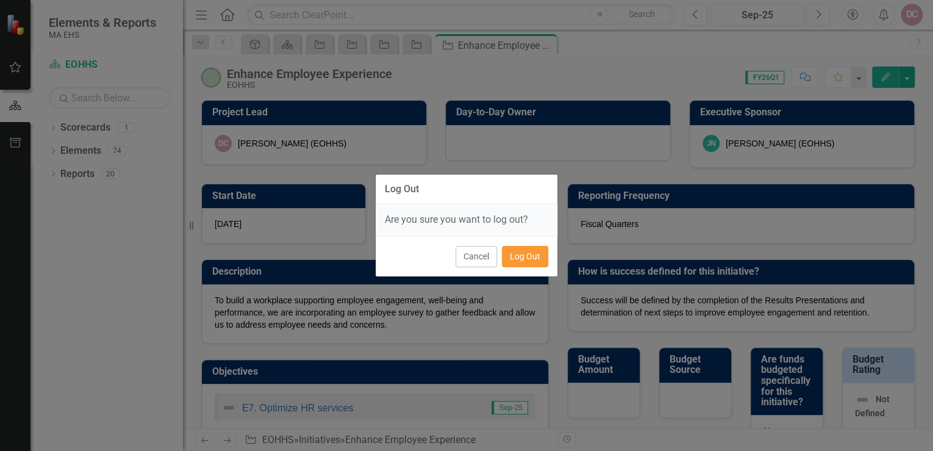
click at [511, 260] on button "Log Out" at bounding box center [525, 256] width 46 height 21
